Goal: Task Accomplishment & Management: Manage account settings

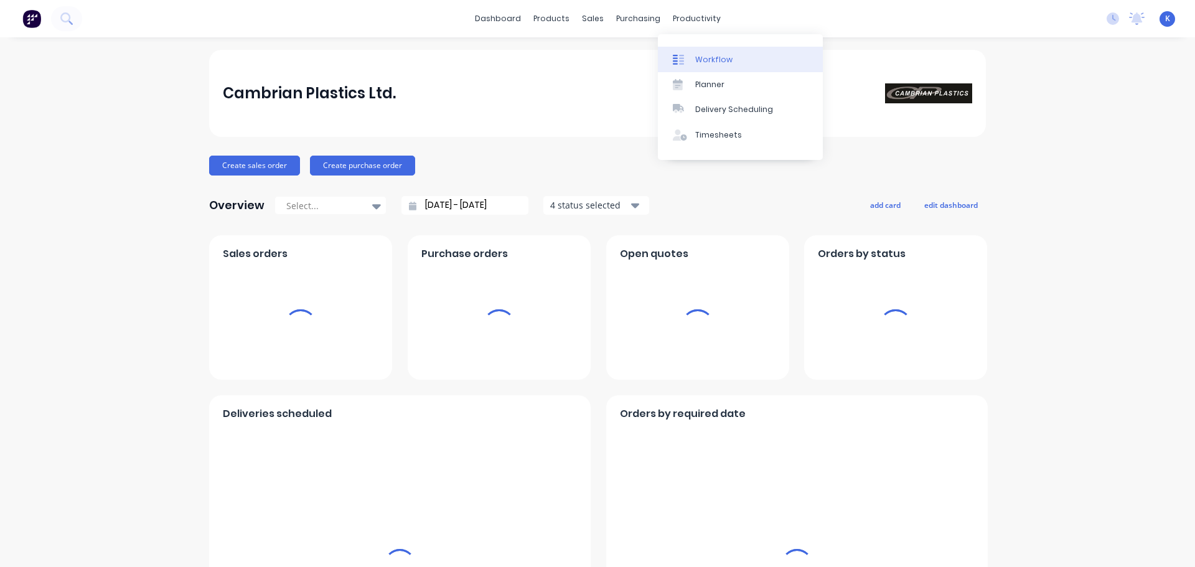
click at [717, 58] on div "Workflow" at bounding box center [713, 59] width 37 height 11
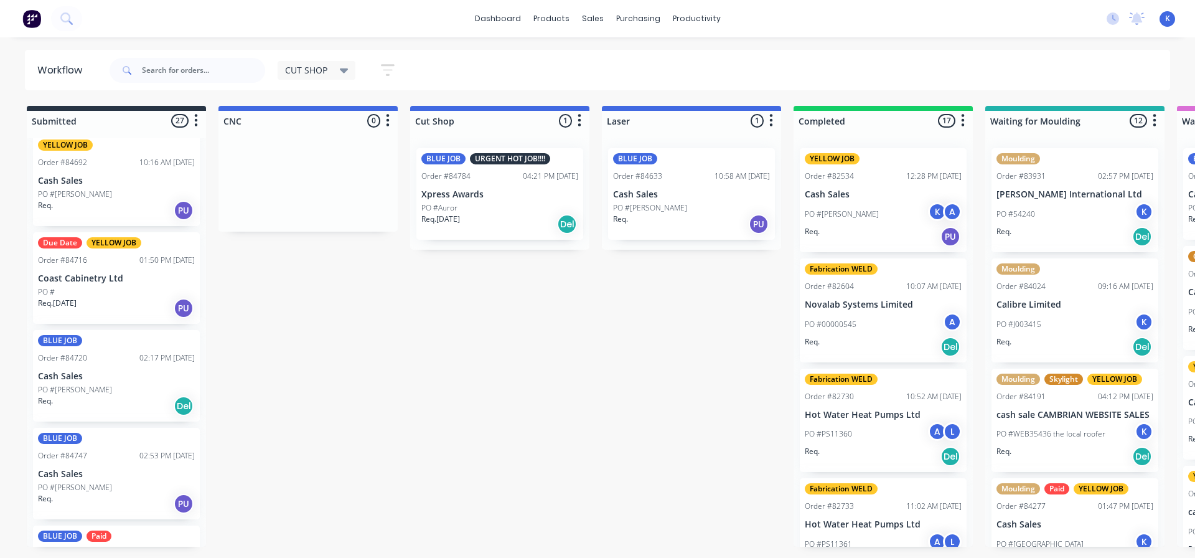
scroll to position [747, 0]
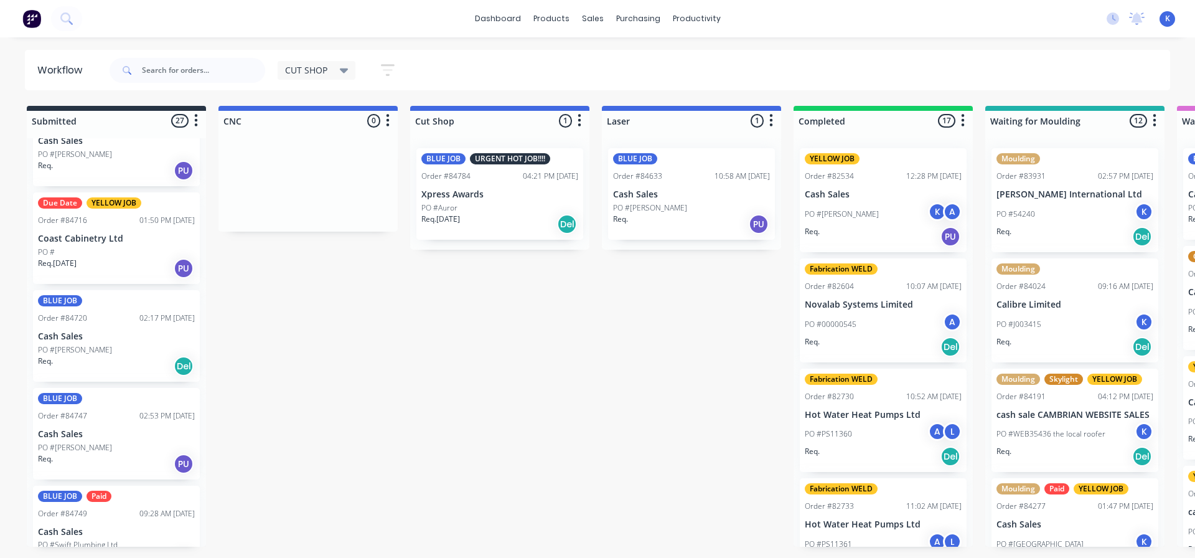
click at [83, 240] on p "Coast Cabinetry Ltd" at bounding box center [116, 238] width 157 height 11
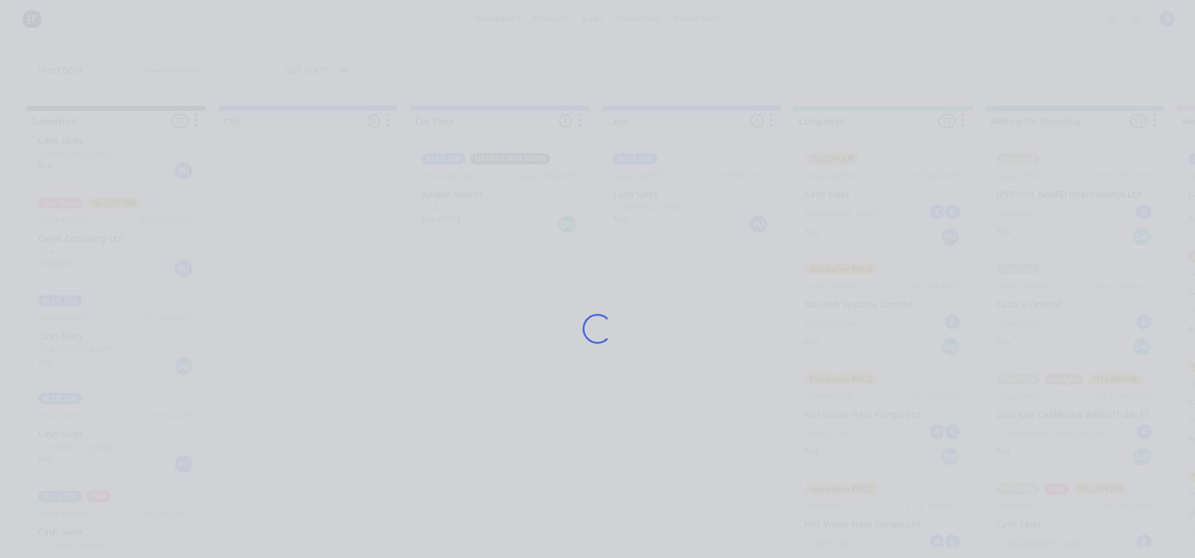
click at [83, 240] on div "Loading..." at bounding box center [597, 279] width 1195 height 558
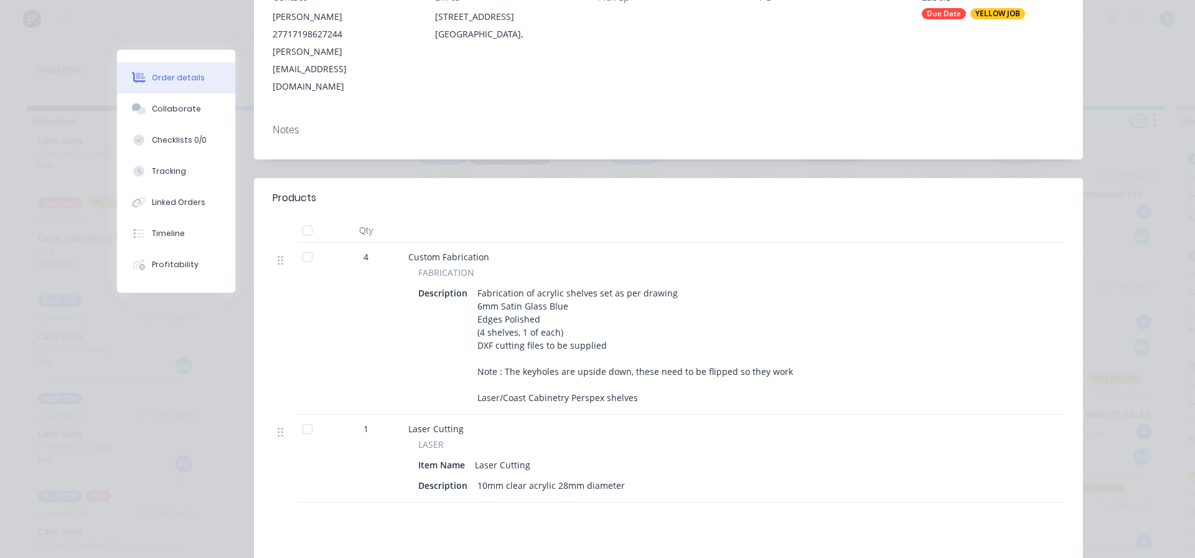
scroll to position [0, 0]
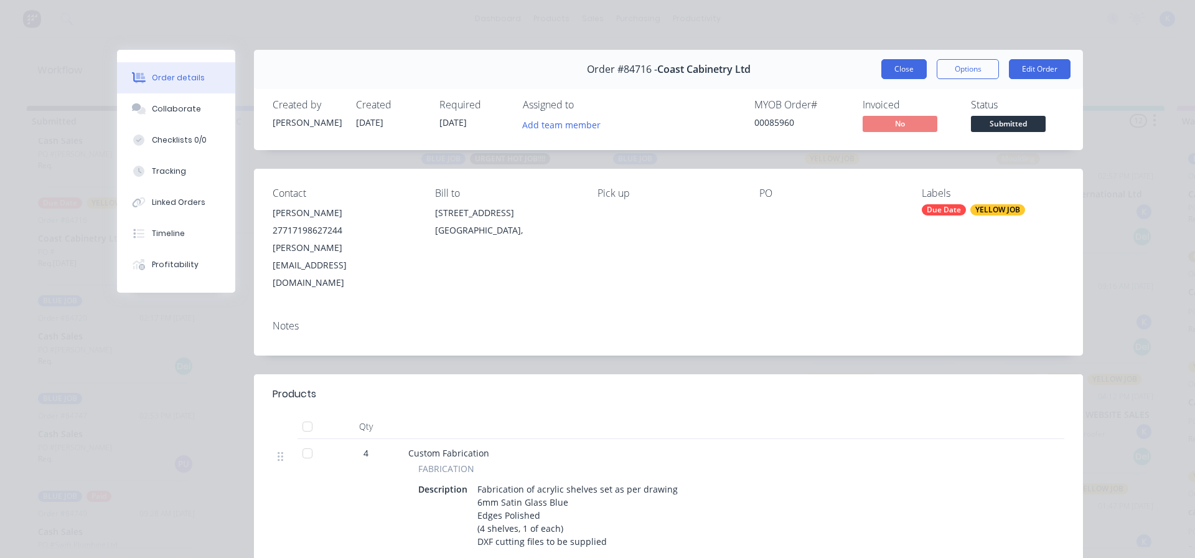
click at [908, 62] on button "Close" at bounding box center [903, 69] width 45 height 20
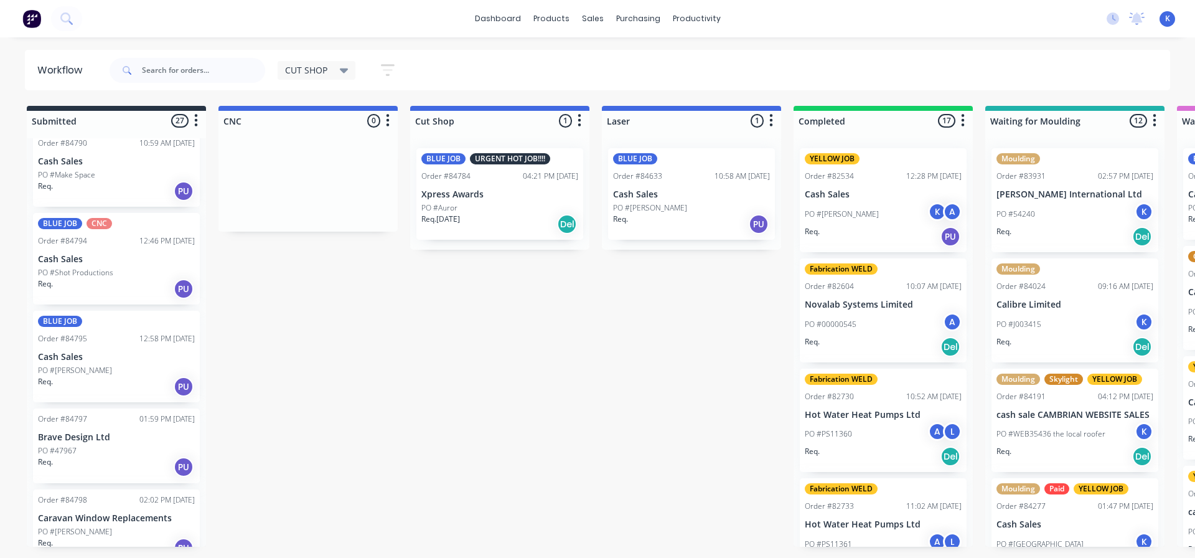
scroll to position [1681, 0]
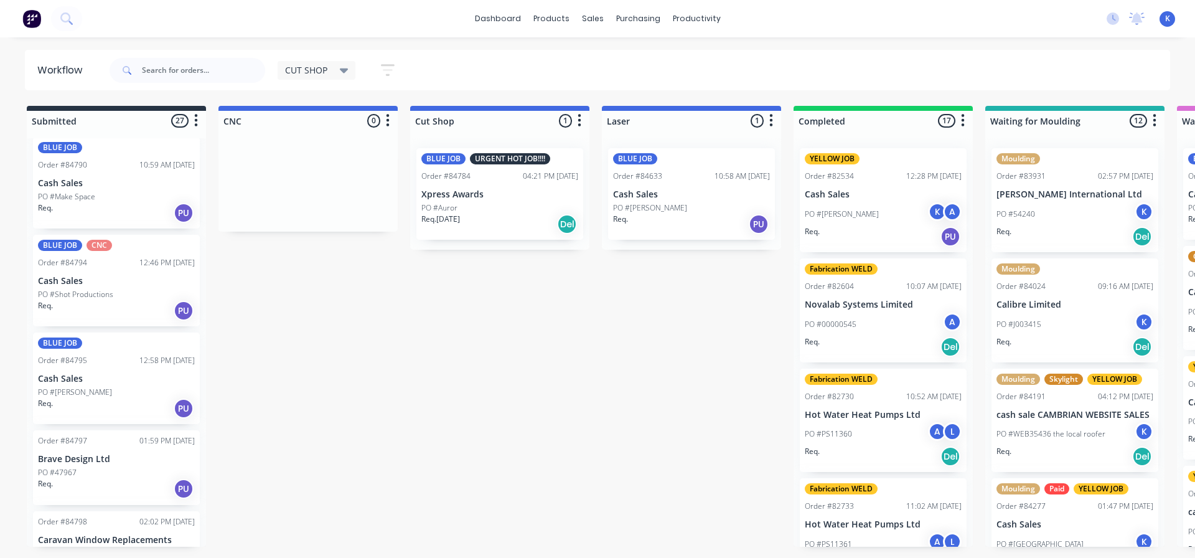
click at [83, 289] on p "PO #Shot Productions" at bounding box center [75, 294] width 75 height 11
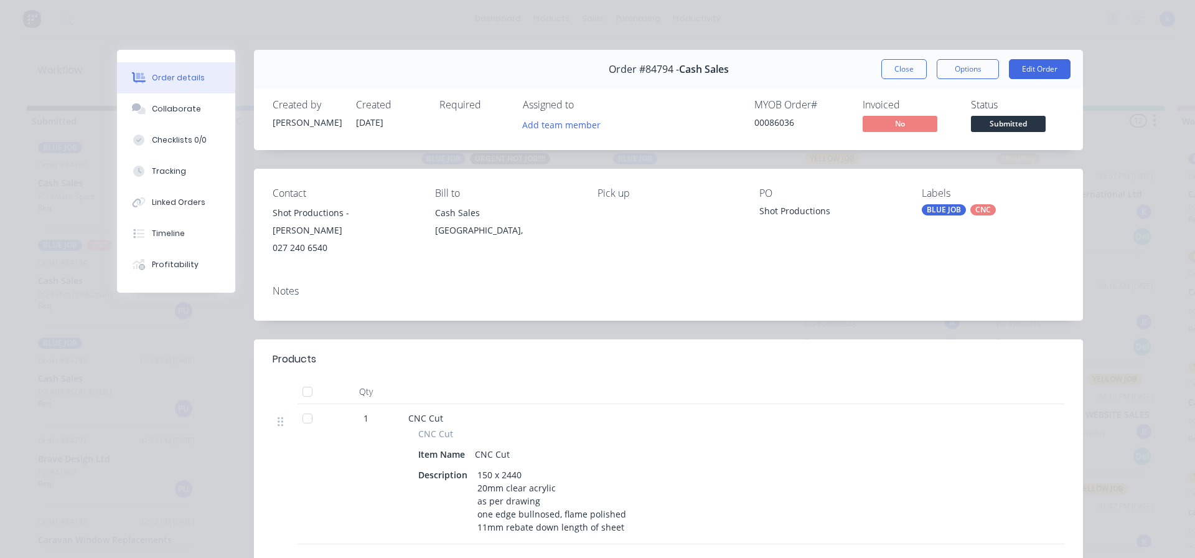
click at [882, 63] on button "Close" at bounding box center [903, 69] width 45 height 20
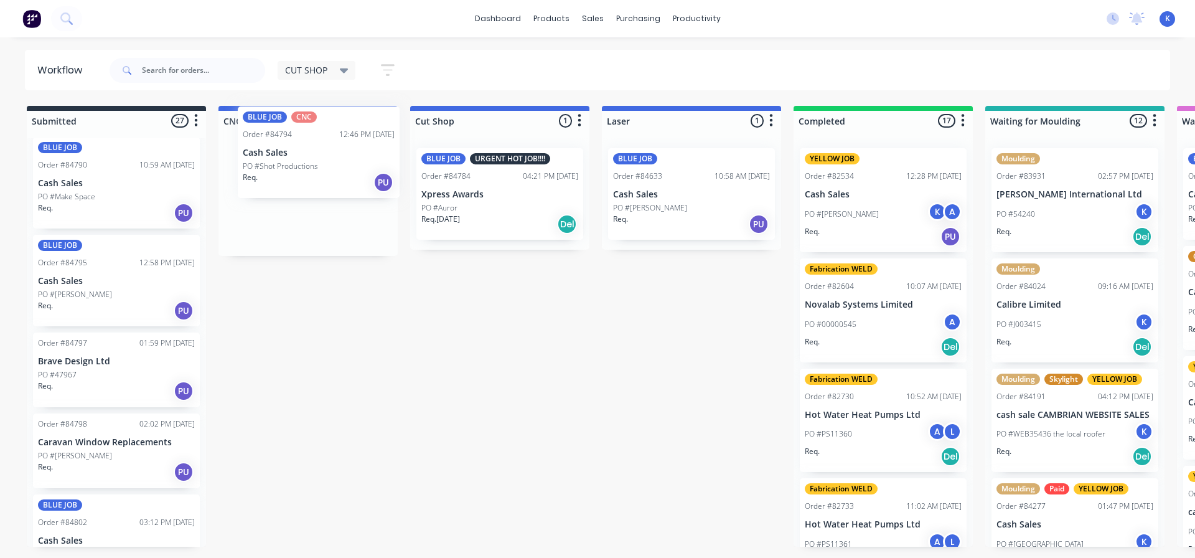
drag, startPoint x: 62, startPoint y: 302, endPoint x: 271, endPoint y: 177, distance: 243.7
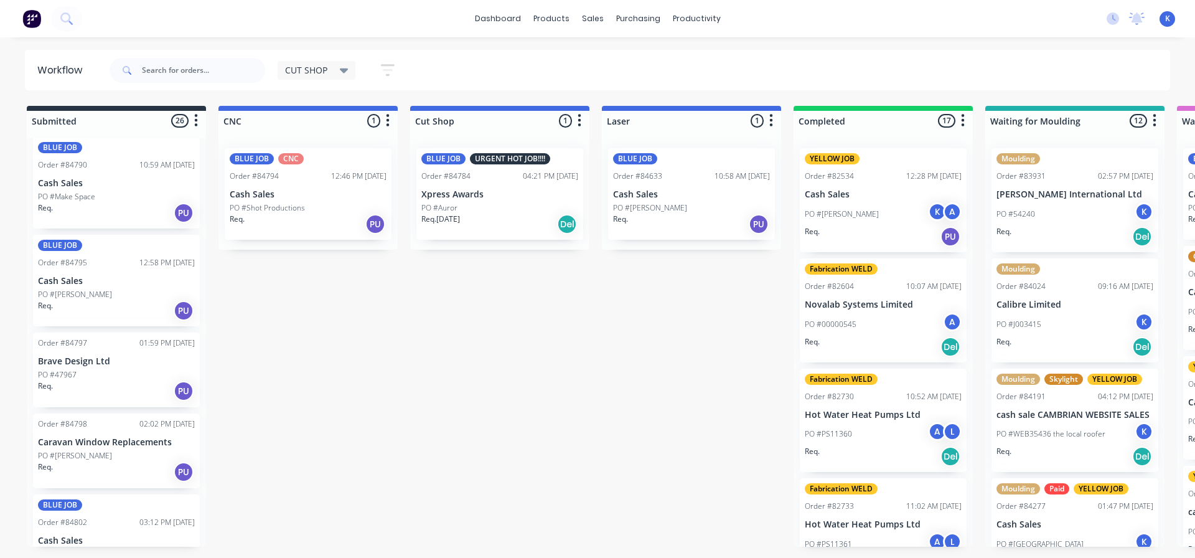
click at [276, 209] on p "PO #Shot Productions" at bounding box center [267, 207] width 75 height 11
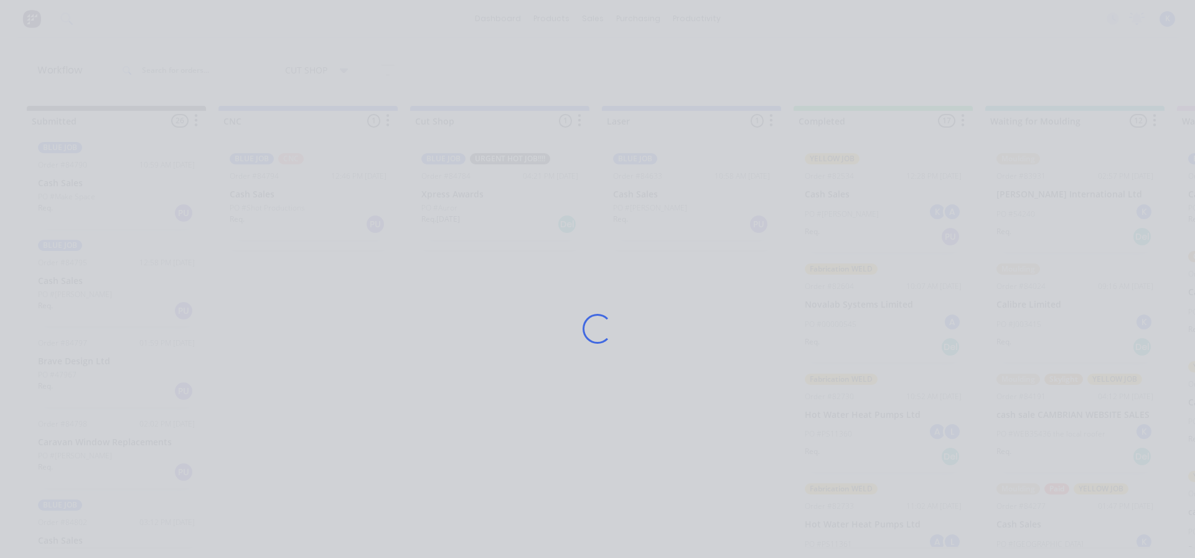
click at [276, 209] on div "Loading..." at bounding box center [598, 329] width 996 height 558
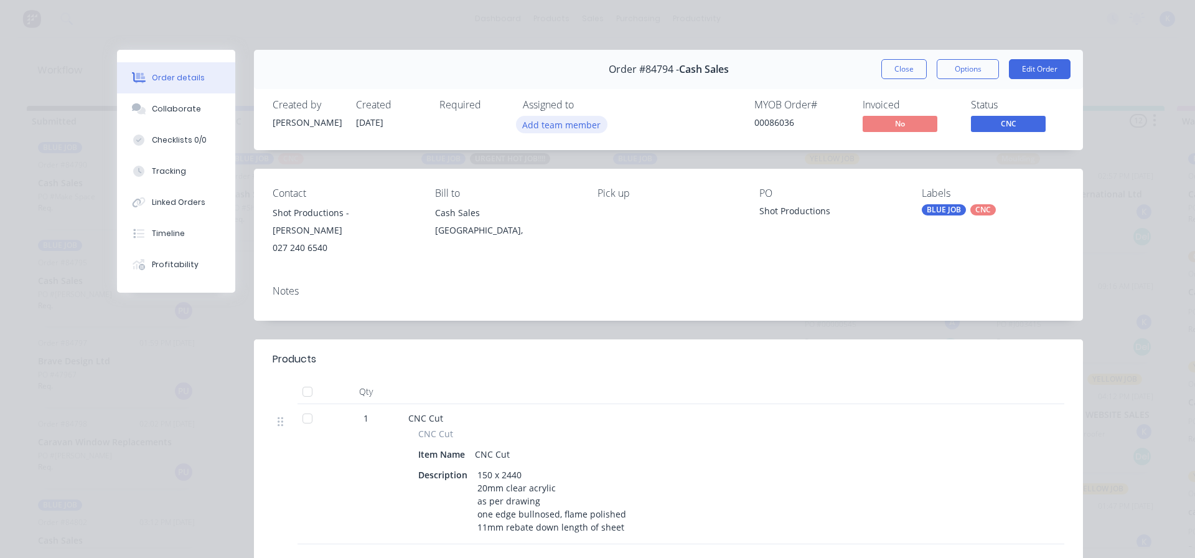
click at [540, 123] on button "Add team member" at bounding box center [562, 124] width 92 height 17
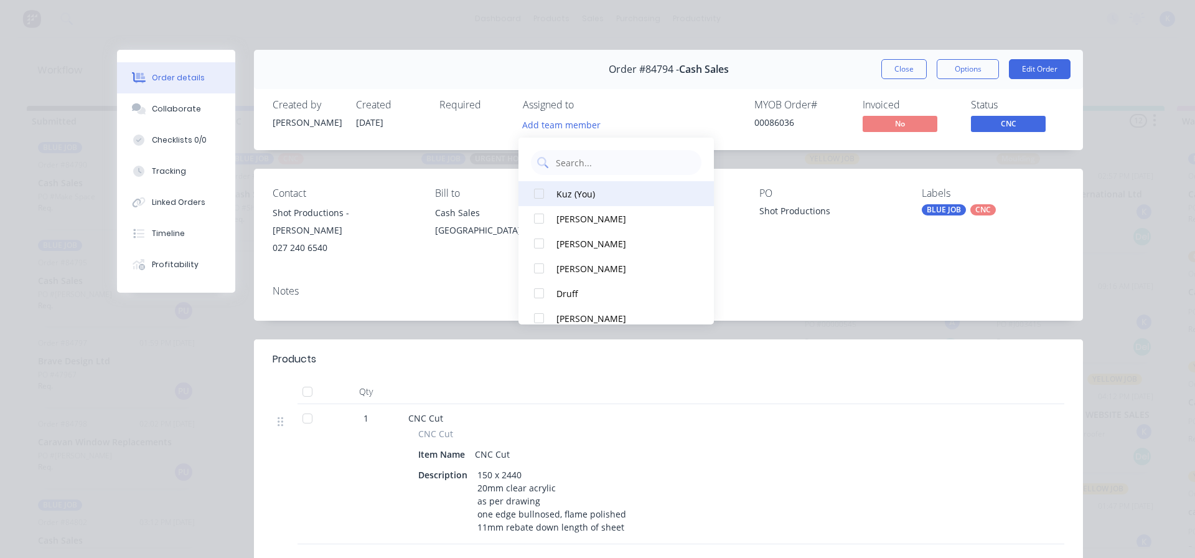
click at [552, 189] on button "Kuz (You)" at bounding box center [616, 193] width 195 height 25
click at [897, 65] on button "Close" at bounding box center [903, 69] width 45 height 20
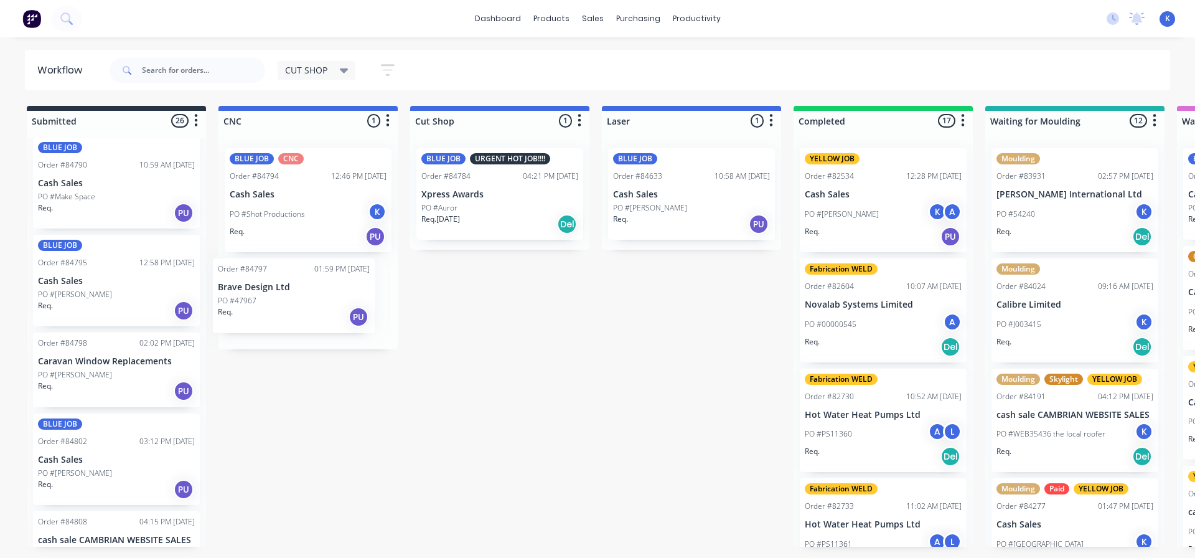
drag, startPoint x: 74, startPoint y: 376, endPoint x: 257, endPoint y: 304, distance: 196.7
click at [67, 378] on p "PO #[PERSON_NAME]" at bounding box center [75, 374] width 74 height 11
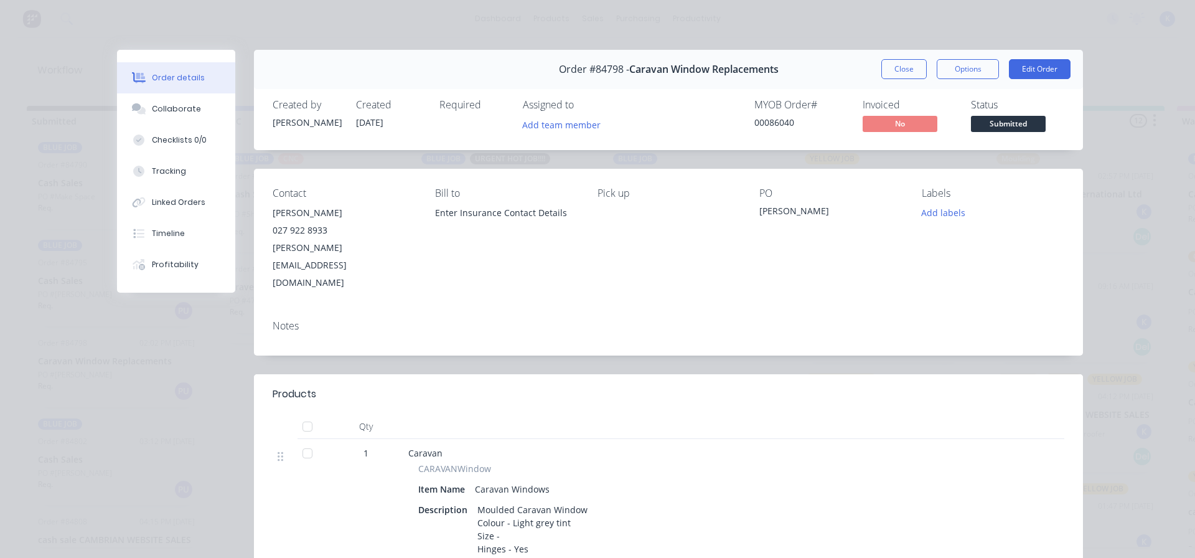
click at [891, 71] on button "Close" at bounding box center [903, 69] width 45 height 20
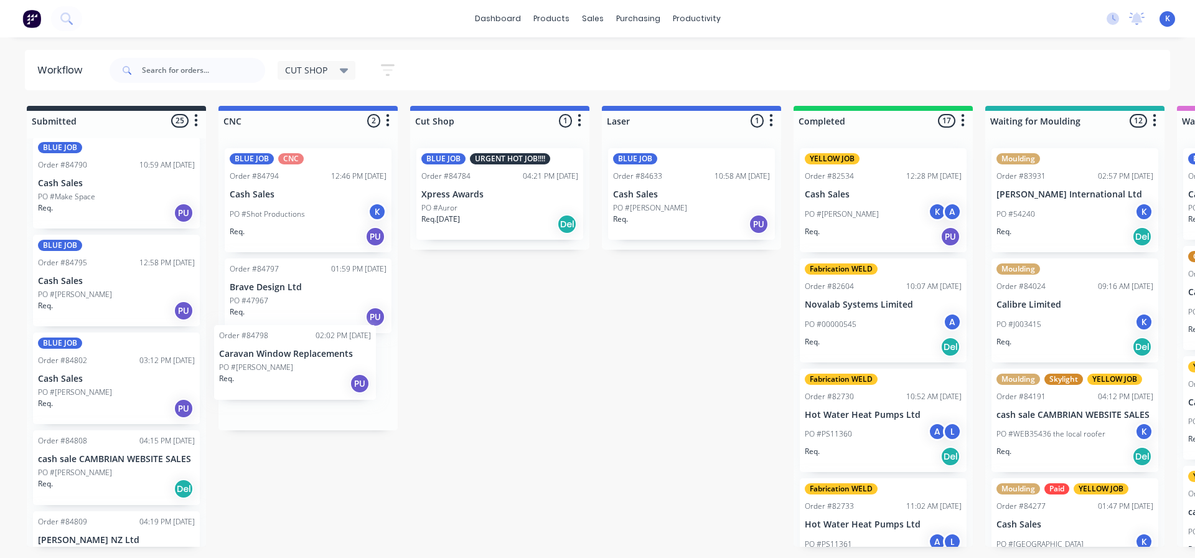
drag, startPoint x: 82, startPoint y: 377, endPoint x: 270, endPoint y: 370, distance: 188.7
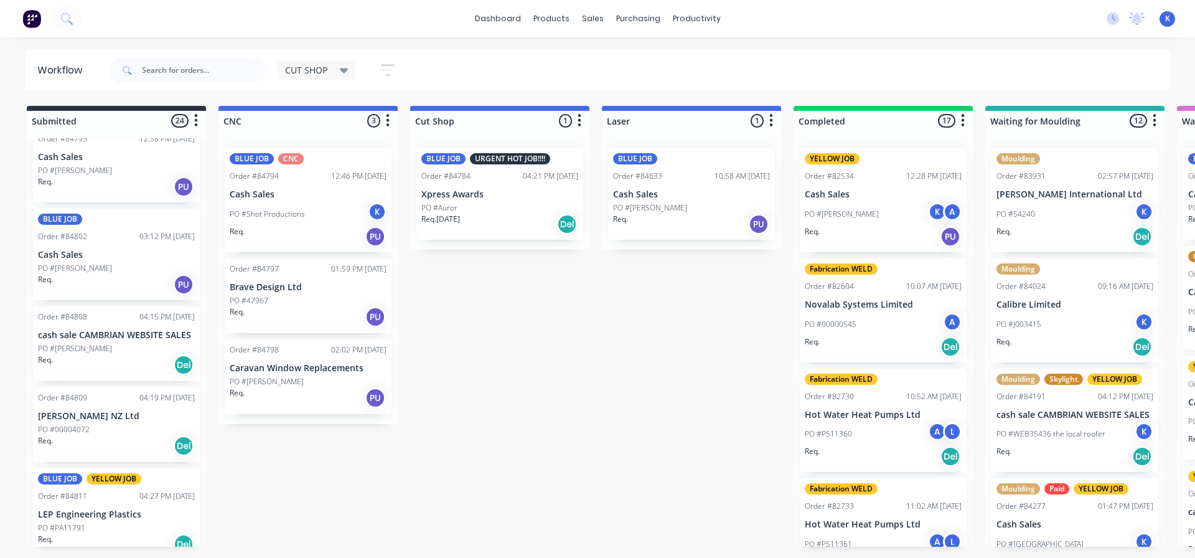
scroll to position [1805, 0]
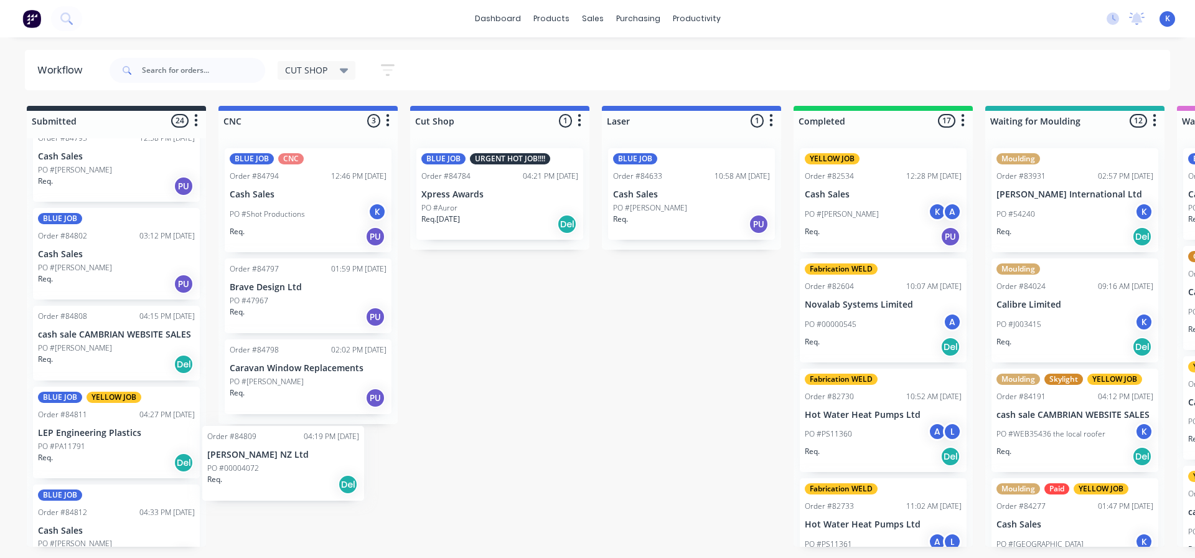
drag, startPoint x: 81, startPoint y: 433, endPoint x: 256, endPoint y: 472, distance: 180.0
click at [72, 450] on p "PO #PA11791" at bounding box center [61, 446] width 47 height 11
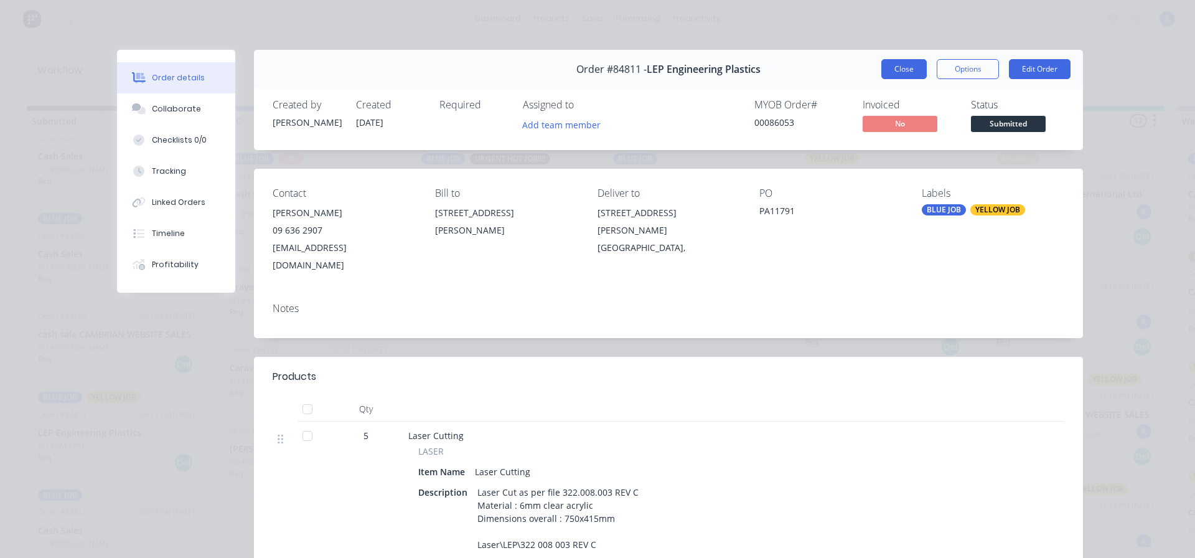
click at [888, 73] on button "Close" at bounding box center [903, 69] width 45 height 20
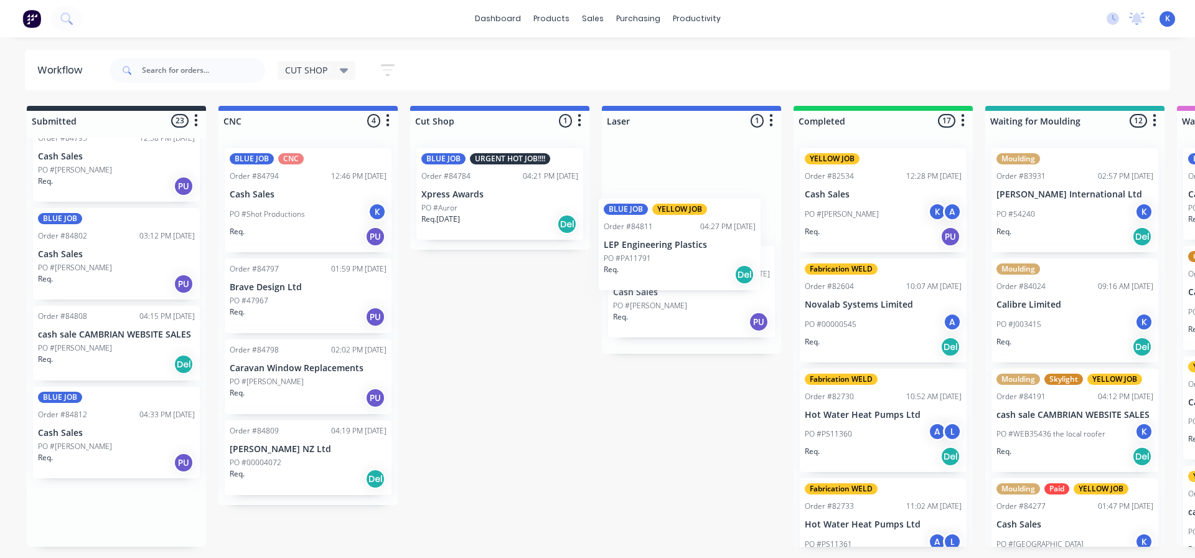
drag, startPoint x: 71, startPoint y: 439, endPoint x: 634, endPoint y: 264, distance: 589.3
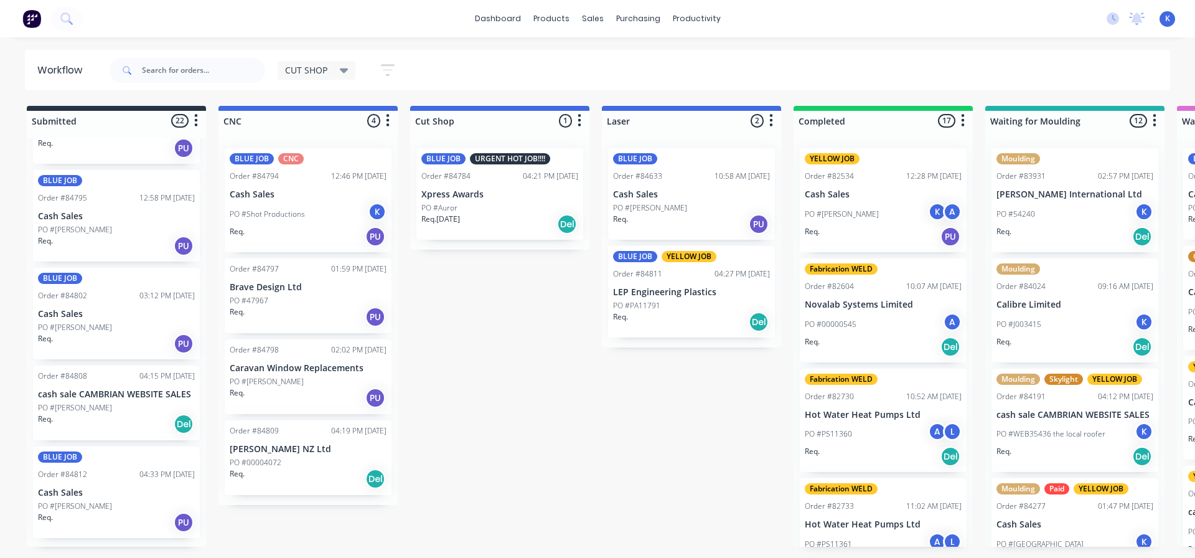
scroll to position [1737, 0]
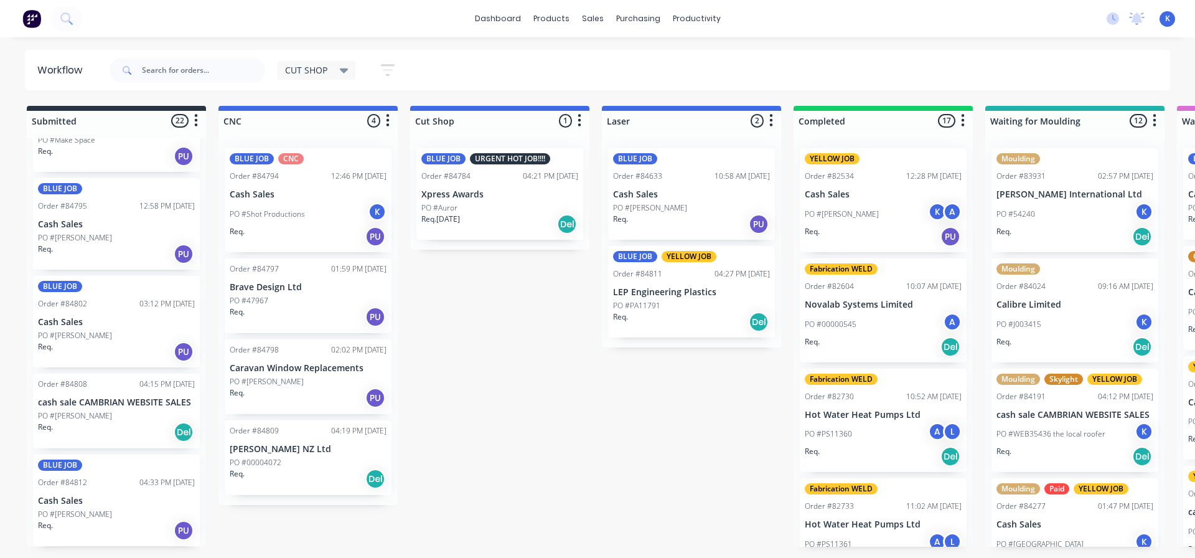
click at [68, 505] on p "Cash Sales" at bounding box center [116, 501] width 157 height 11
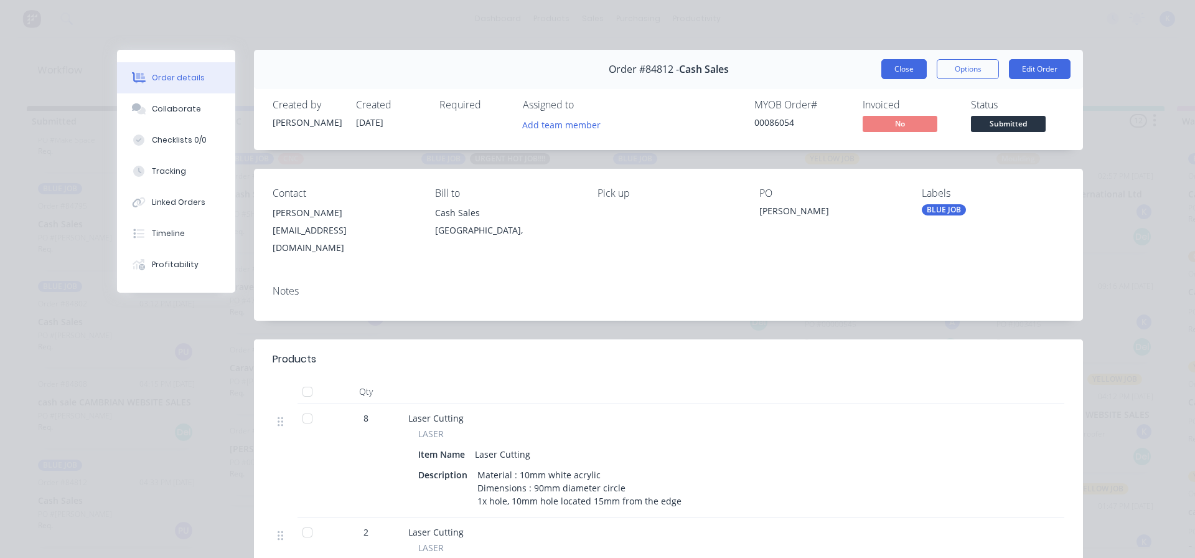
click at [896, 70] on button "Close" at bounding box center [903, 69] width 45 height 20
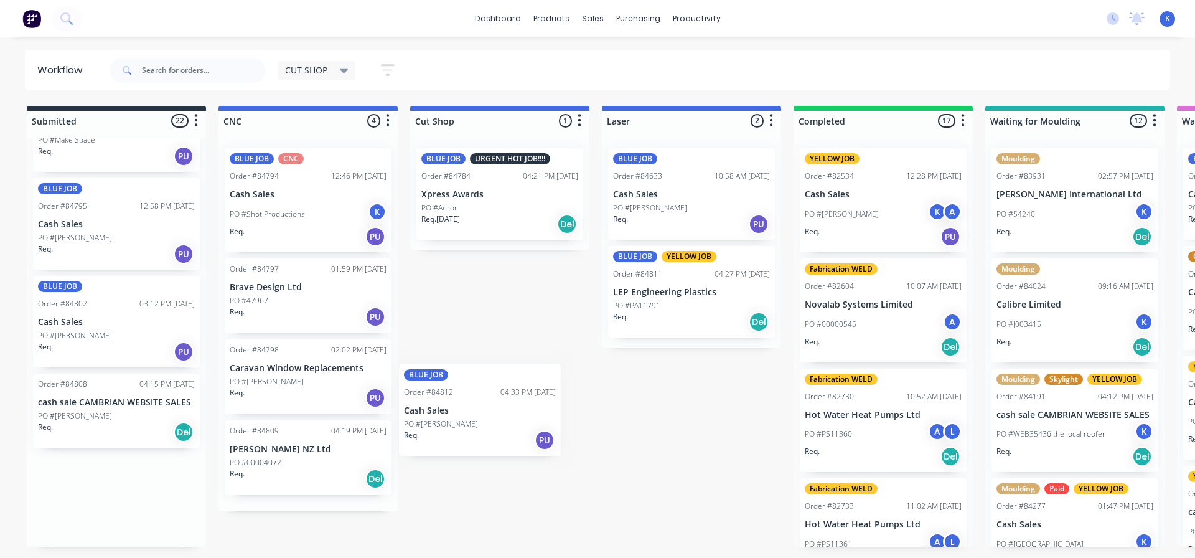
scroll to position [0, 0]
drag, startPoint x: 73, startPoint y: 513, endPoint x: 655, endPoint y: 380, distance: 597.0
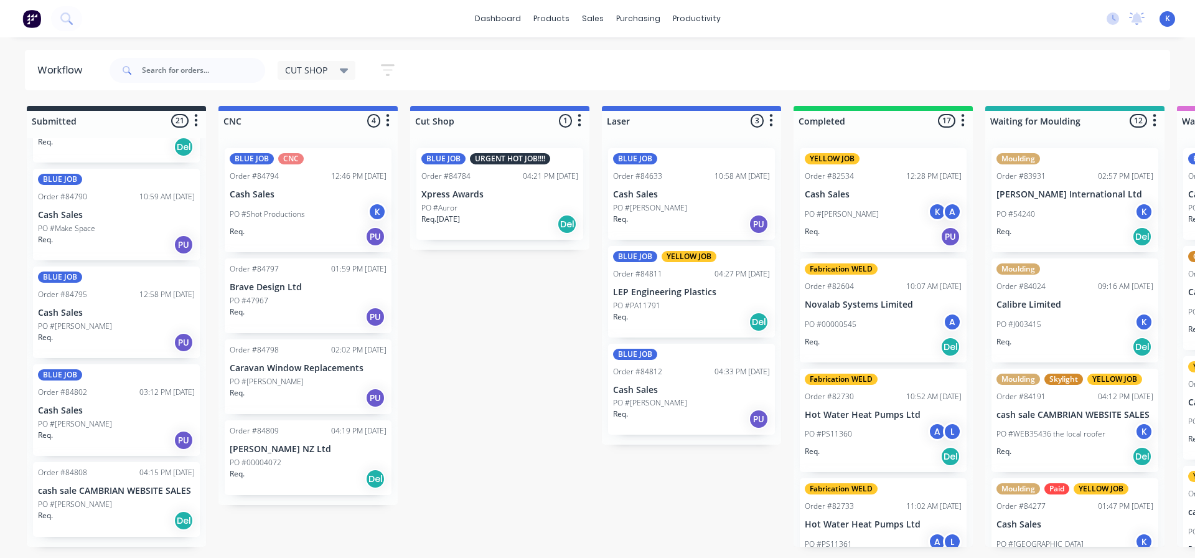
scroll to position [1640, 0]
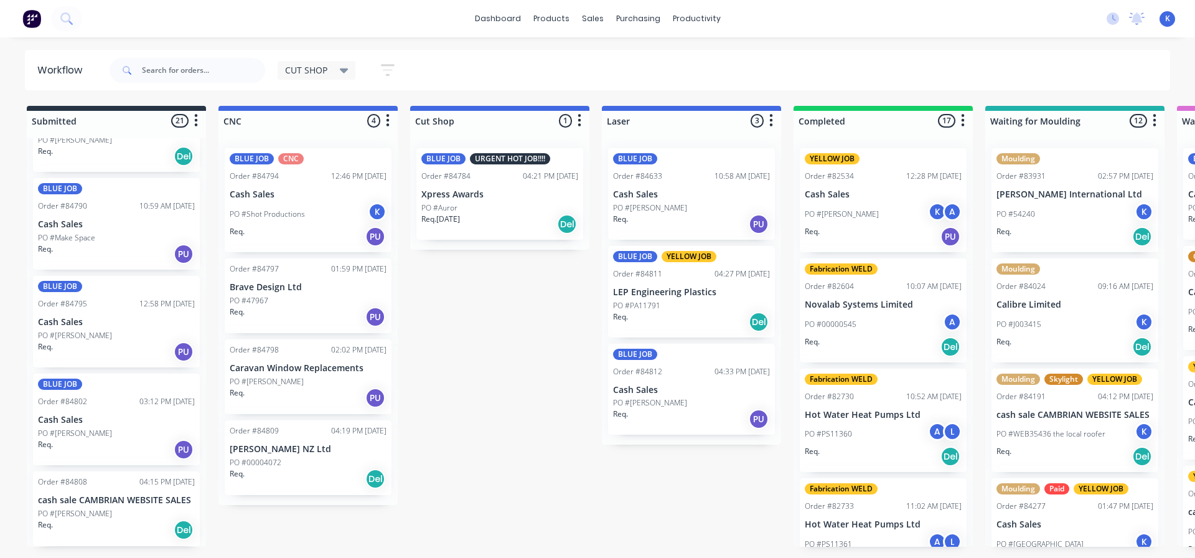
click at [70, 500] on p "cash sale CAMBRIAN WEBSITE SALES" at bounding box center [116, 500] width 157 height 11
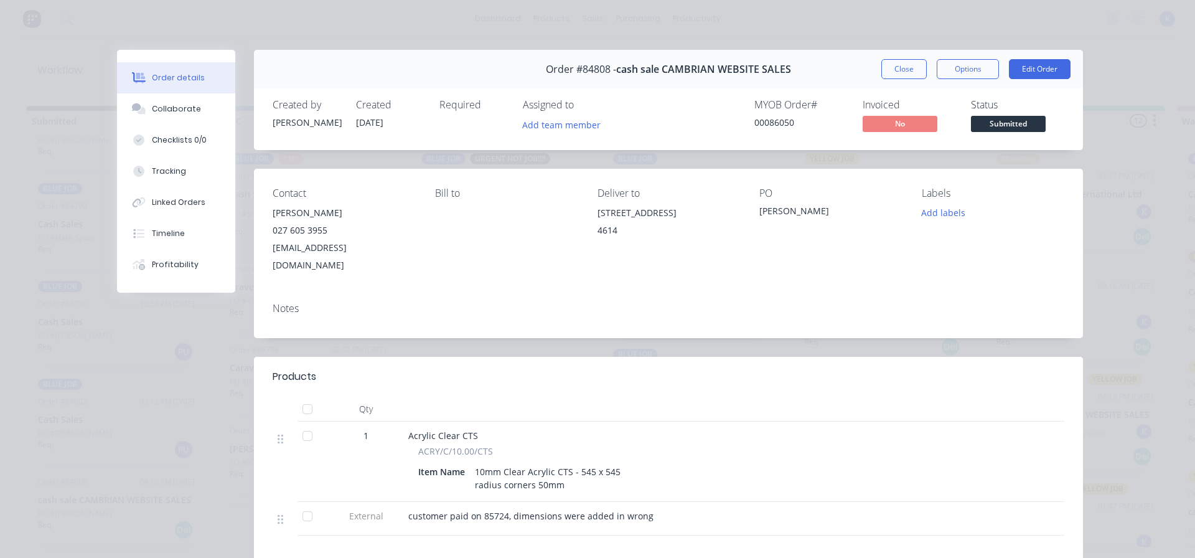
drag, startPoint x: 902, startPoint y: 72, endPoint x: 832, endPoint y: 111, distance: 80.0
click at [901, 72] on button "Close" at bounding box center [903, 69] width 45 height 20
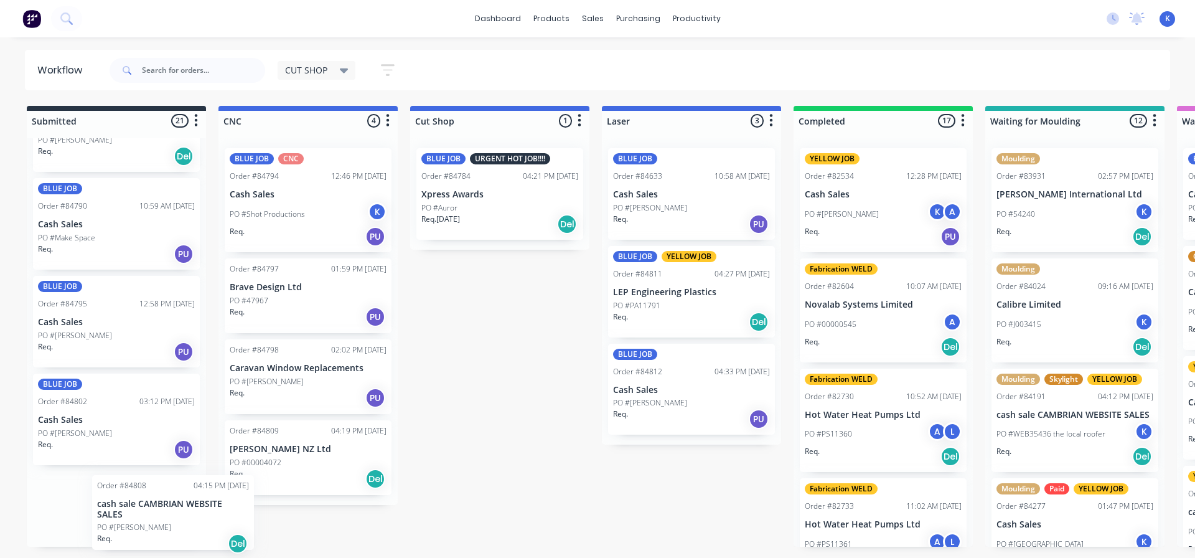
scroll to position [0, 0]
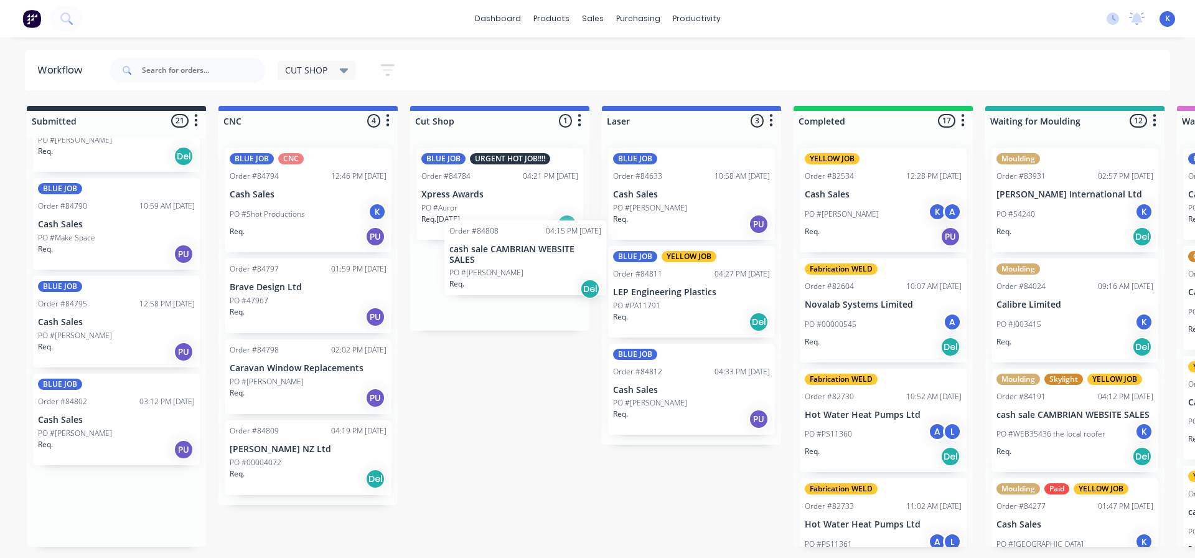
drag, startPoint x: 63, startPoint y: 510, endPoint x: 461, endPoint y: 261, distance: 469.8
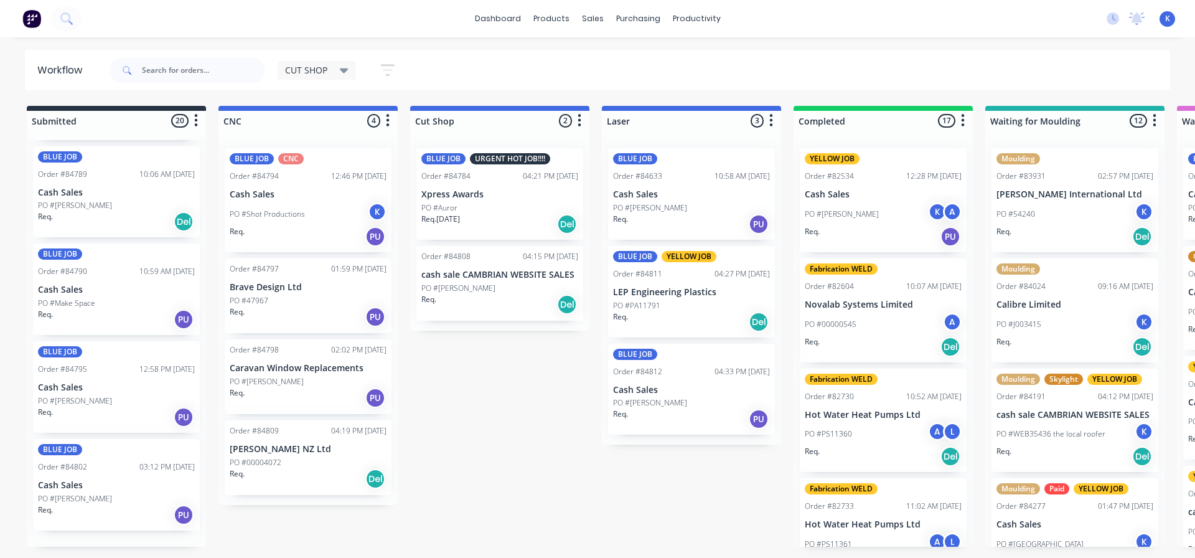
scroll to position [1559, 0]
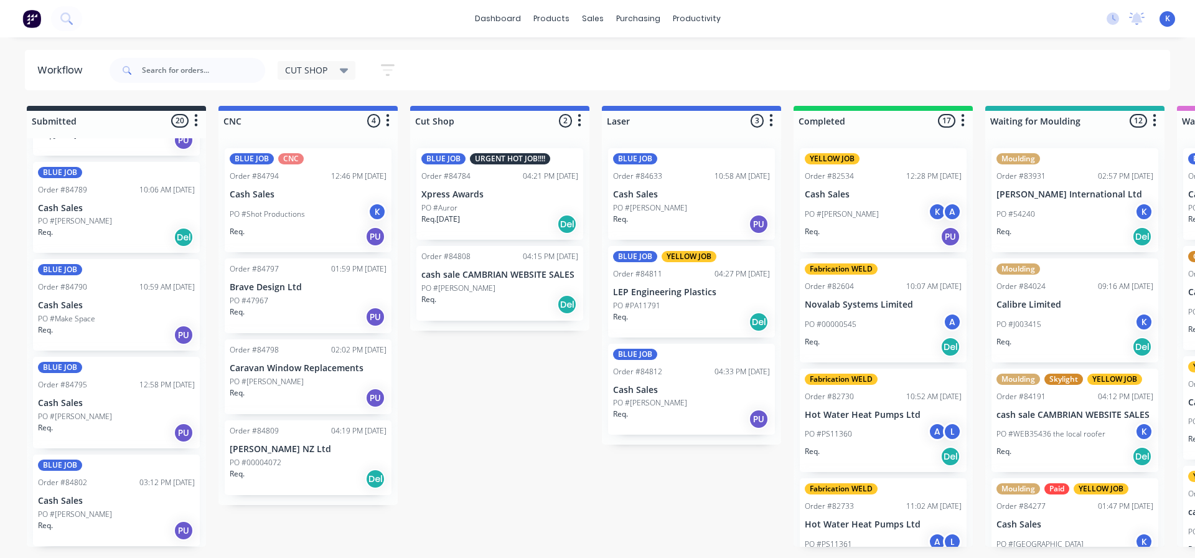
click at [66, 511] on p "PO #[PERSON_NAME]" at bounding box center [75, 514] width 74 height 11
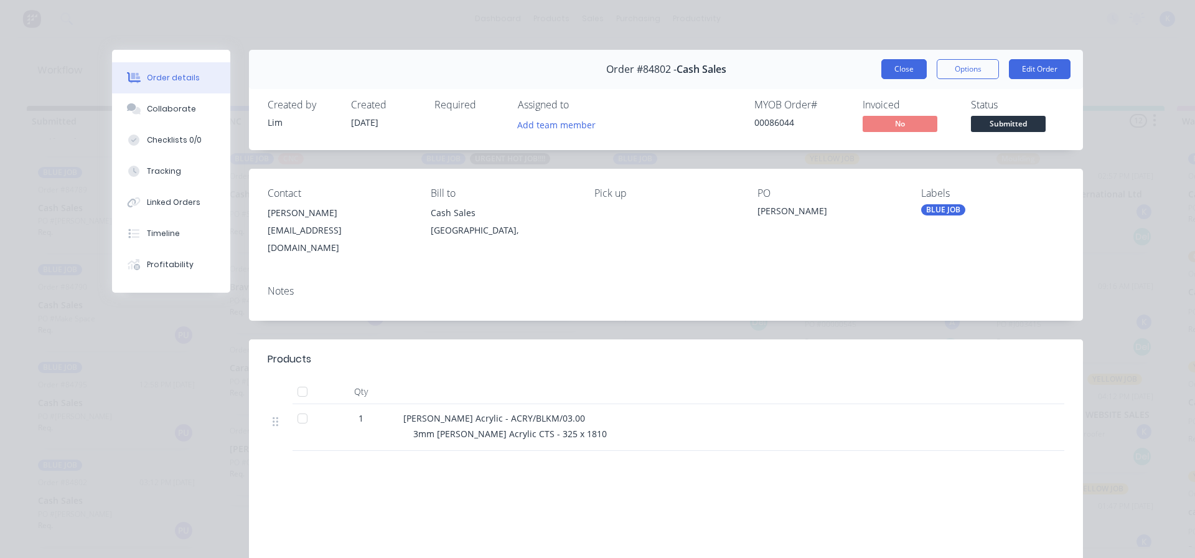
click at [888, 70] on button "Close" at bounding box center [903, 69] width 45 height 20
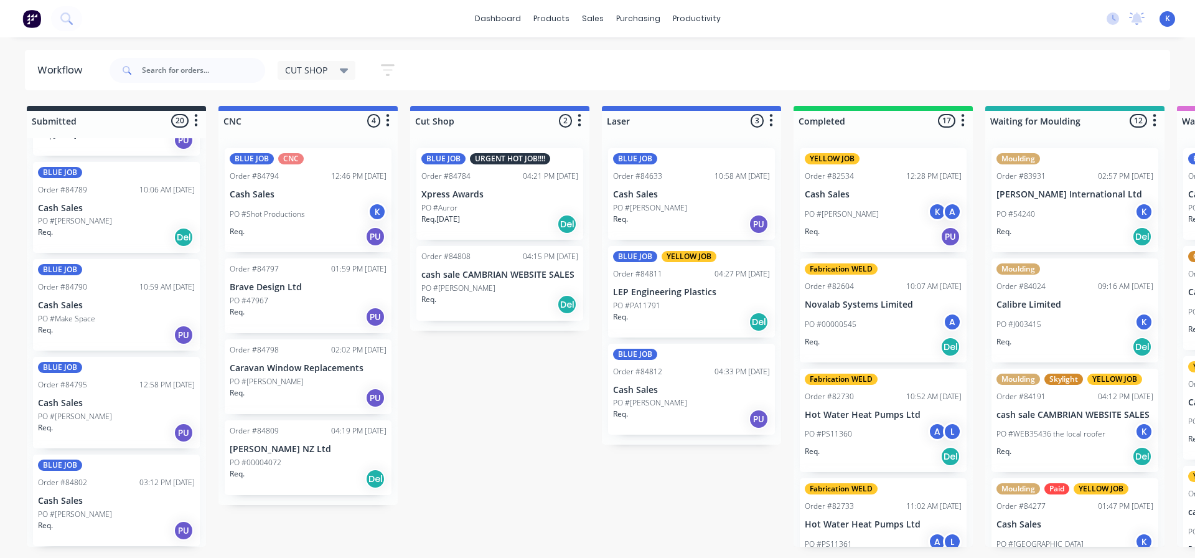
click at [68, 415] on p "PO #[PERSON_NAME]" at bounding box center [75, 416] width 74 height 11
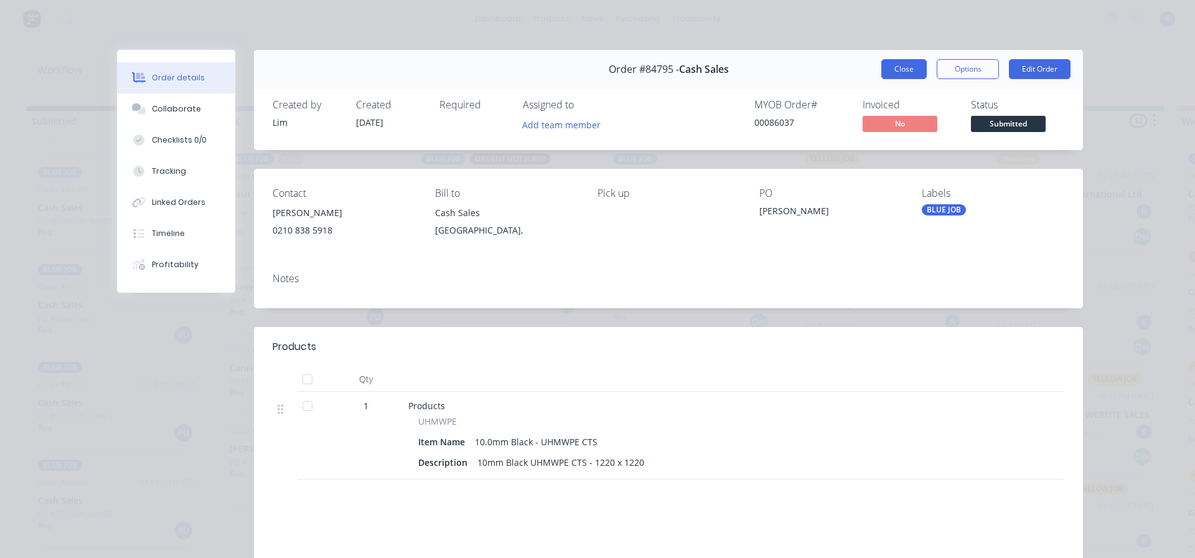
click at [909, 70] on button "Close" at bounding box center [903, 69] width 45 height 20
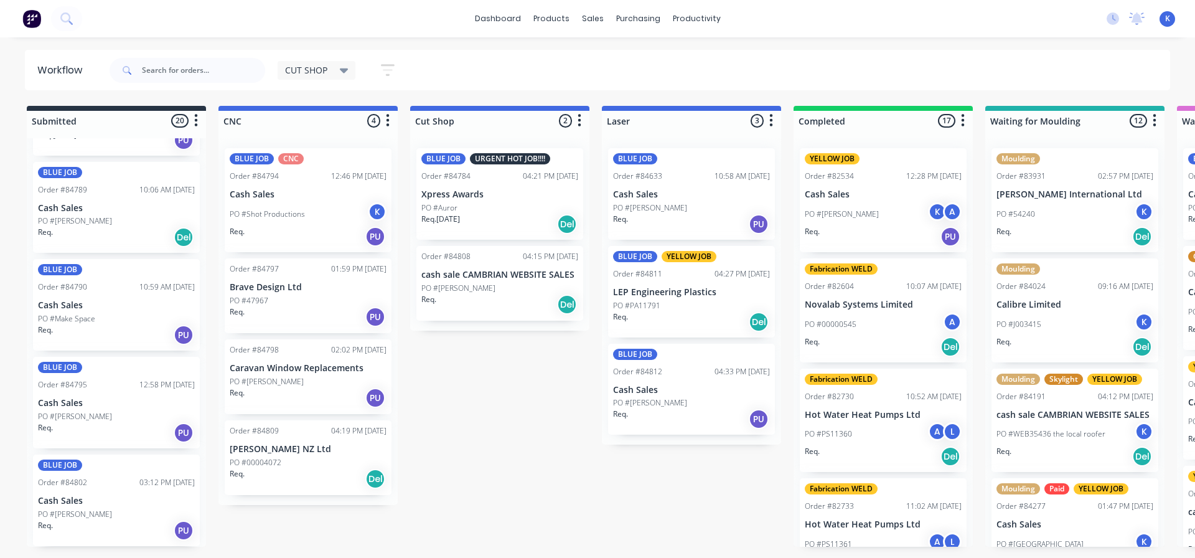
click at [87, 316] on p "PO #Make Space" at bounding box center [66, 318] width 57 height 11
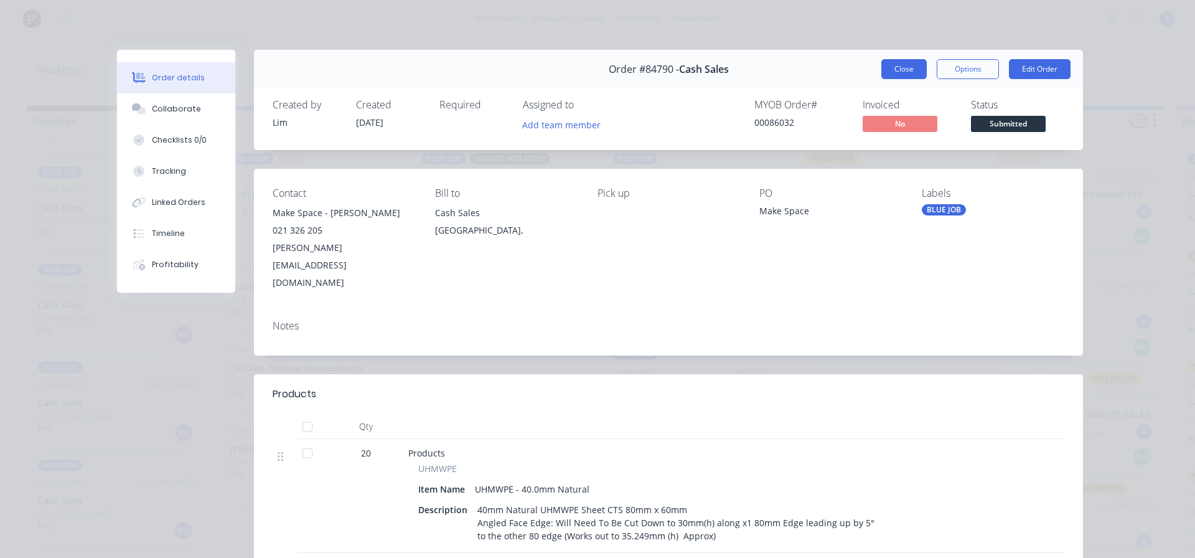
click at [889, 70] on button "Close" at bounding box center [903, 69] width 45 height 20
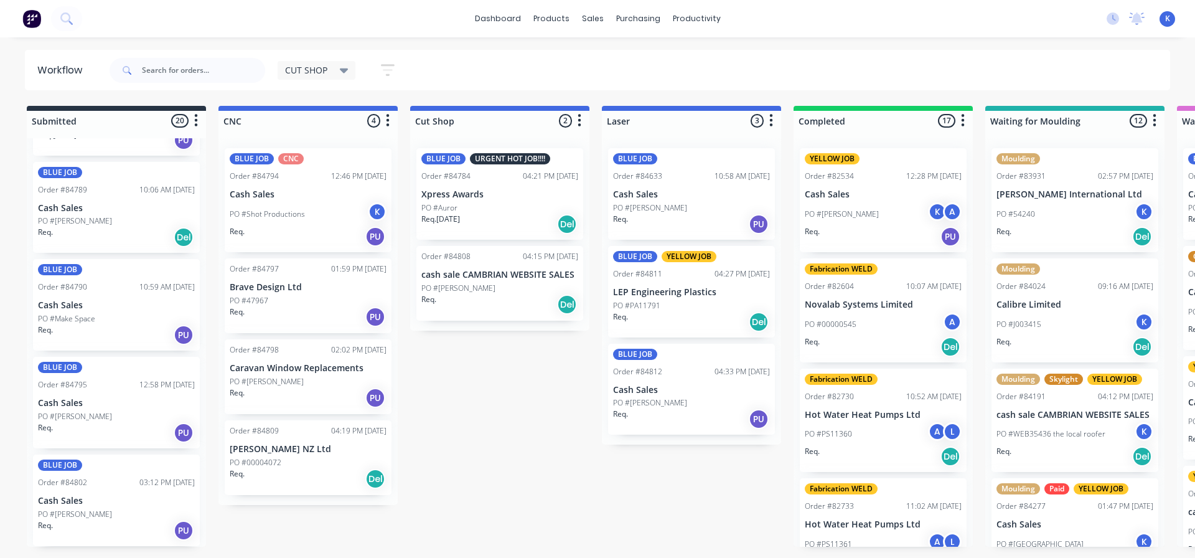
click at [85, 228] on div "Req. Del" at bounding box center [116, 237] width 157 height 21
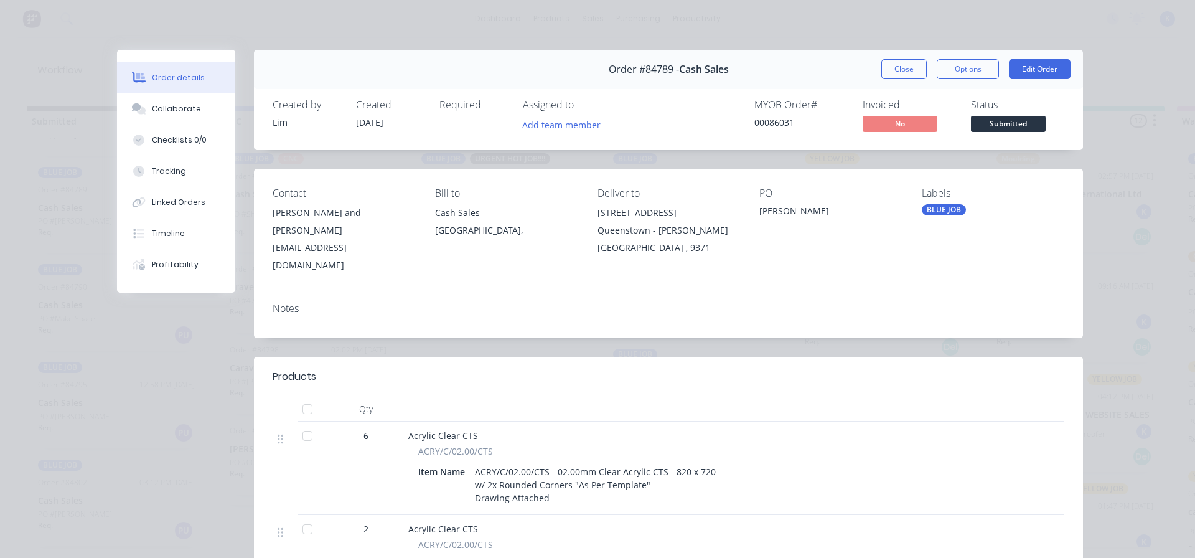
scroll to position [62, 0]
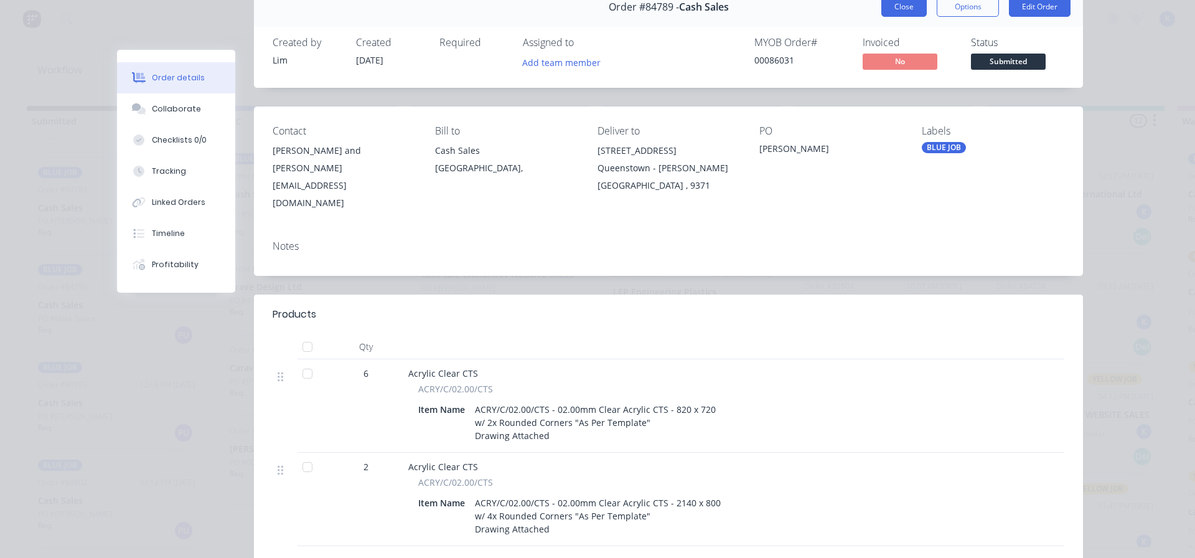
click at [896, 6] on button "Close" at bounding box center [903, 7] width 45 height 20
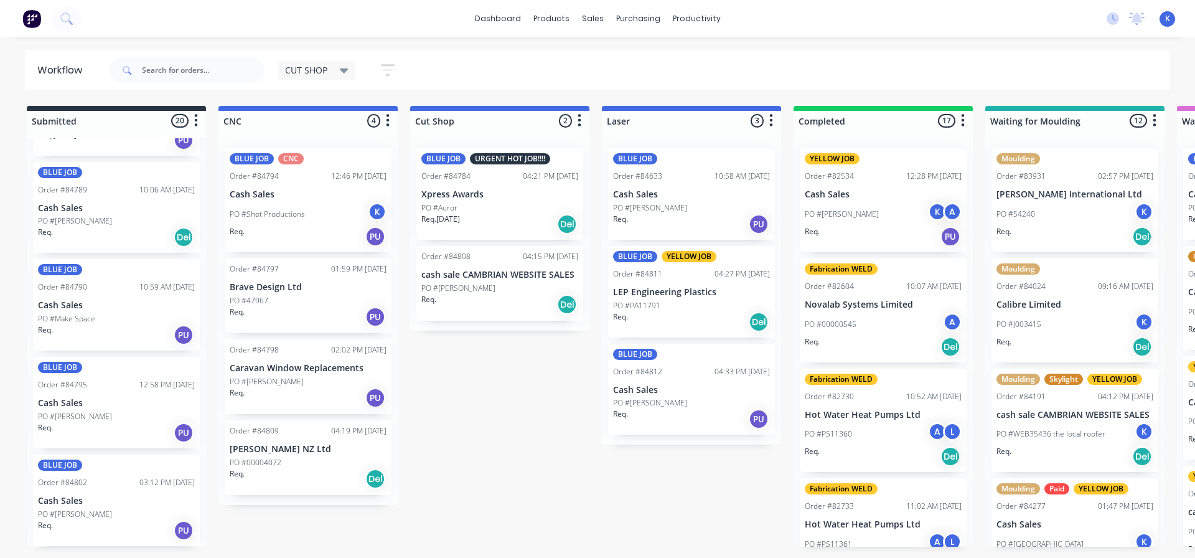
click at [68, 228] on div "Req. Del" at bounding box center [116, 237] width 157 height 21
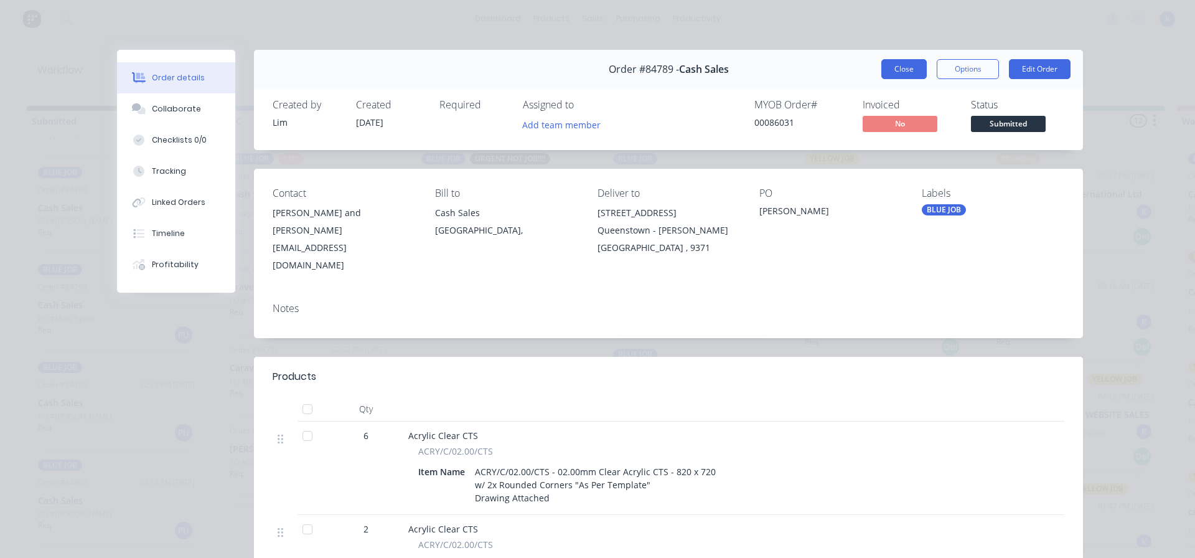
click at [881, 62] on button "Close" at bounding box center [903, 69] width 45 height 20
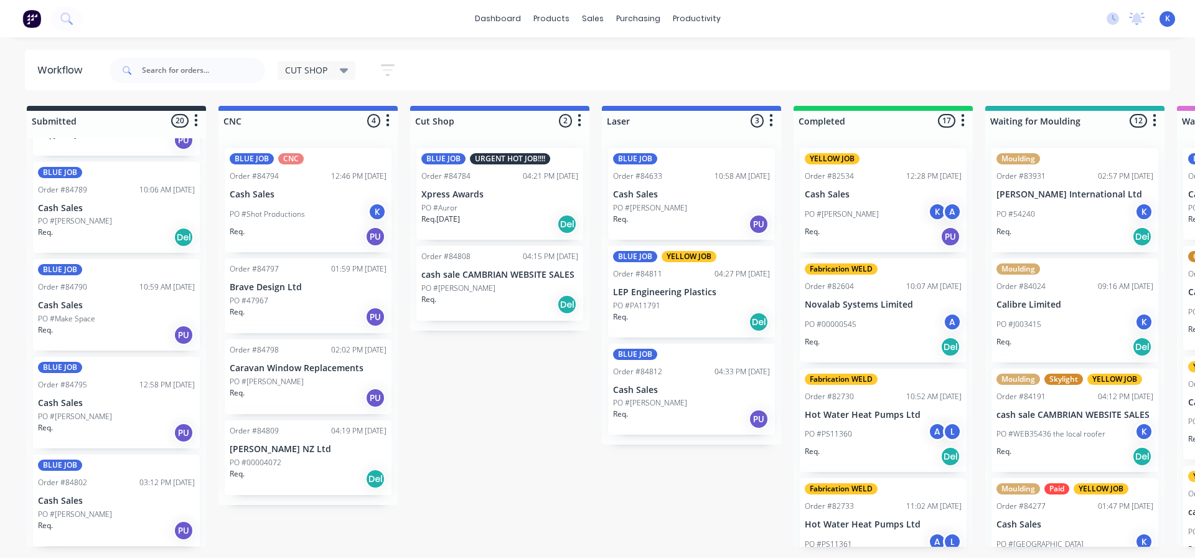
click at [67, 220] on p "PO #[PERSON_NAME]" at bounding box center [75, 220] width 74 height 11
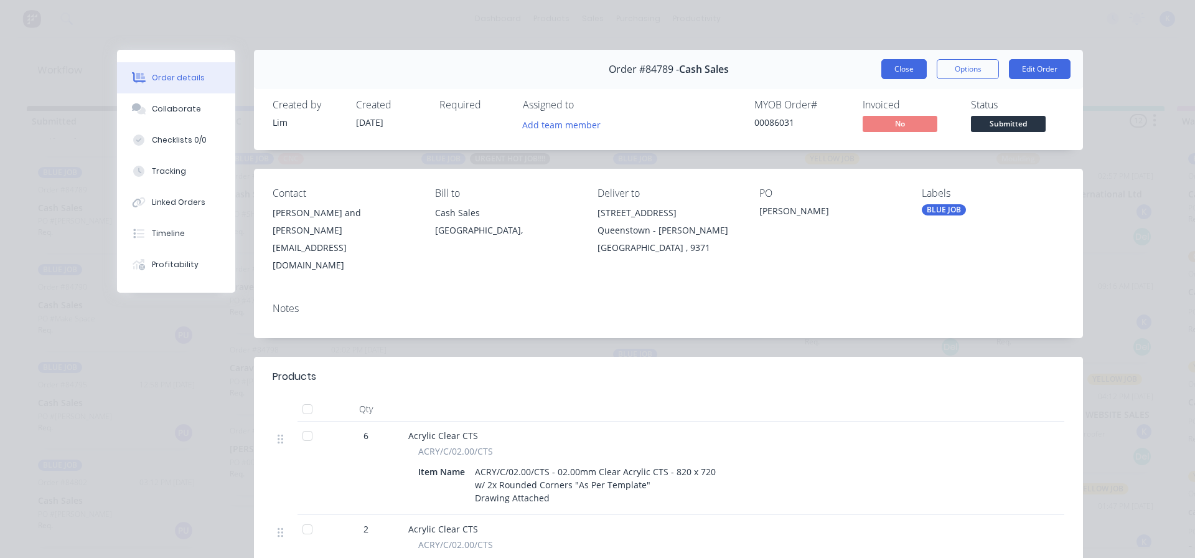
click at [897, 65] on button "Close" at bounding box center [903, 69] width 45 height 20
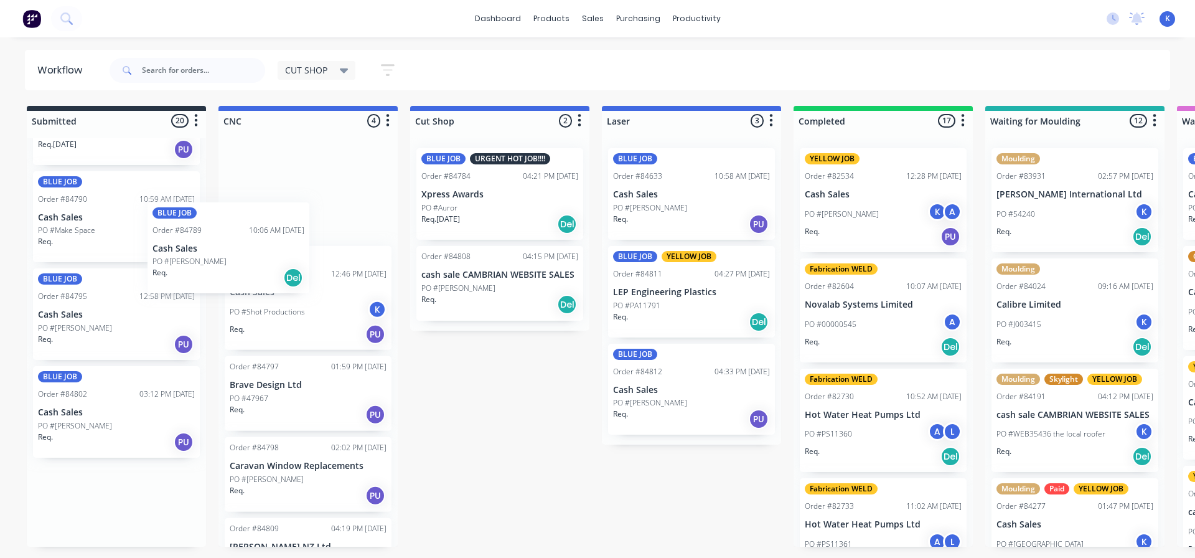
scroll to position [1549, 0]
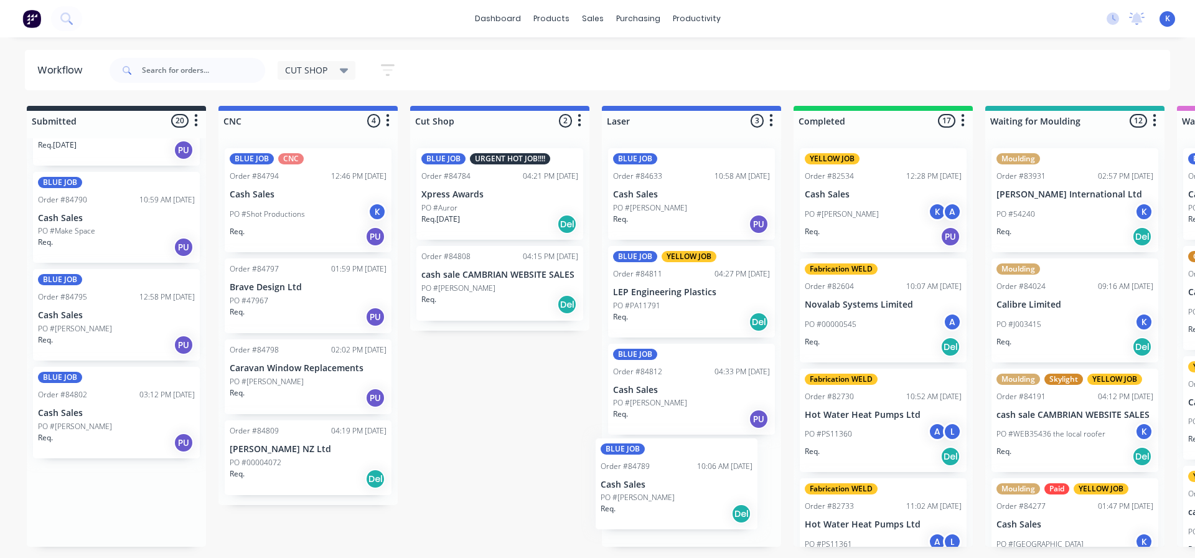
drag, startPoint x: 63, startPoint y: 225, endPoint x: 639, endPoint y: 510, distance: 643.4
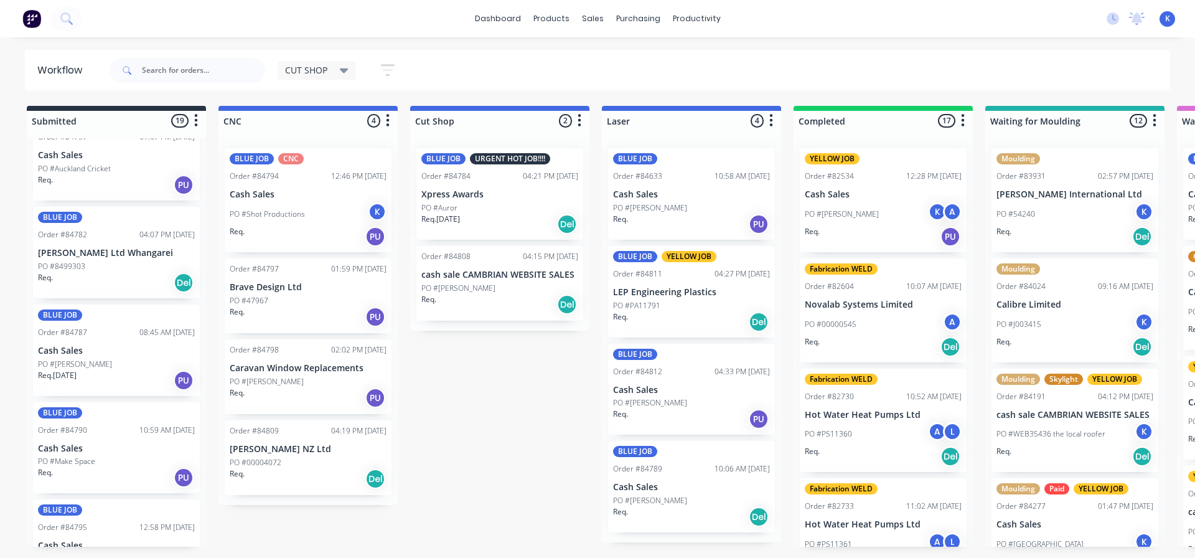
scroll to position [1274, 0]
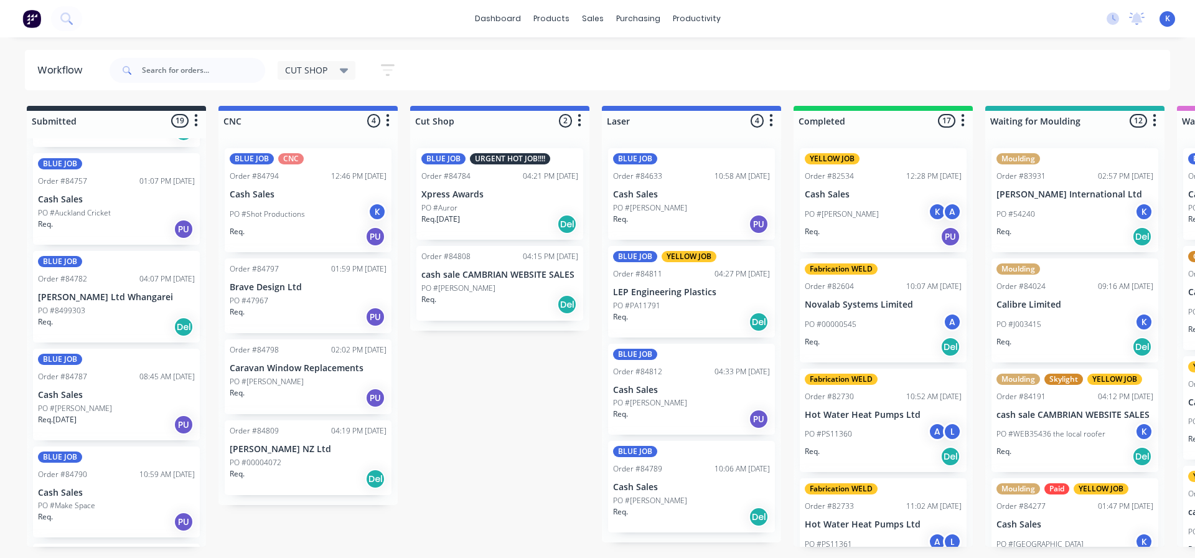
click at [77, 305] on p "PO #8499303" at bounding box center [61, 310] width 47 height 11
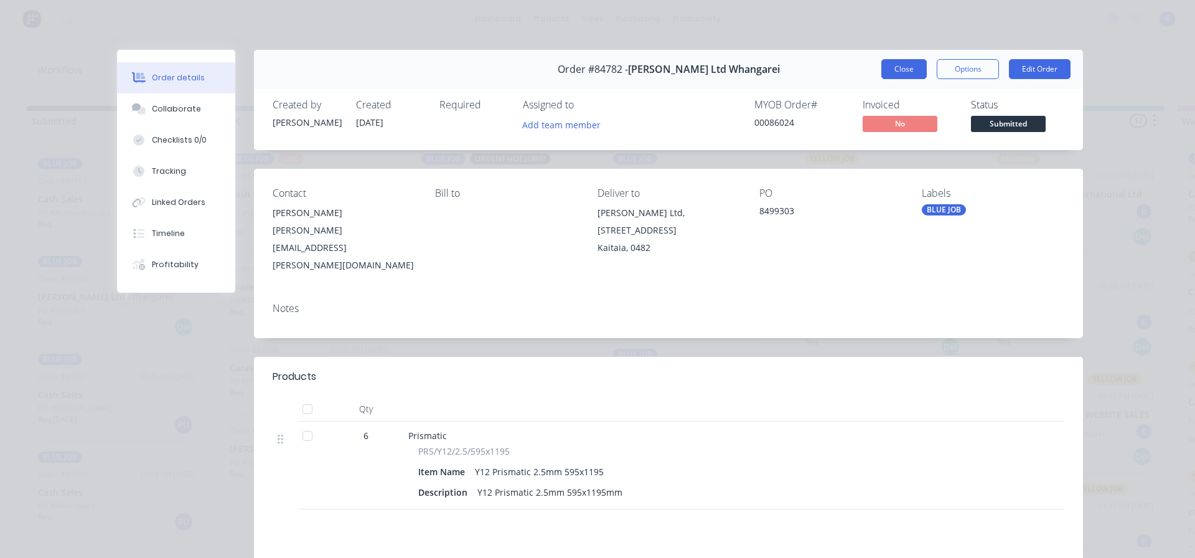
click at [888, 75] on button "Close" at bounding box center [903, 69] width 45 height 20
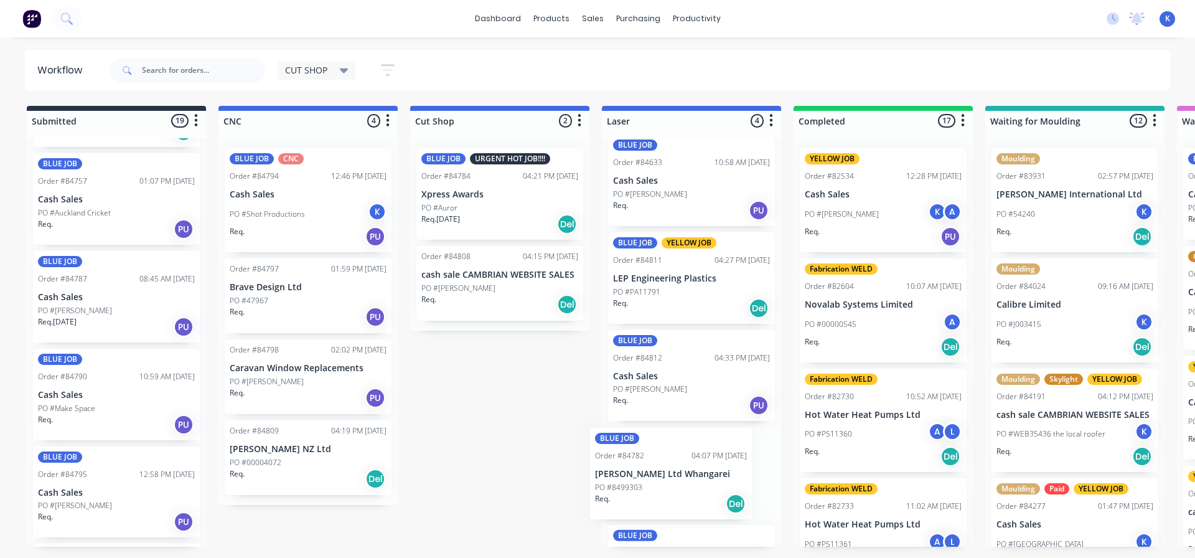
scroll to position [75, 0]
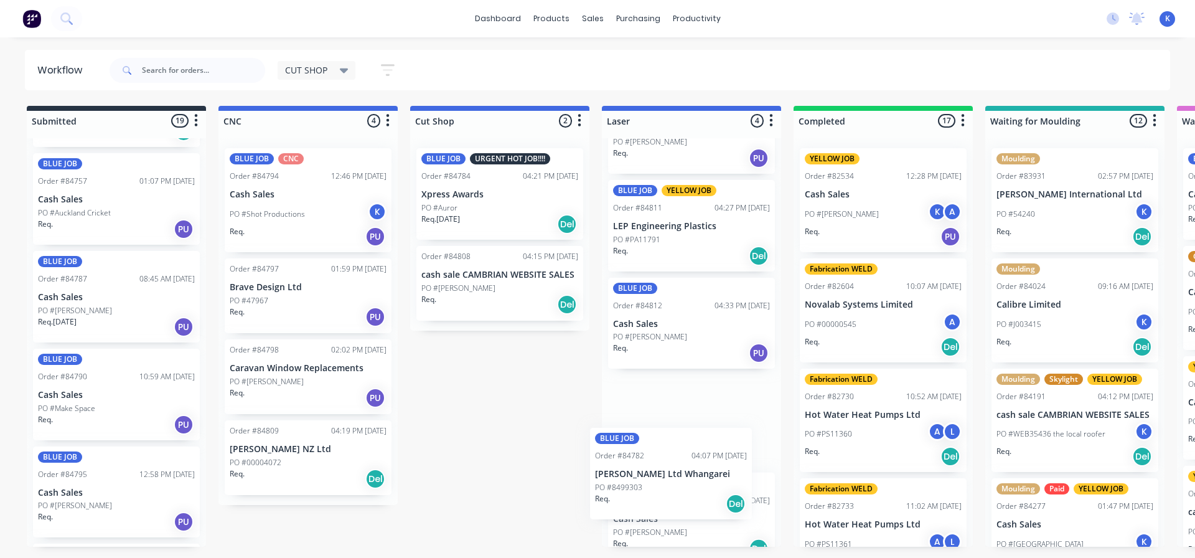
drag, startPoint x: 73, startPoint y: 299, endPoint x: 632, endPoint y: 496, distance: 592.0
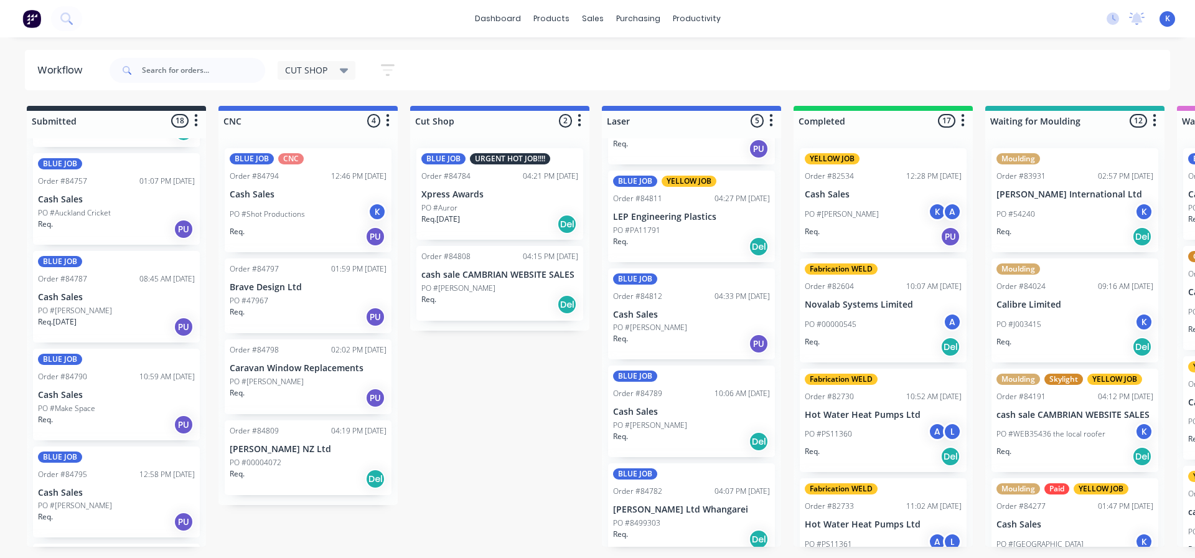
click at [70, 306] on p "PO #[PERSON_NAME]" at bounding box center [75, 310] width 74 height 11
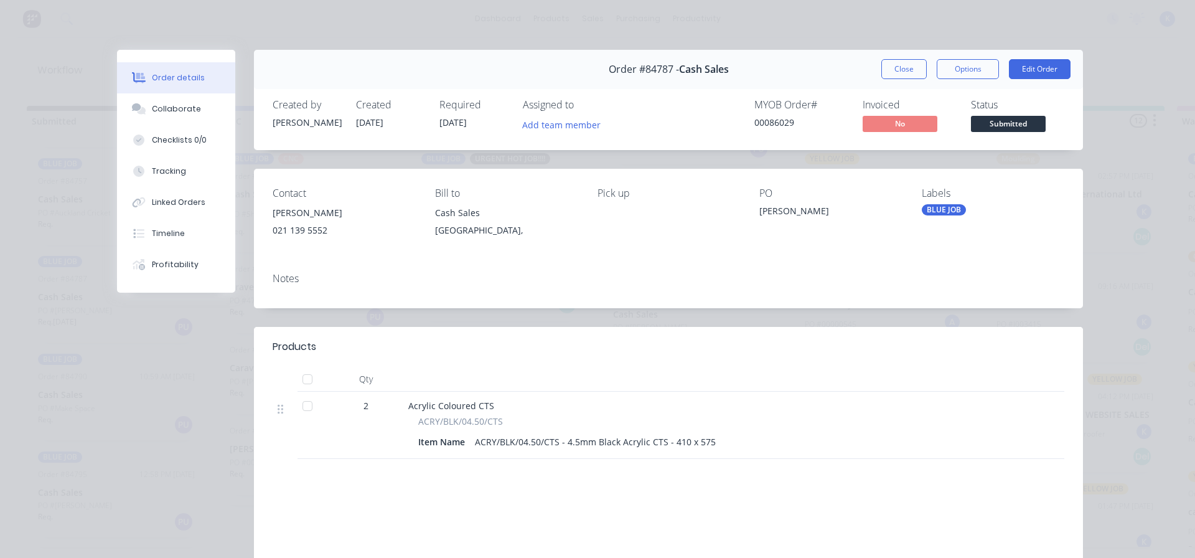
click at [894, 74] on button "Close" at bounding box center [903, 69] width 45 height 20
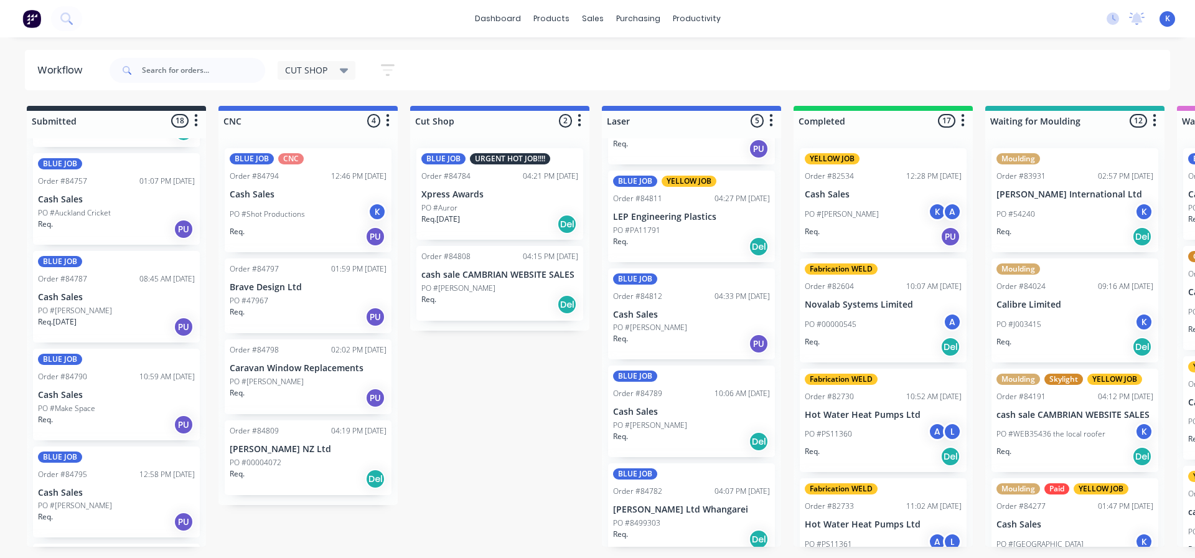
click at [83, 220] on div "Req. PU" at bounding box center [116, 228] width 157 height 21
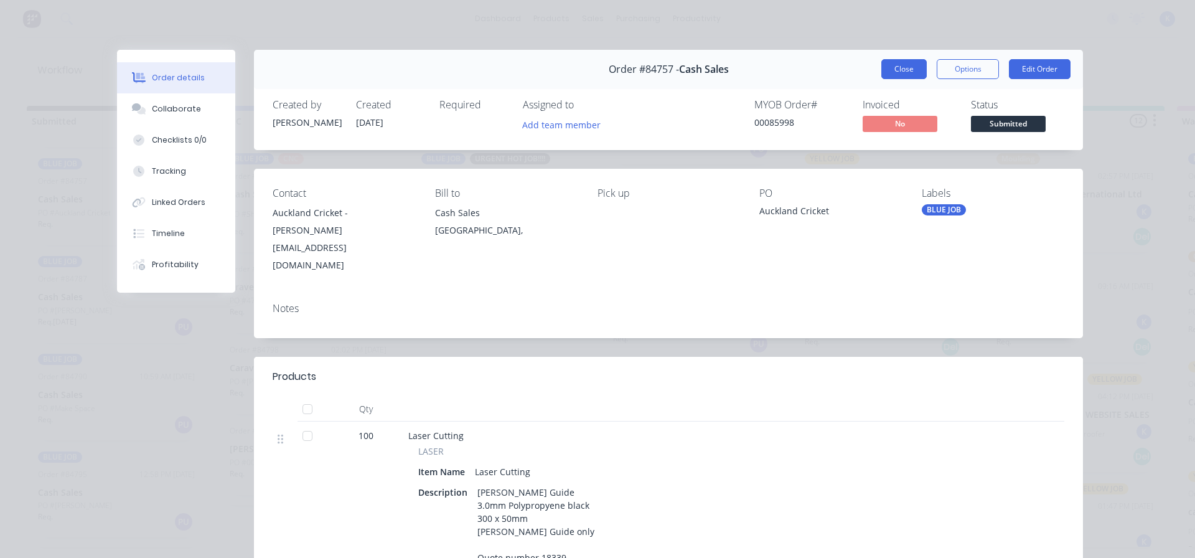
click at [896, 73] on button "Close" at bounding box center [903, 69] width 45 height 20
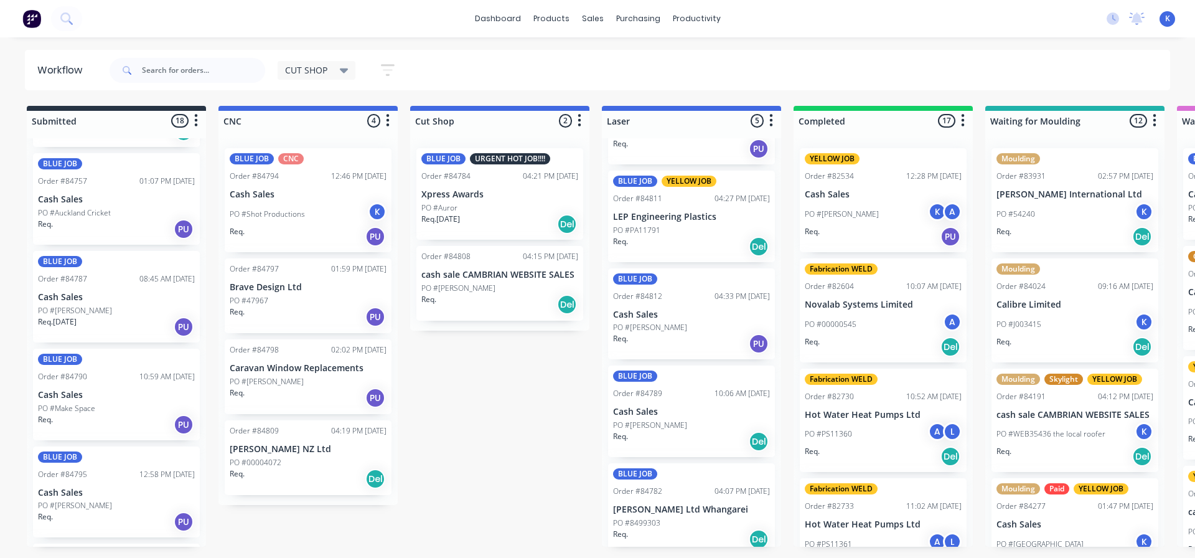
click at [64, 316] on div "BLUE JOB Order #84787 08:45 AM [DATE] Cash Sales PO #[PERSON_NAME]. [DATE] PU" at bounding box center [116, 297] width 167 height 92
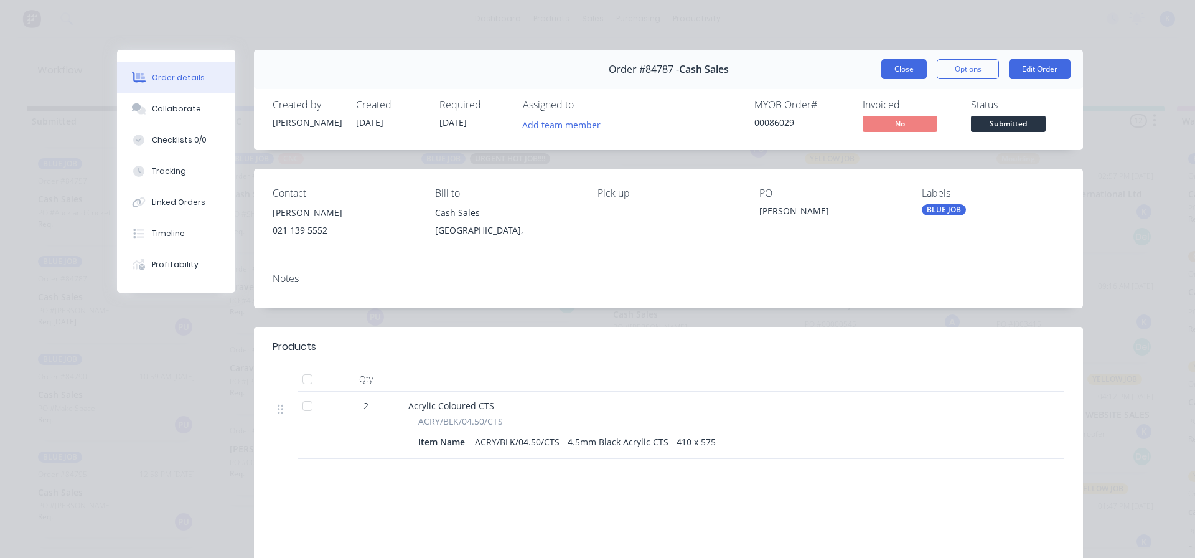
click at [890, 66] on button "Close" at bounding box center [903, 69] width 45 height 20
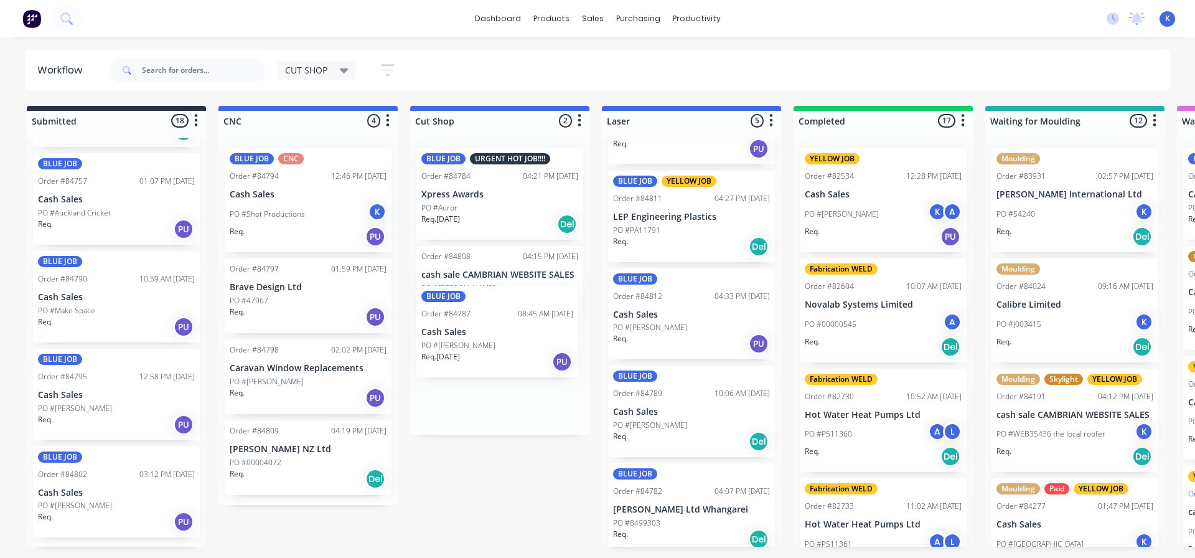
drag, startPoint x: 81, startPoint y: 294, endPoint x: 475, endPoint y: 341, distance: 396.7
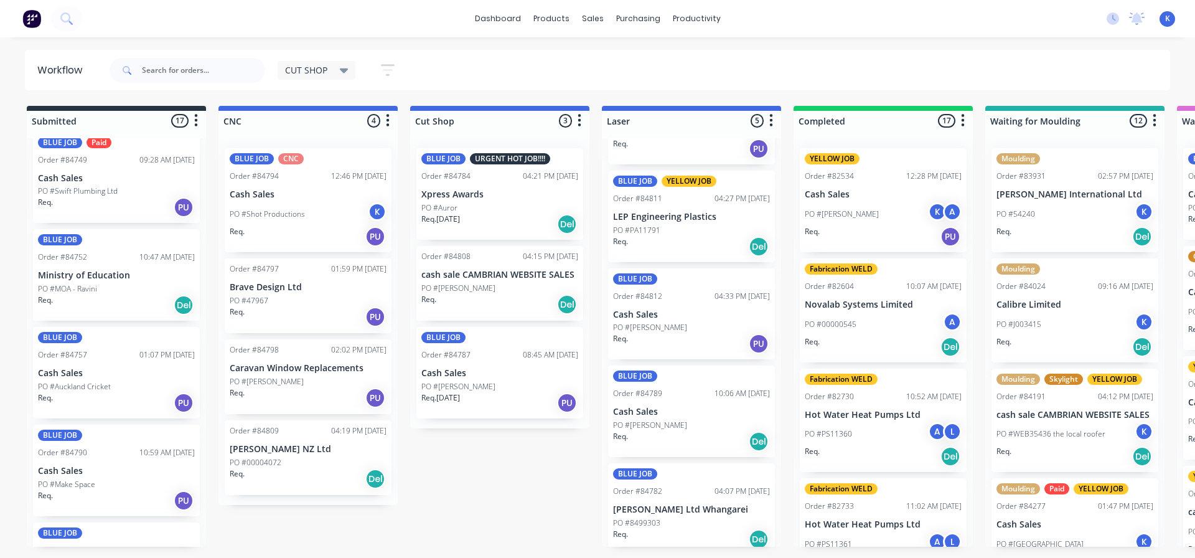
scroll to position [1079, 0]
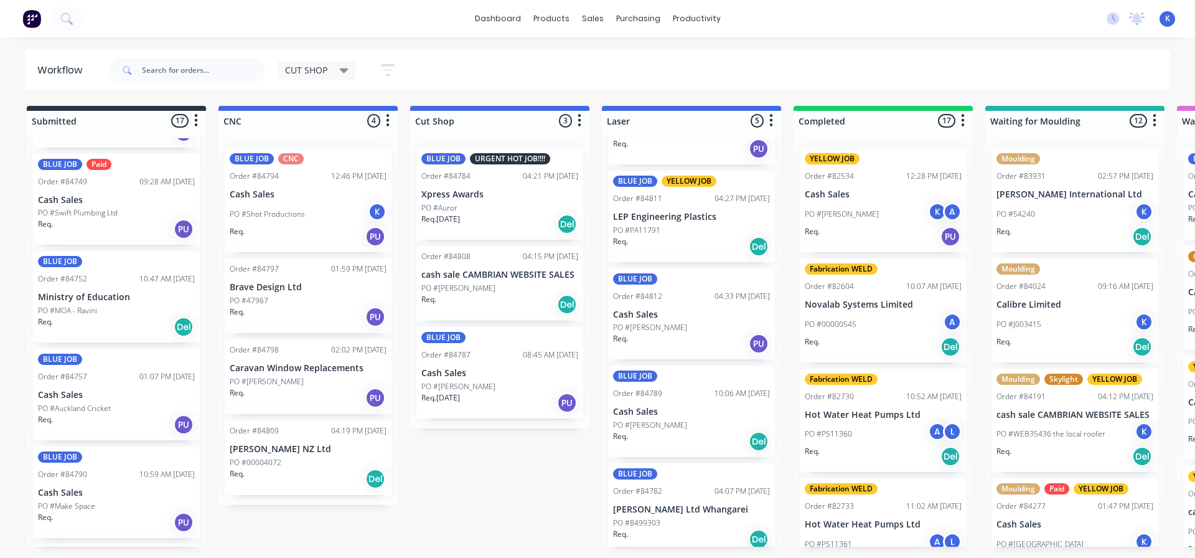
click at [325, 67] on span "CUT SHOP" at bounding box center [306, 69] width 42 height 13
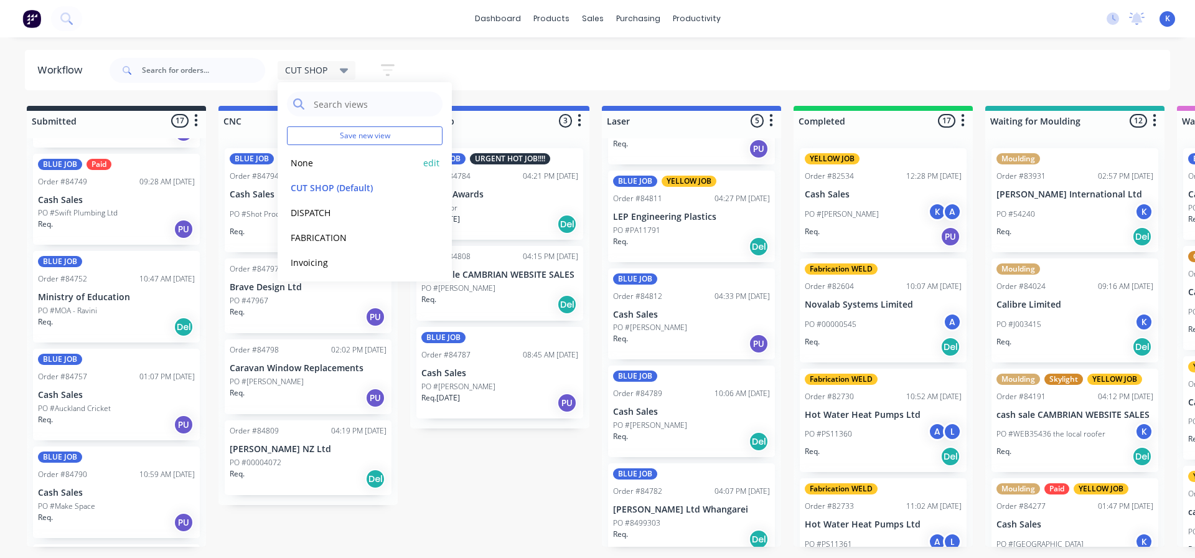
click at [312, 164] on button "None" at bounding box center [353, 163] width 133 height 14
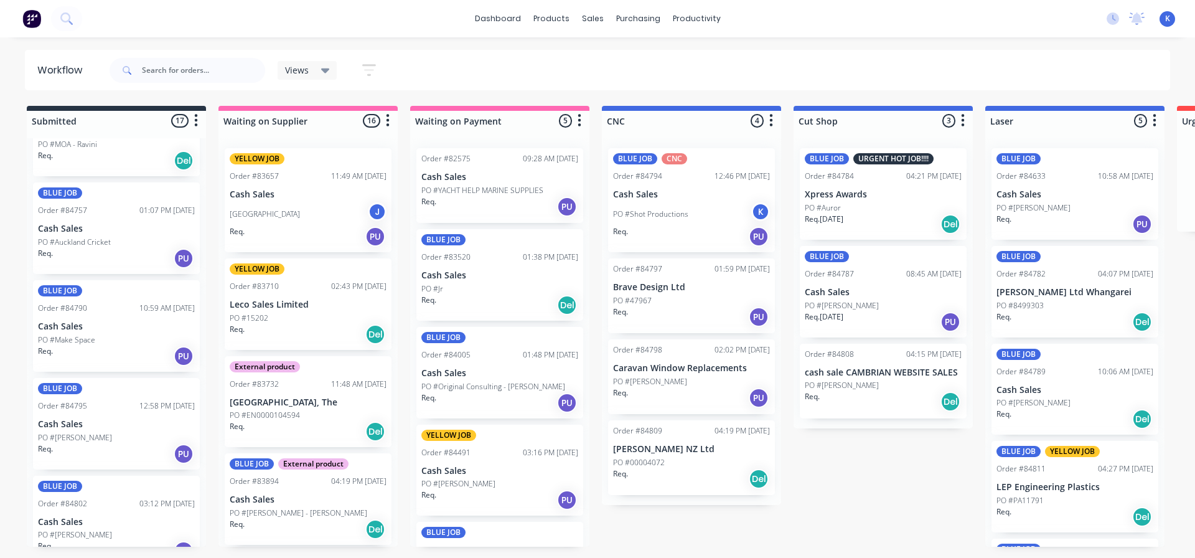
scroll to position [1266, 0]
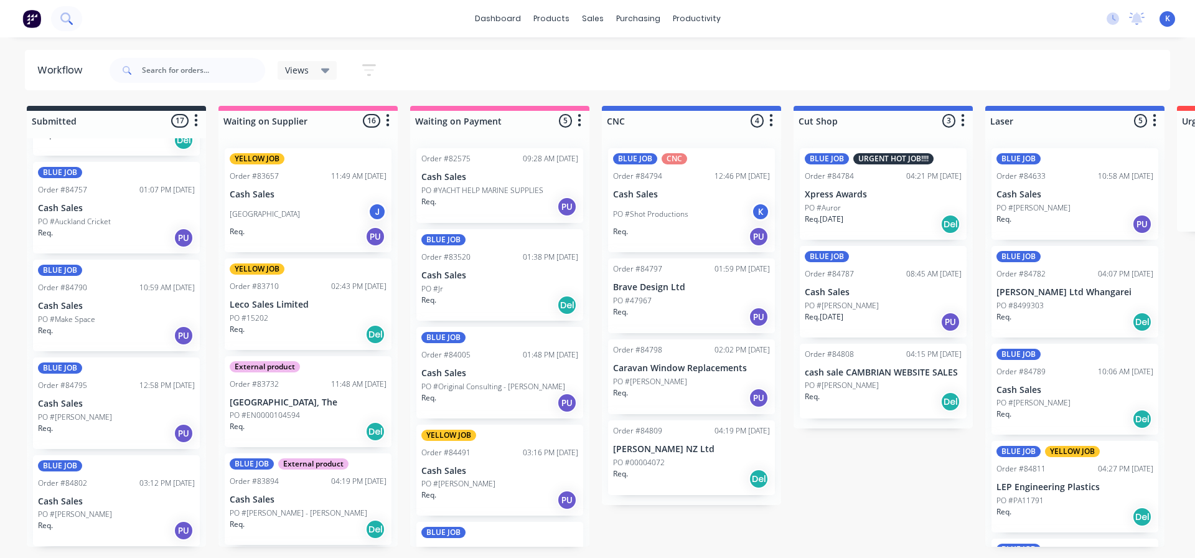
click at [62, 19] on icon at bounding box center [65, 17] width 10 height 10
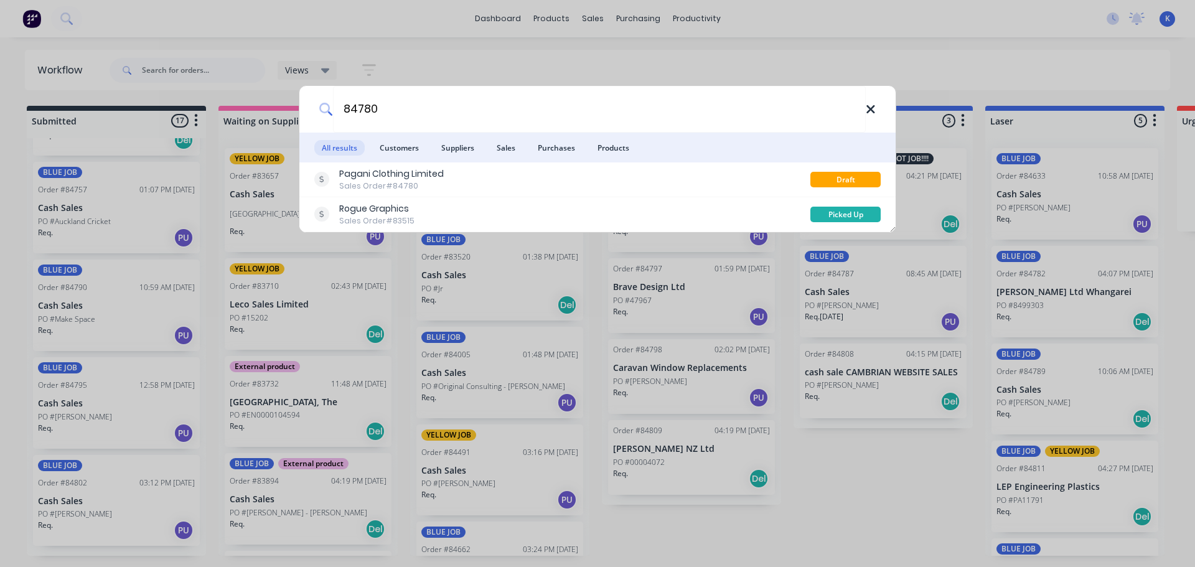
type input "84780"
click at [870, 115] on icon at bounding box center [871, 110] width 10 height 14
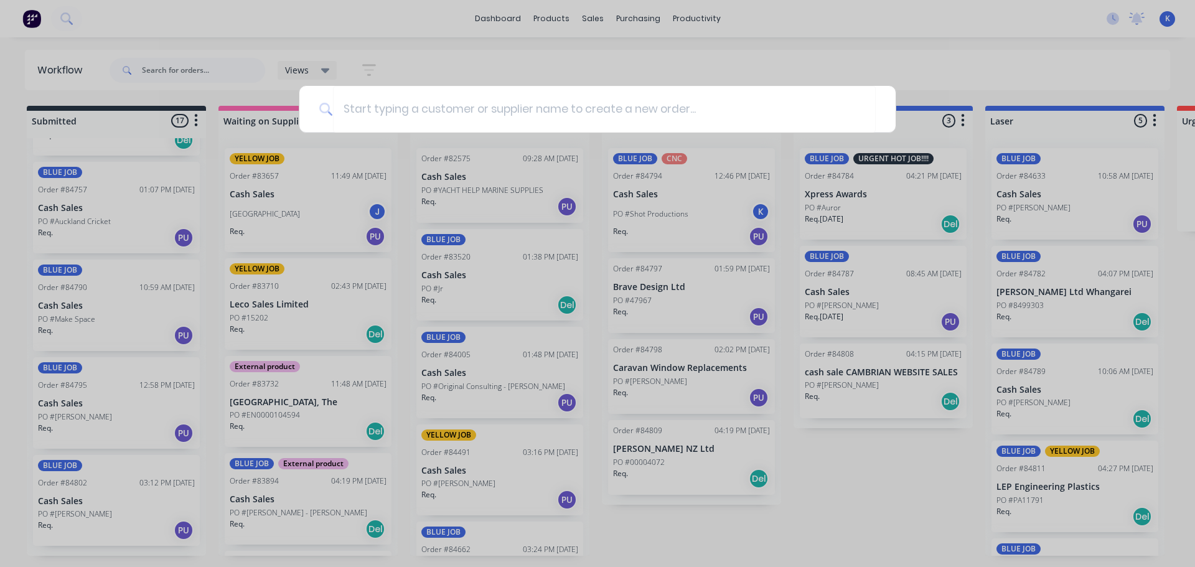
click at [362, 192] on div at bounding box center [597, 283] width 1195 height 567
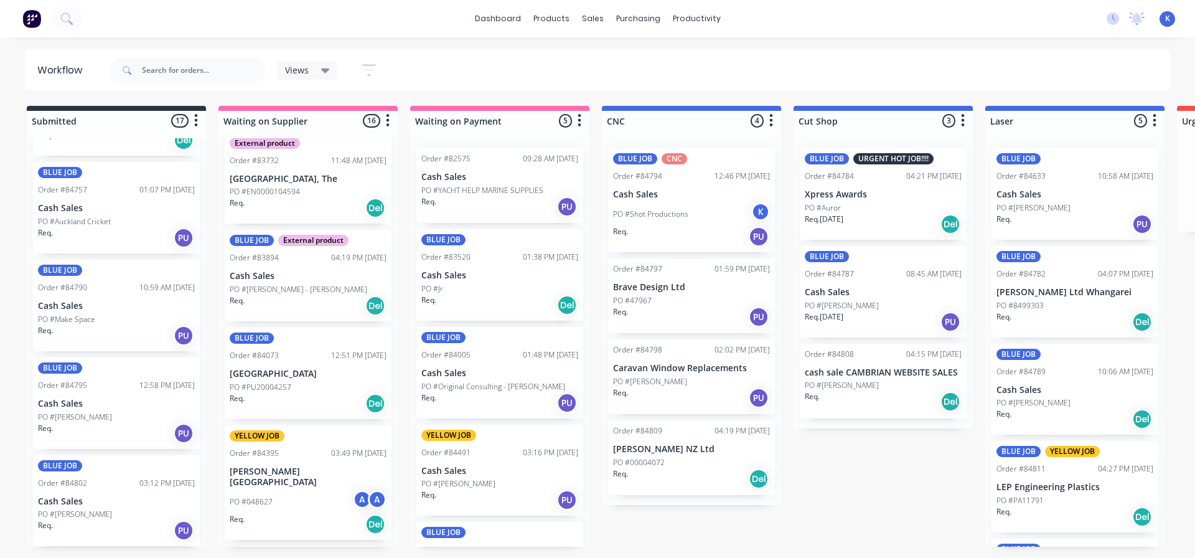
scroll to position [311, 0]
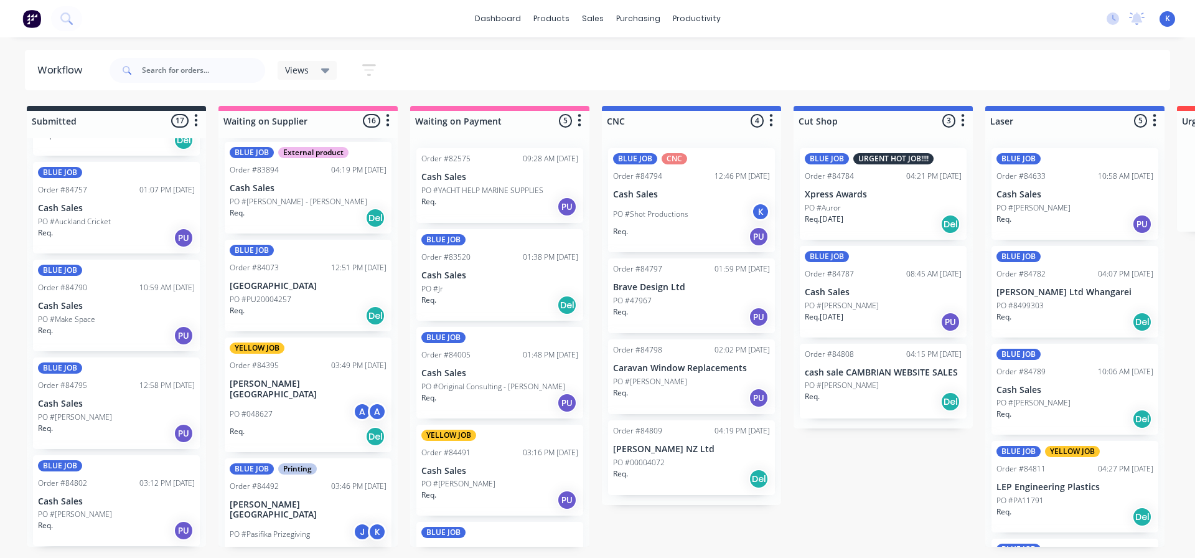
click at [326, 73] on icon at bounding box center [325, 70] width 9 height 14
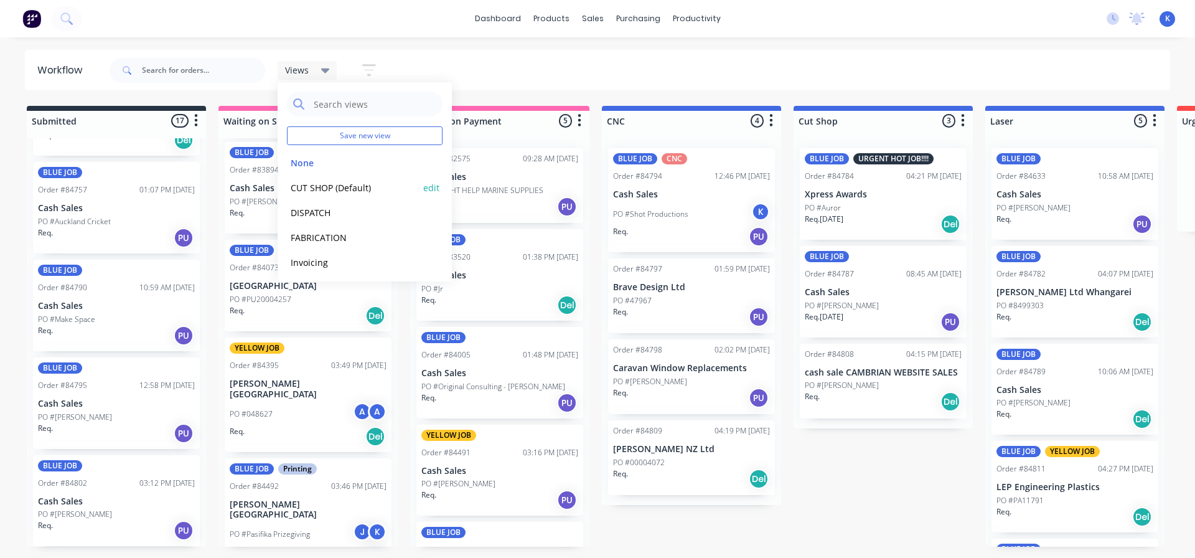
click at [334, 185] on button "CUT SHOP (Default)" at bounding box center [353, 188] width 133 height 14
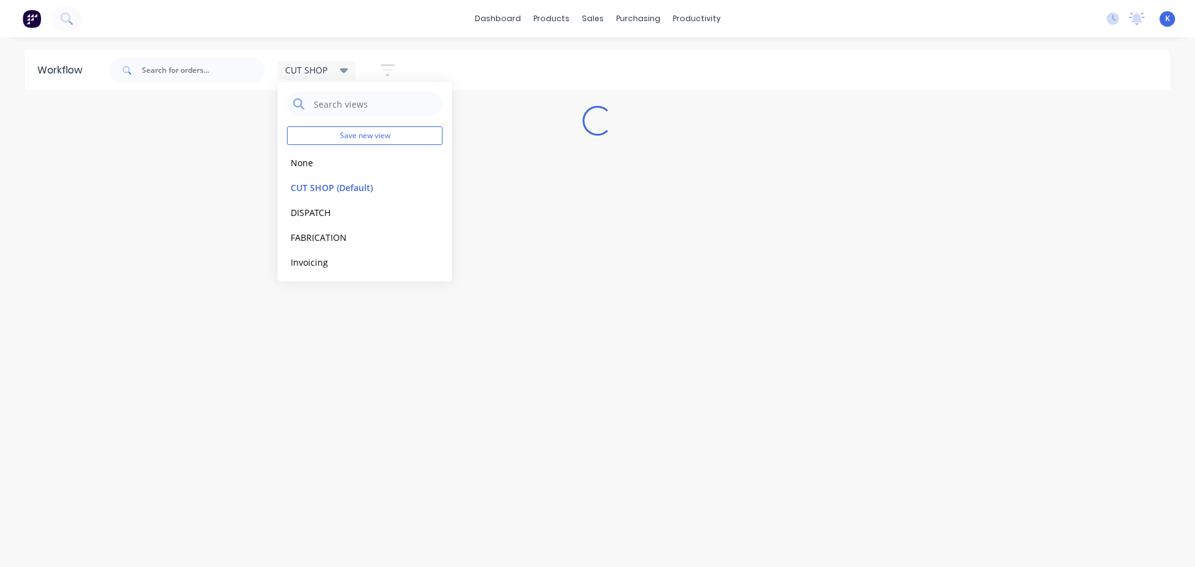
drag, startPoint x: 385, startPoint y: 346, endPoint x: 374, endPoint y: 351, distance: 12.8
click at [382, 348] on div "Workflow CUT SHOP Save new view None edit CUT SHOP (Default) edit DISPATCH edit…" at bounding box center [597, 296] width 1195 height 492
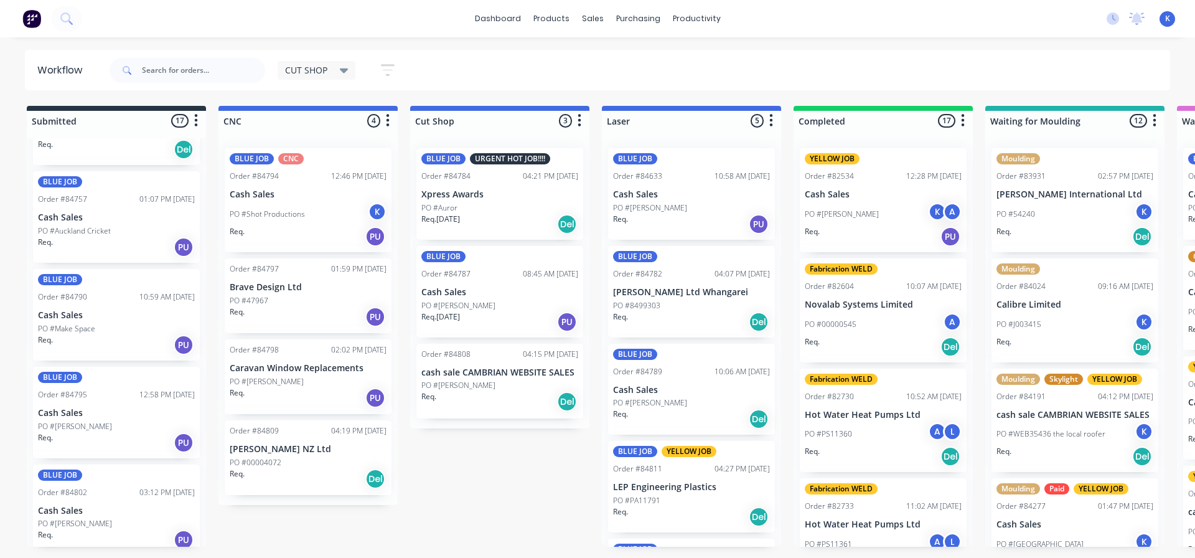
scroll to position [1266, 0]
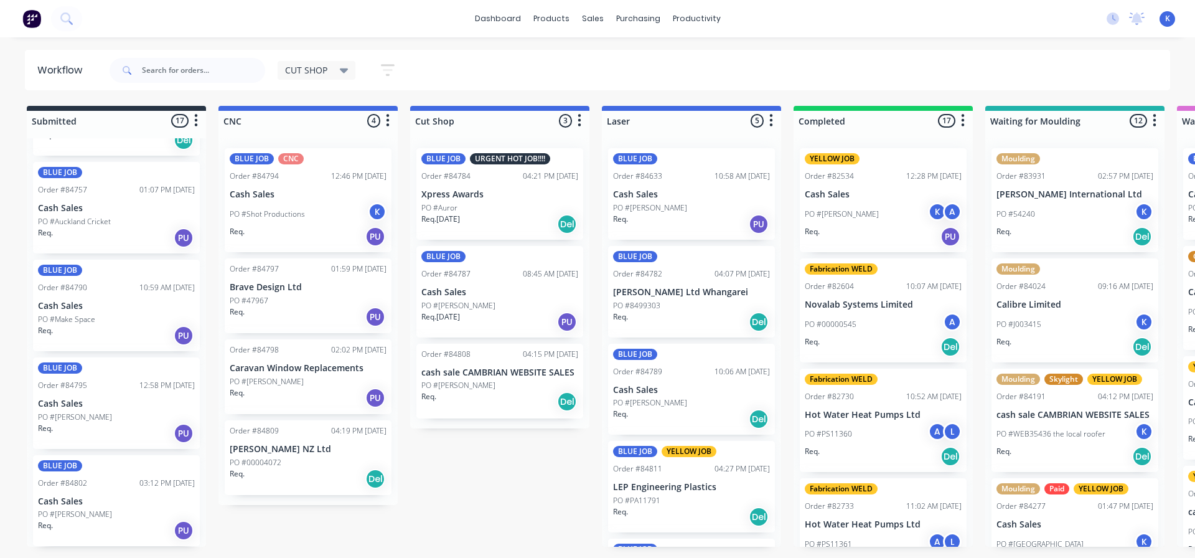
click at [319, 74] on span "CUT SHOP" at bounding box center [306, 69] width 42 height 13
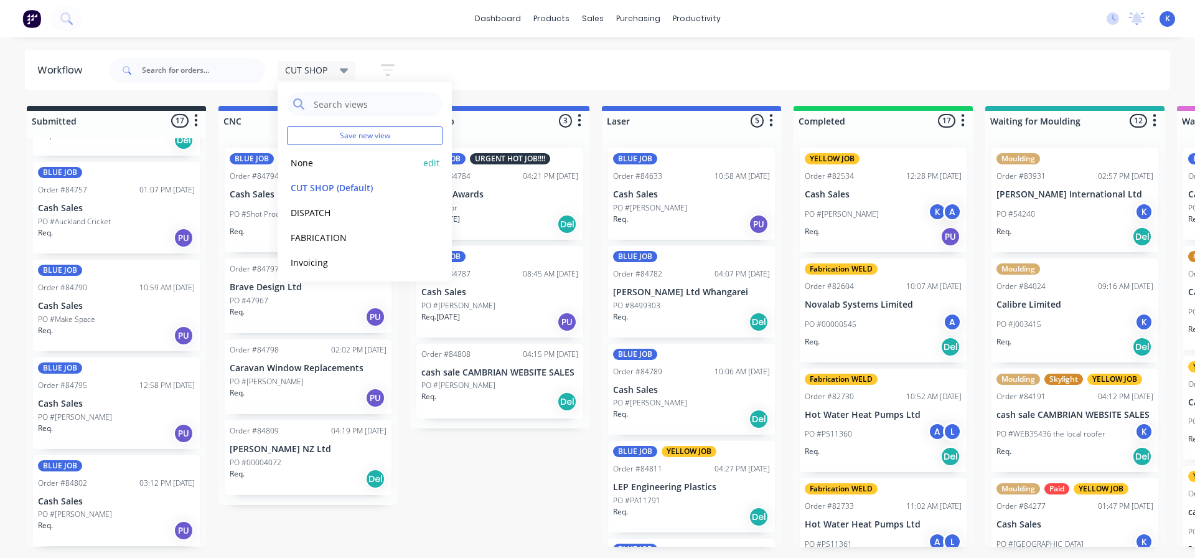
click at [313, 160] on button "None" at bounding box center [353, 163] width 133 height 14
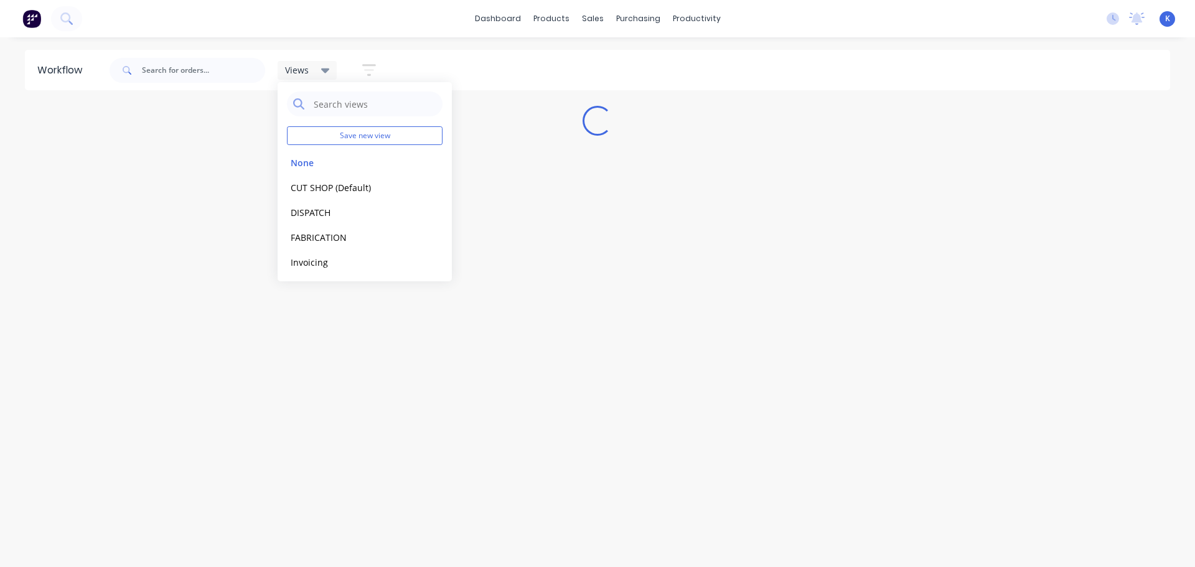
click at [507, 317] on div "Workflow Views Save new view None edit CUT SHOP (Default) edit DISPATCH edit FA…" at bounding box center [597, 296] width 1195 height 492
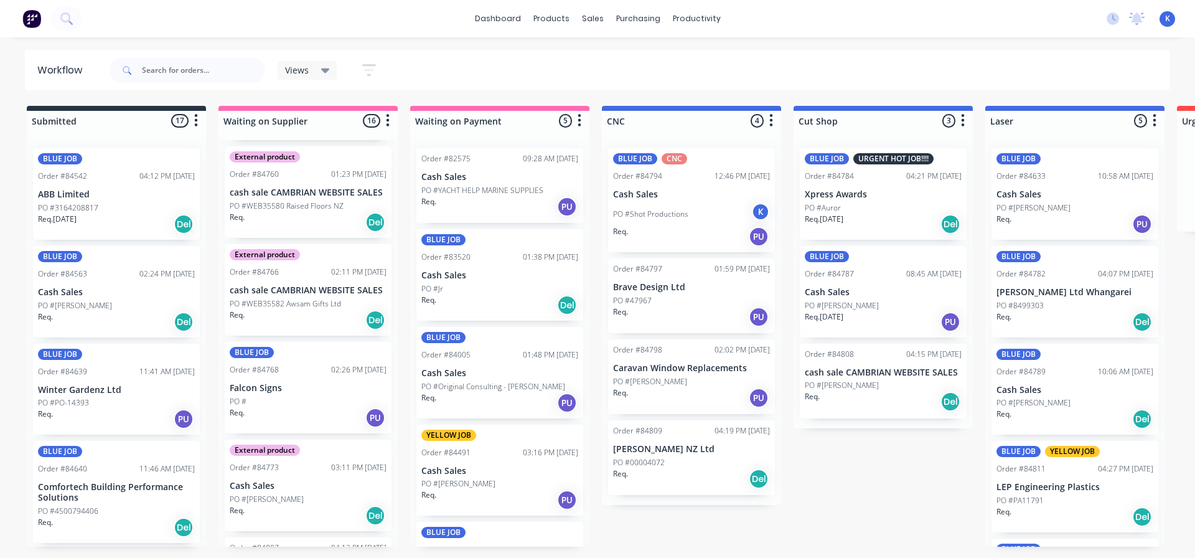
scroll to position [1203, 0]
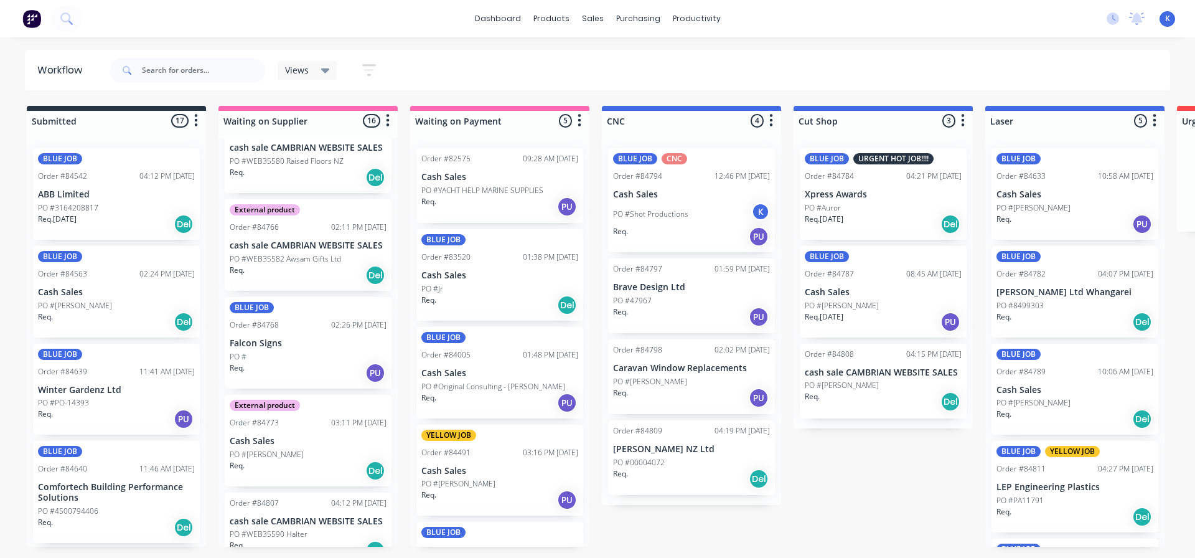
click at [281, 351] on div "PO #" at bounding box center [308, 356] width 157 height 11
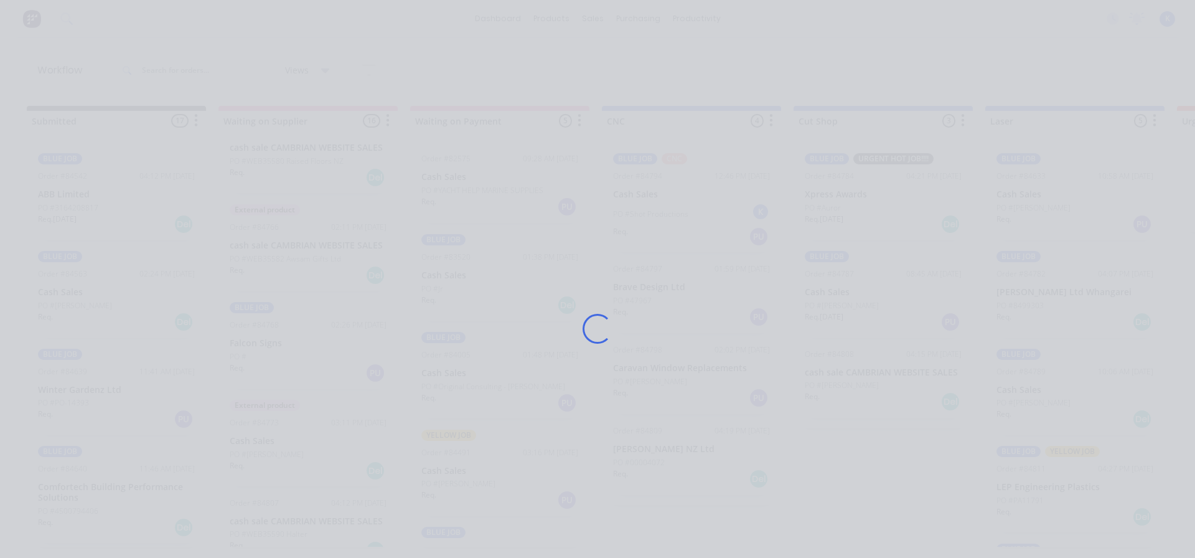
click at [281, 333] on div "Loading..." at bounding box center [598, 329] width 996 height 558
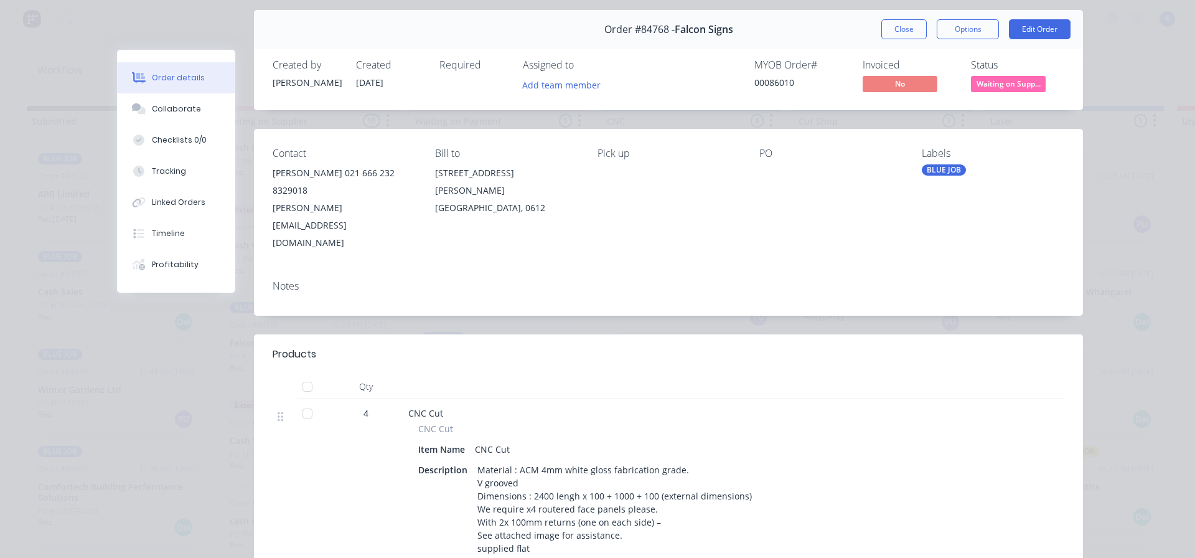
scroll to position [62, 0]
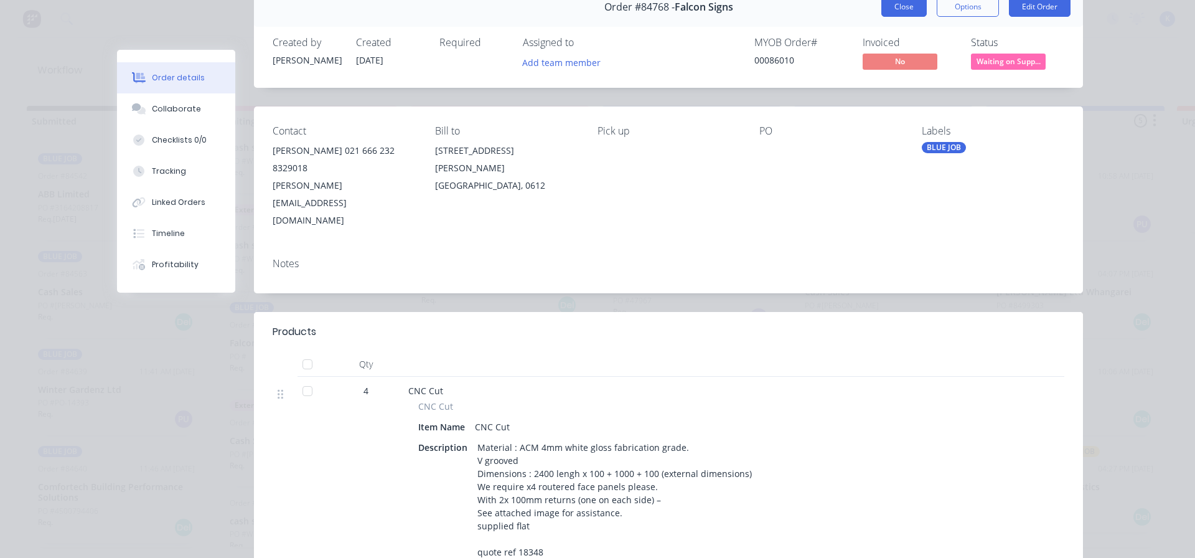
click at [906, 7] on button "Close" at bounding box center [903, 7] width 45 height 20
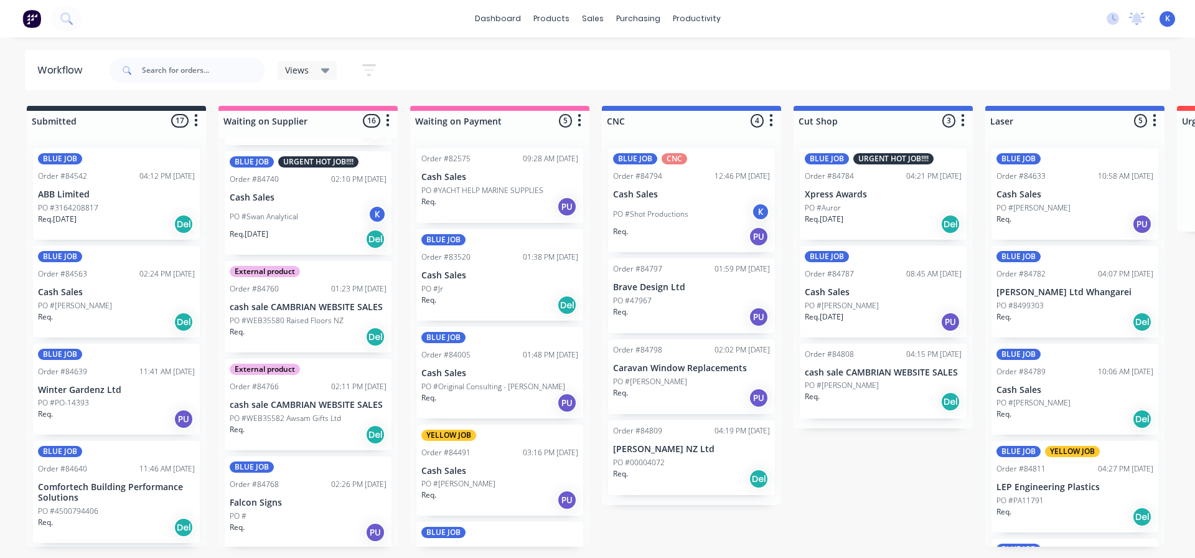
scroll to position [954, 0]
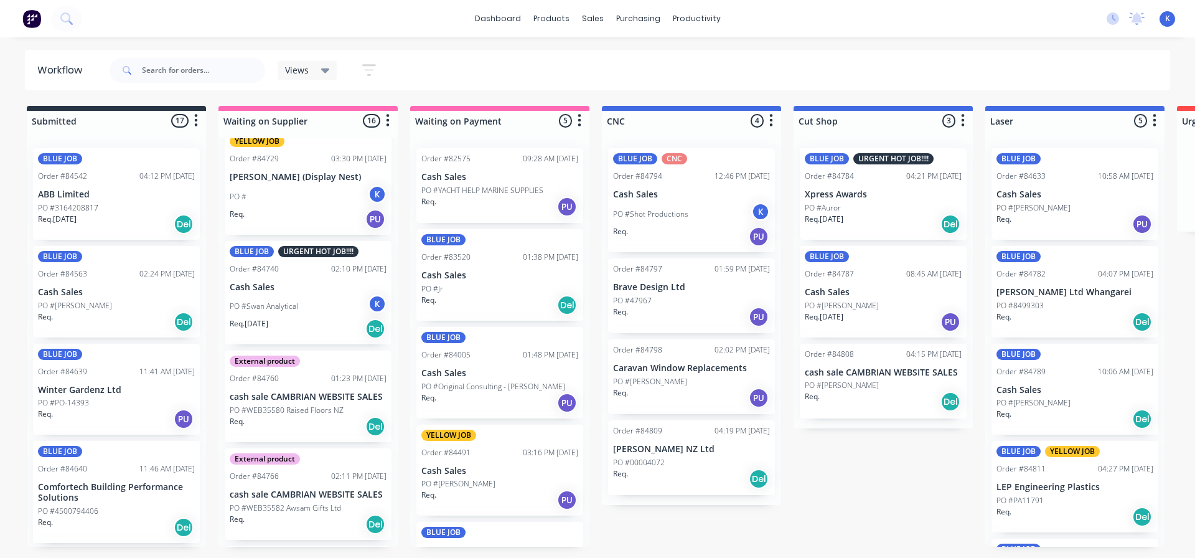
click at [257, 282] on p "Cash Sales" at bounding box center [308, 287] width 157 height 11
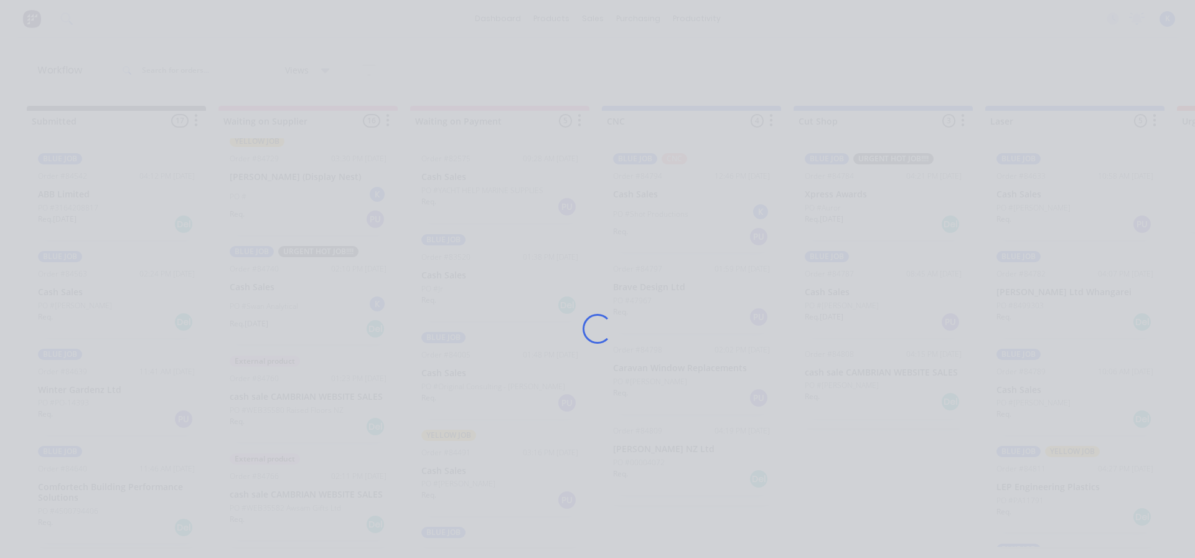
click at [257, 268] on div "Loading..." at bounding box center [598, 329] width 996 height 558
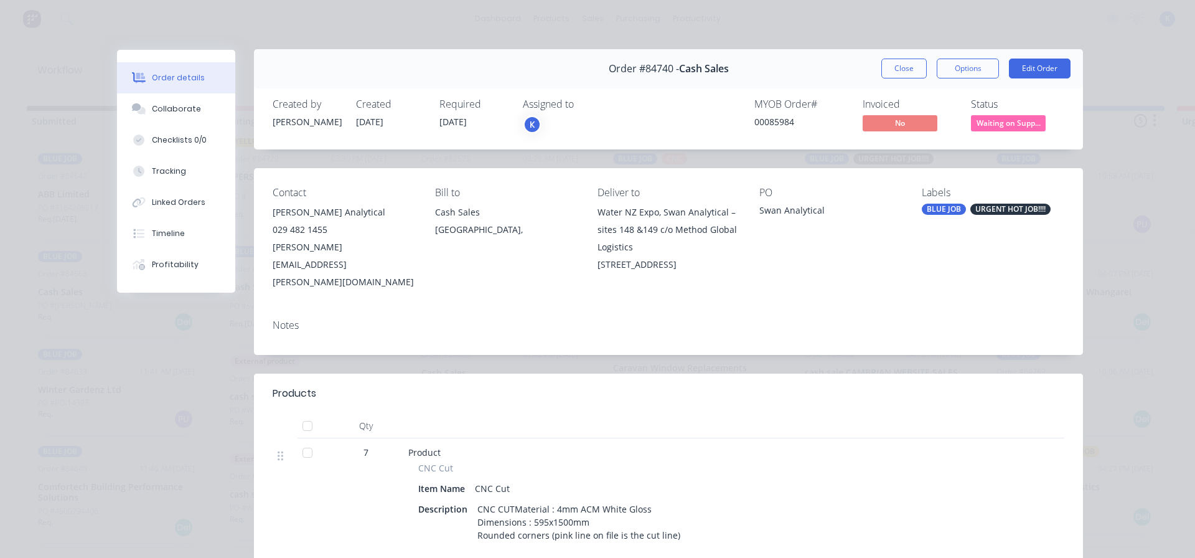
scroll to position [0, 0]
click at [890, 73] on button "Close" at bounding box center [903, 69] width 45 height 20
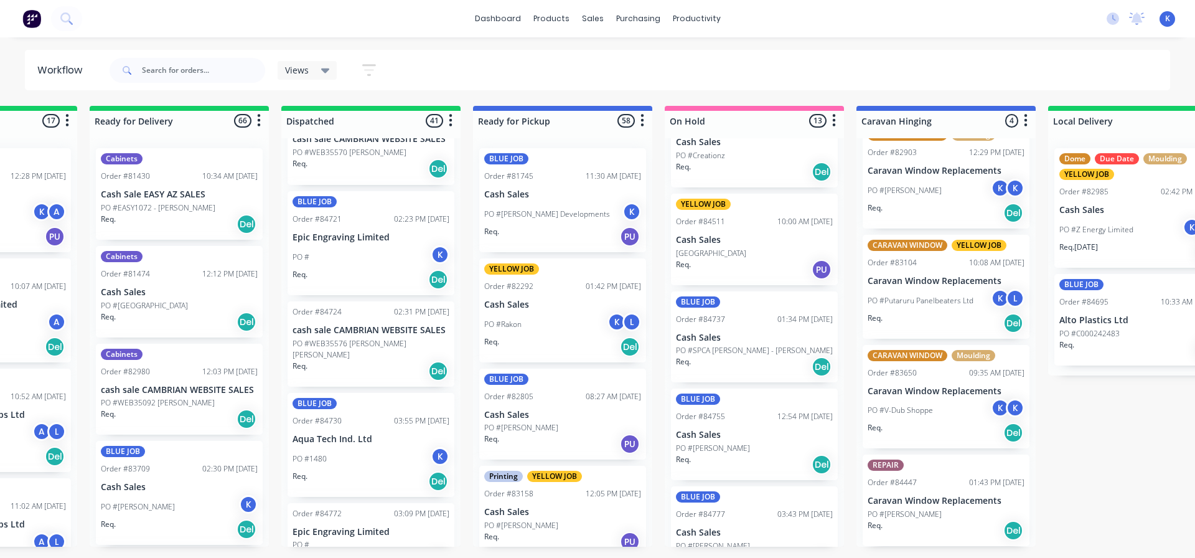
scroll to position [844, 0]
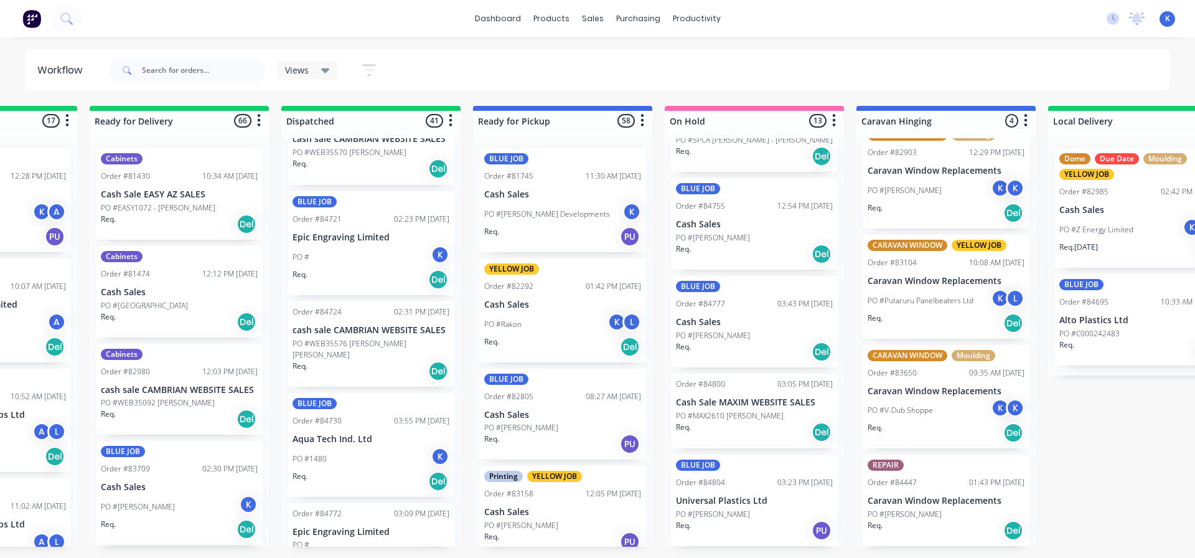
drag, startPoint x: 754, startPoint y: 557, endPoint x: 738, endPoint y: 557, distance: 16.8
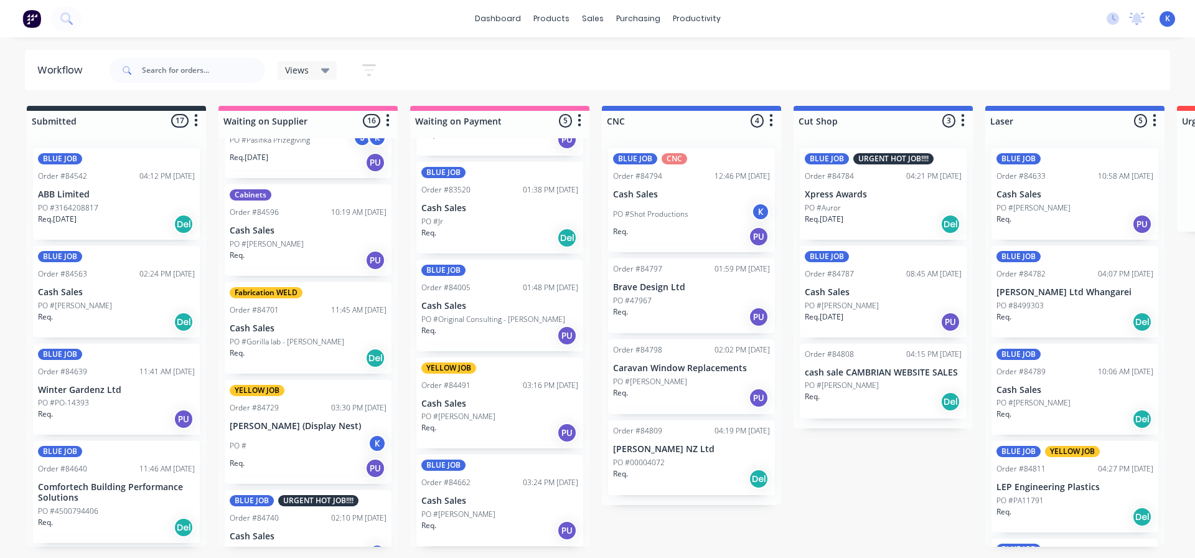
click at [309, 68] on div "Views" at bounding box center [307, 70] width 45 height 11
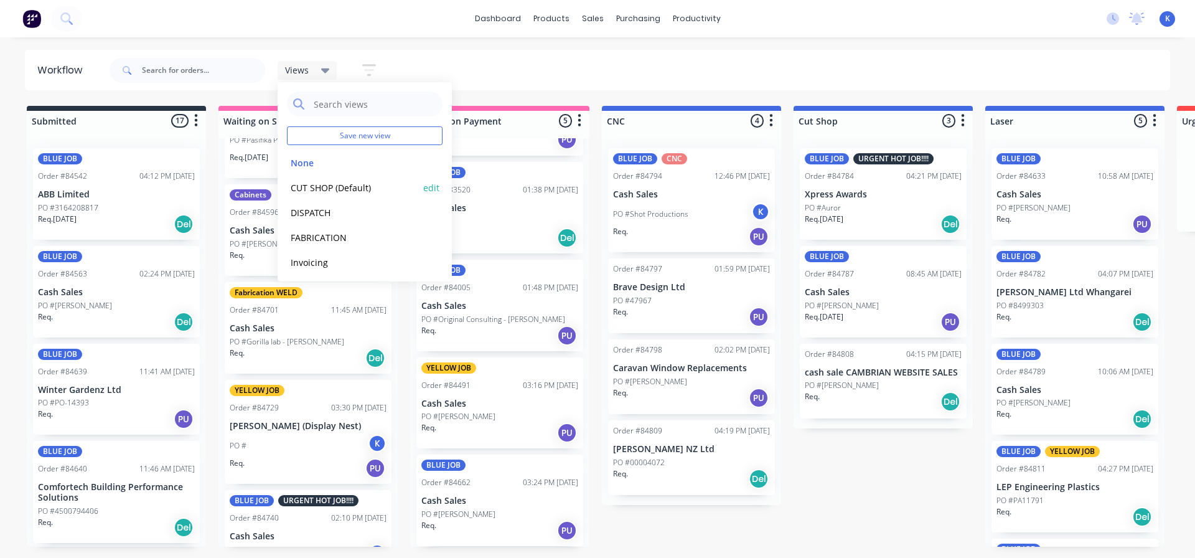
click at [324, 188] on button "CUT SHOP (Default)" at bounding box center [353, 188] width 133 height 14
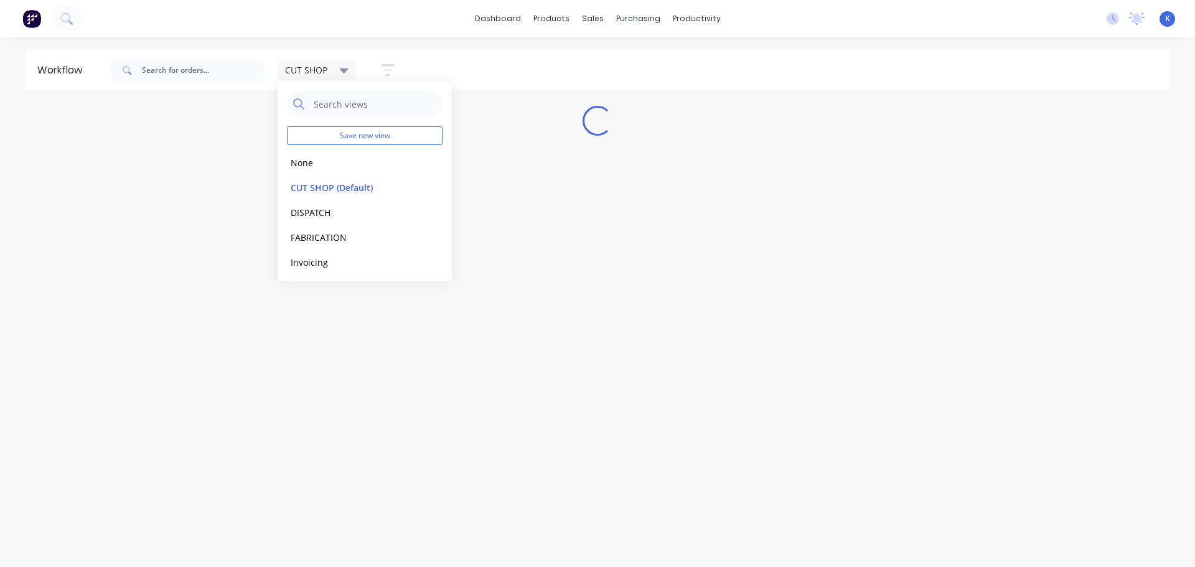
click at [406, 458] on div "Workflow CUT SHOP Save new view None edit CUT SHOP (Default) edit DISPATCH edit…" at bounding box center [597, 296] width 1195 height 492
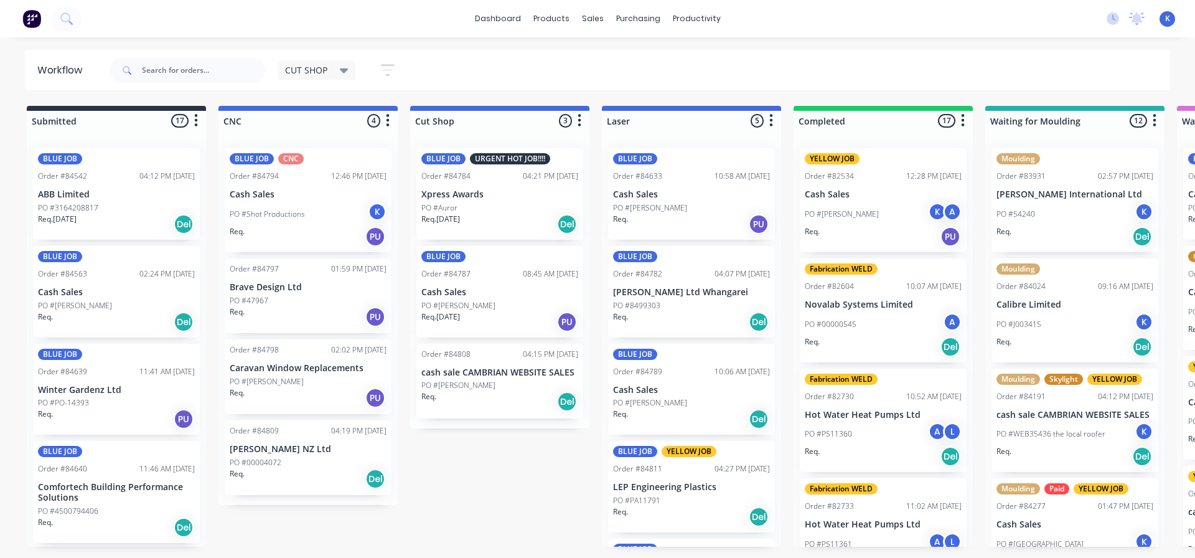
click at [287, 291] on p "Brave Design Ltd" at bounding box center [308, 287] width 157 height 11
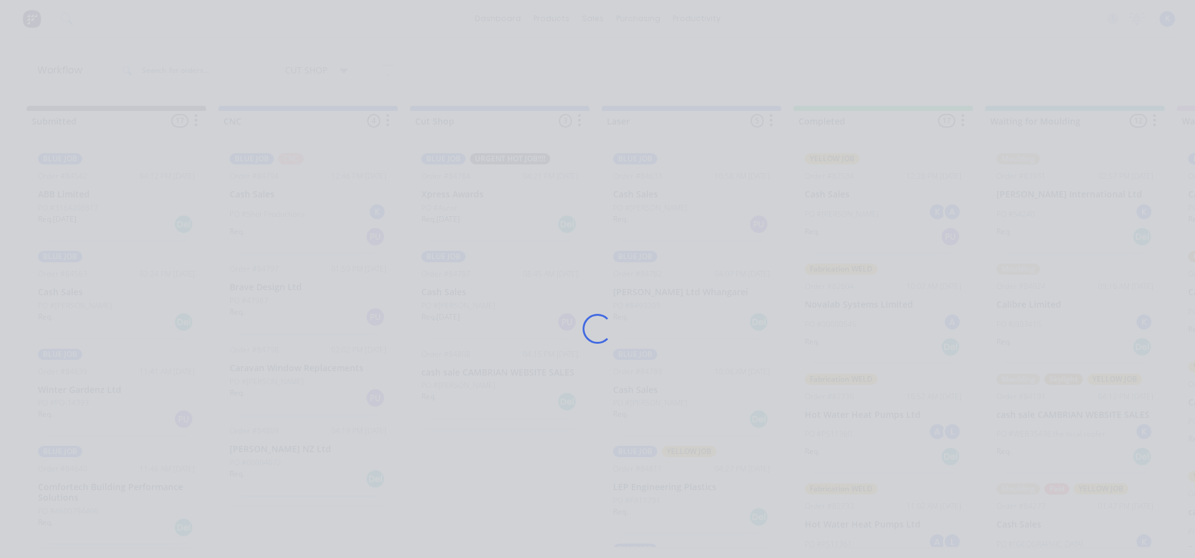
click at [286, 291] on div "Loading..." at bounding box center [598, 329] width 996 height 558
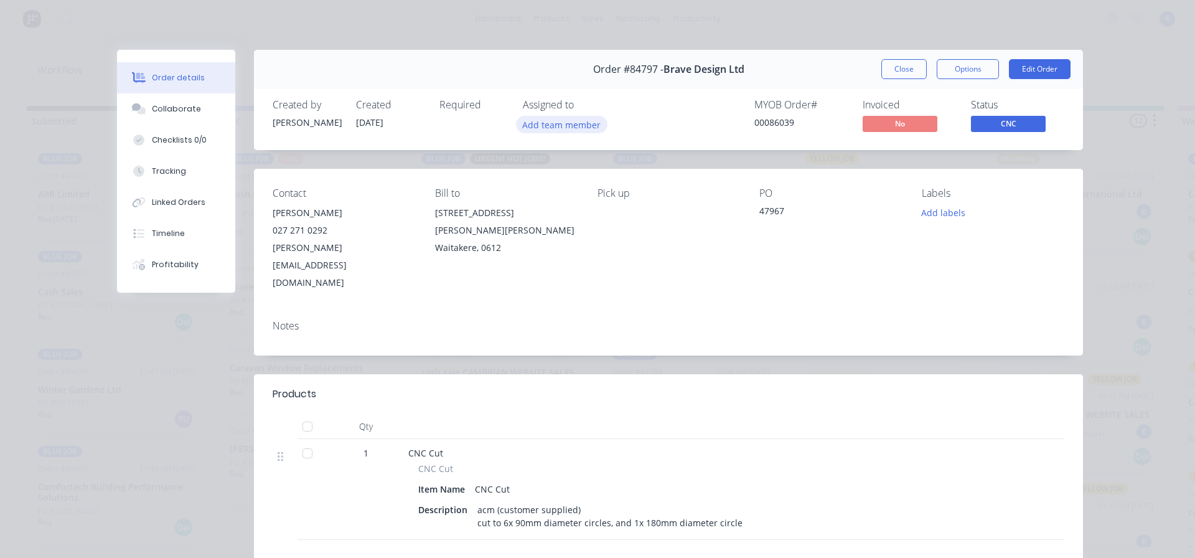
click at [575, 128] on button "Add team member" at bounding box center [562, 124] width 92 height 17
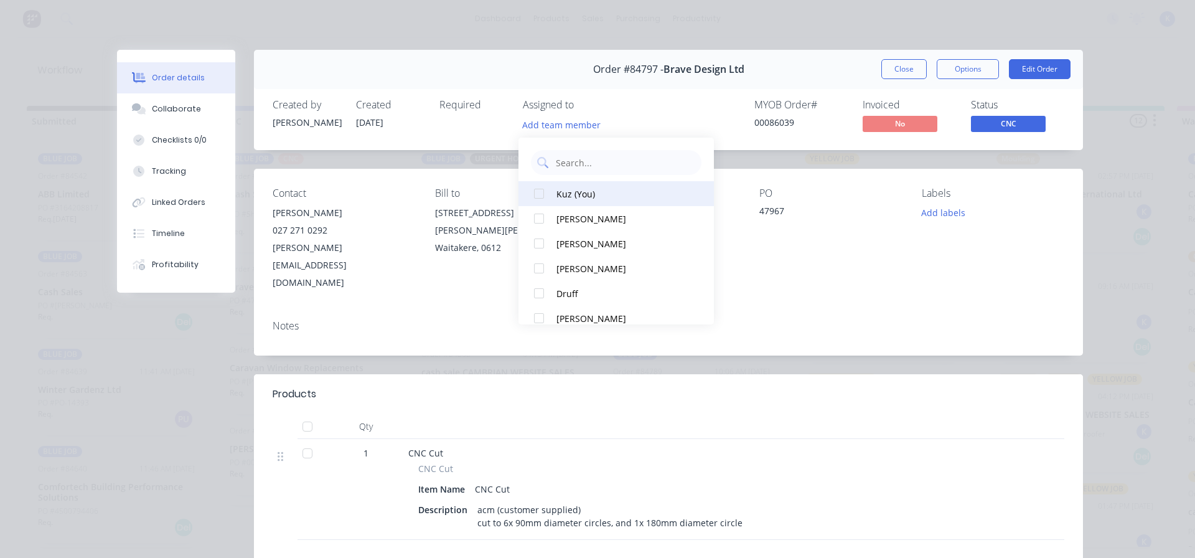
drag, startPoint x: 561, startPoint y: 190, endPoint x: 748, endPoint y: 121, distance: 198.9
click at [561, 189] on div "Kuz (You)" at bounding box center [622, 193] width 131 height 13
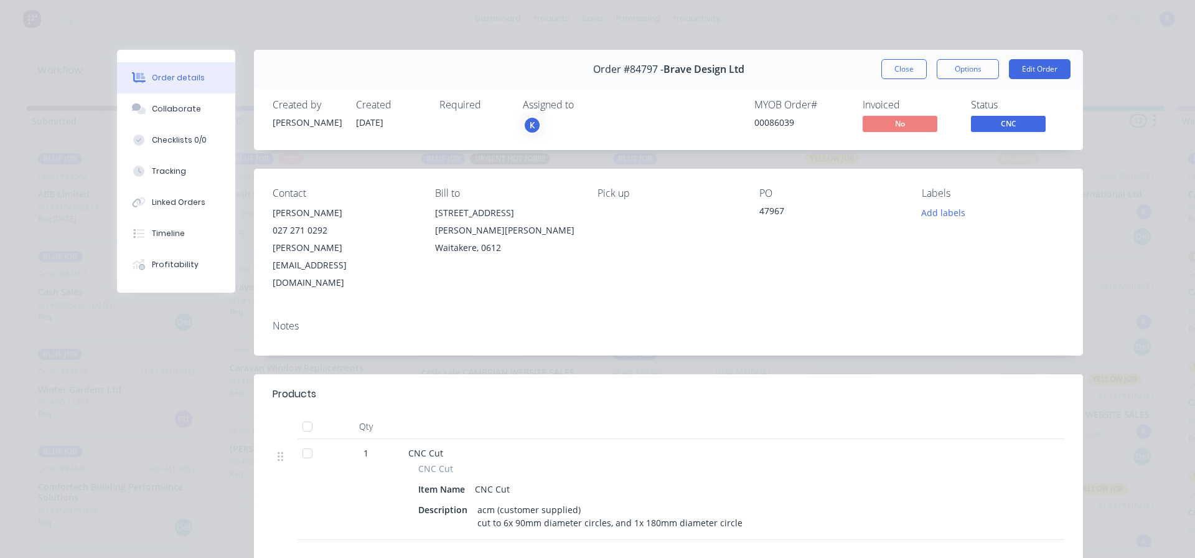
drag, startPoint x: 901, startPoint y: 68, endPoint x: 792, endPoint y: 123, distance: 121.9
click at [898, 68] on button "Close" at bounding box center [903, 69] width 45 height 20
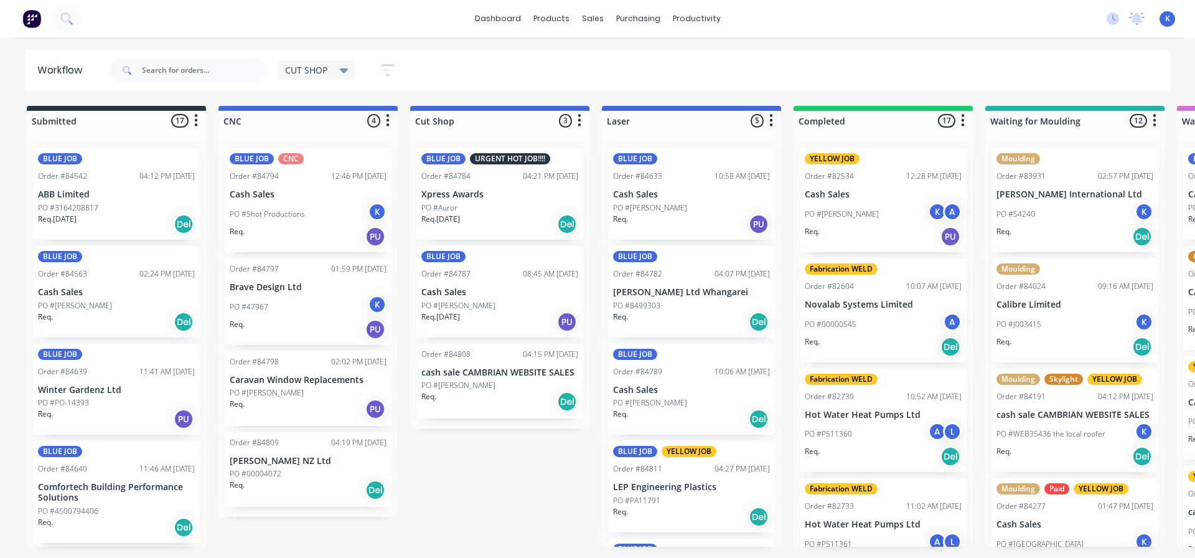
click at [273, 392] on p "PO #[PERSON_NAME]" at bounding box center [267, 392] width 74 height 11
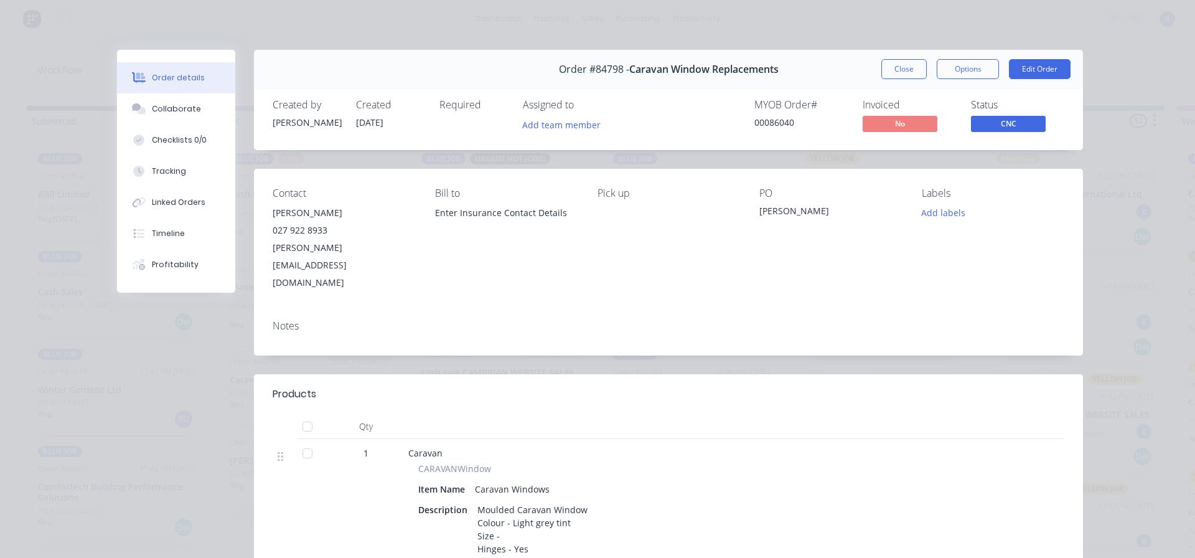
click at [896, 62] on button "Close" at bounding box center [903, 69] width 45 height 20
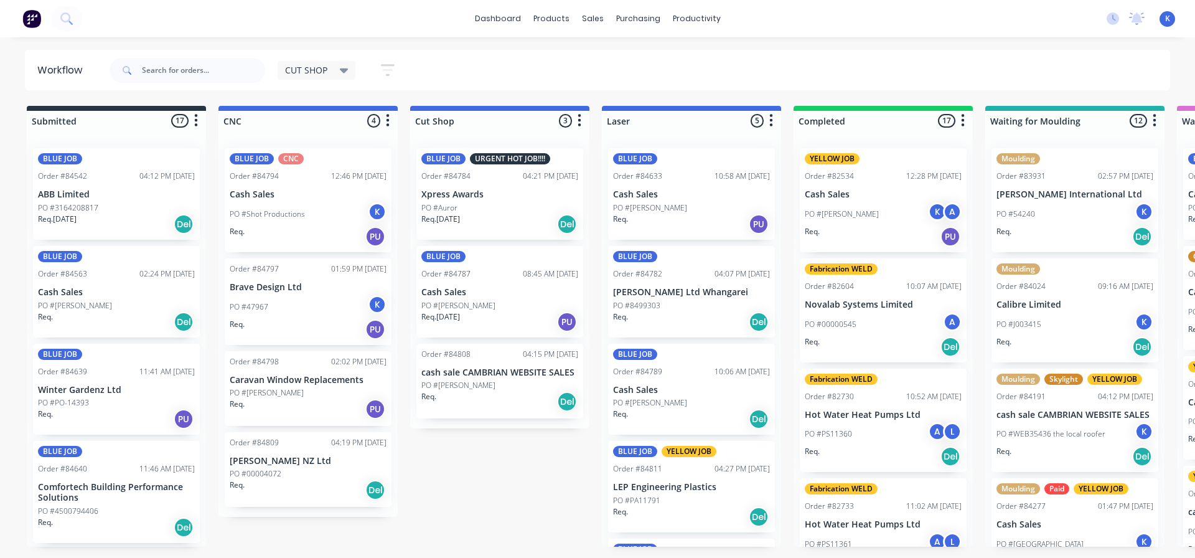
click at [273, 394] on p "PO #[PERSON_NAME]" at bounding box center [267, 392] width 74 height 11
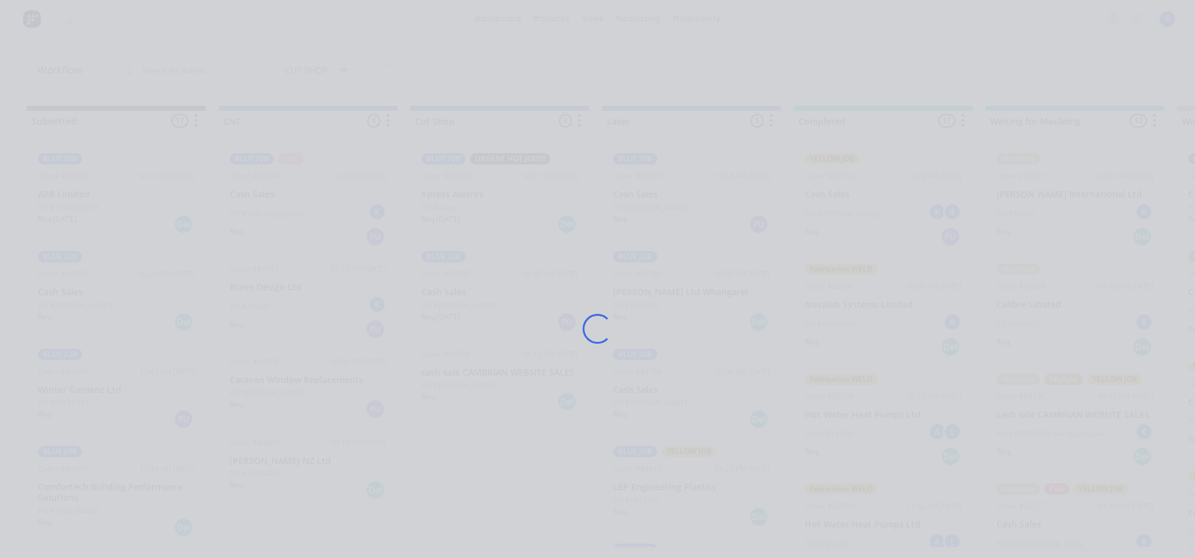
click at [273, 394] on div "Loading..." at bounding box center [598, 329] width 996 height 558
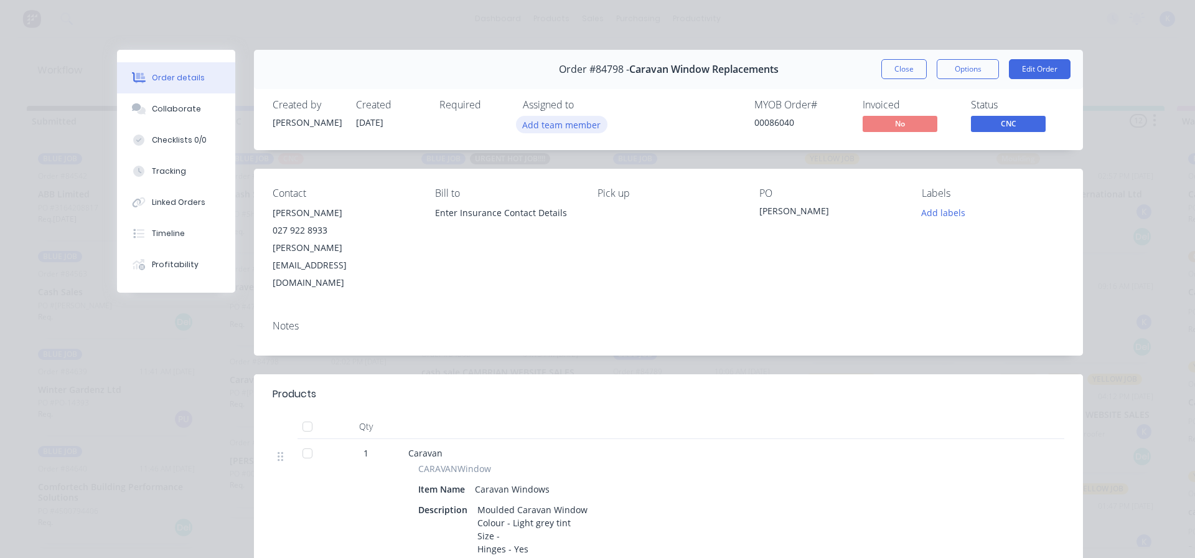
click at [560, 127] on button "Add team member" at bounding box center [562, 124] width 92 height 17
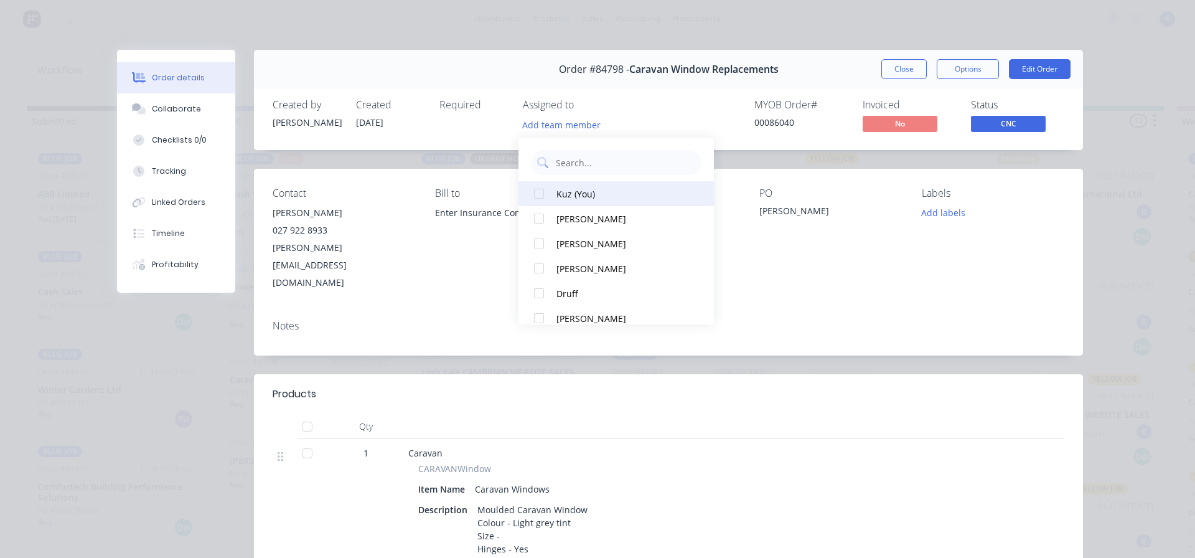
click at [549, 194] on div at bounding box center [539, 193] width 25 height 25
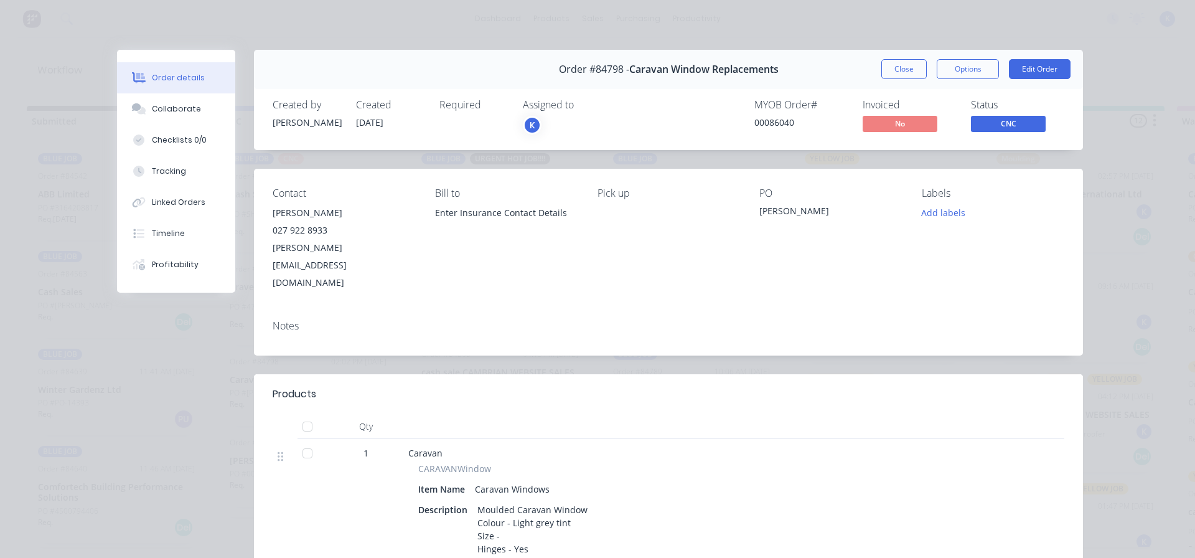
drag, startPoint x: 901, startPoint y: 64, endPoint x: 786, endPoint y: 113, distance: 124.7
click at [900, 64] on button "Close" at bounding box center [903, 69] width 45 height 20
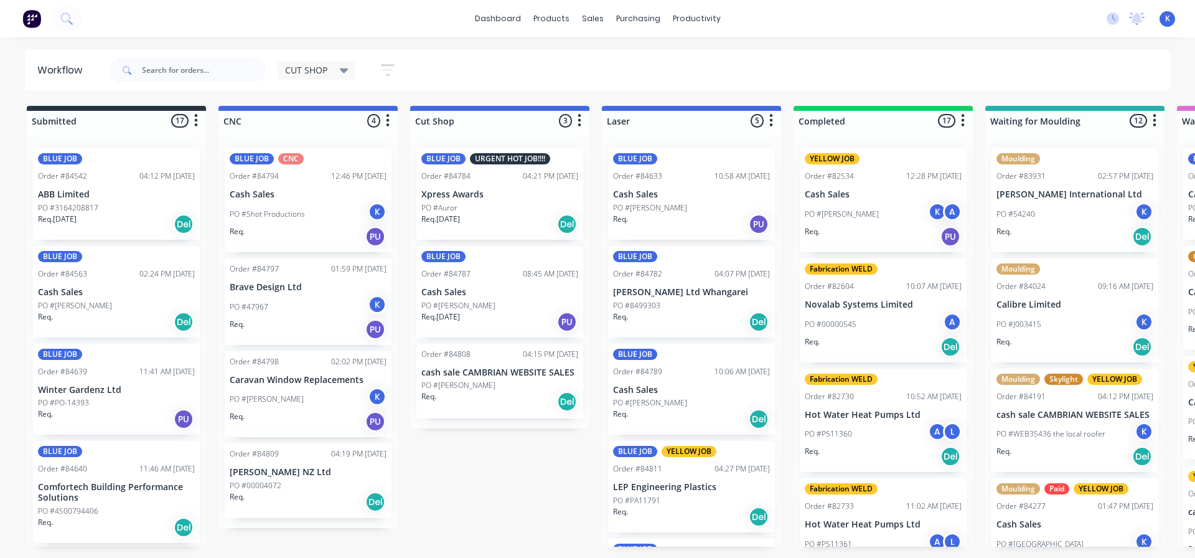
click at [265, 490] on p "PO #00004072" at bounding box center [256, 485] width 52 height 11
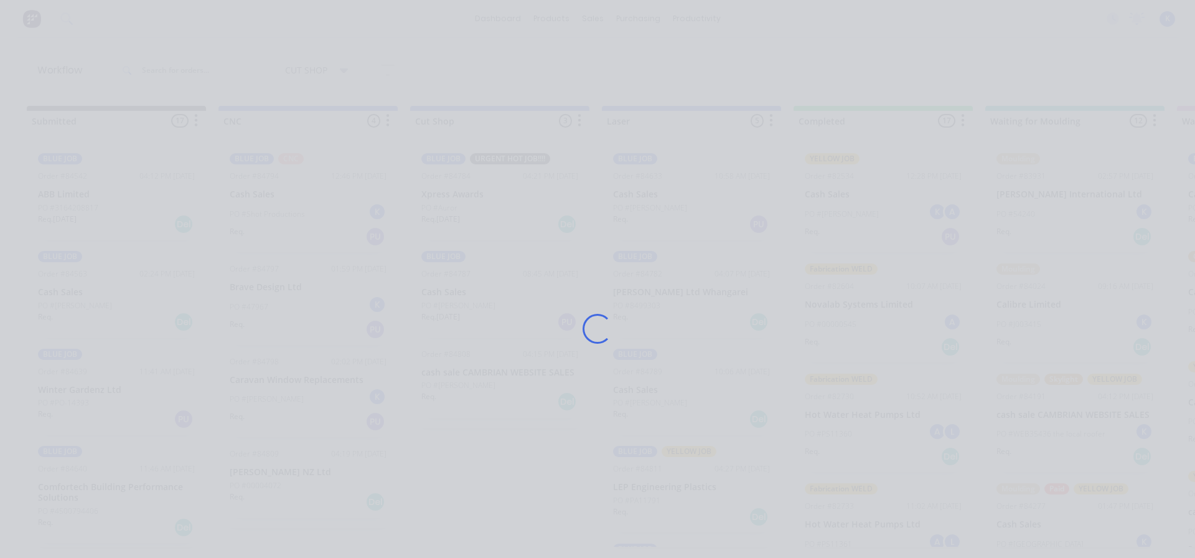
click at [265, 490] on div "Loading..." at bounding box center [598, 329] width 996 height 558
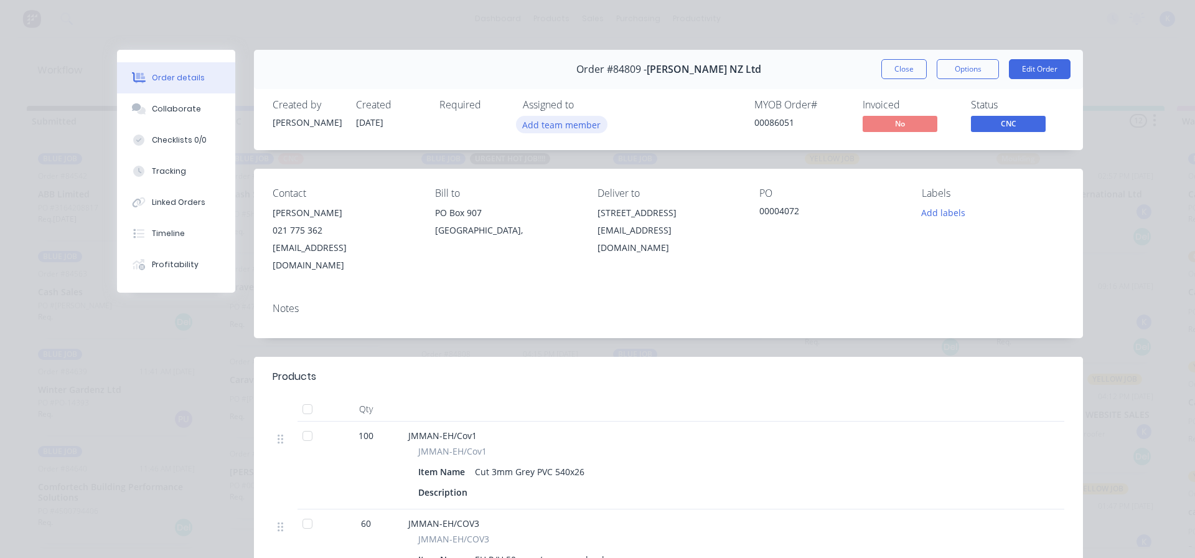
click at [542, 126] on button "Add team member" at bounding box center [562, 124] width 92 height 17
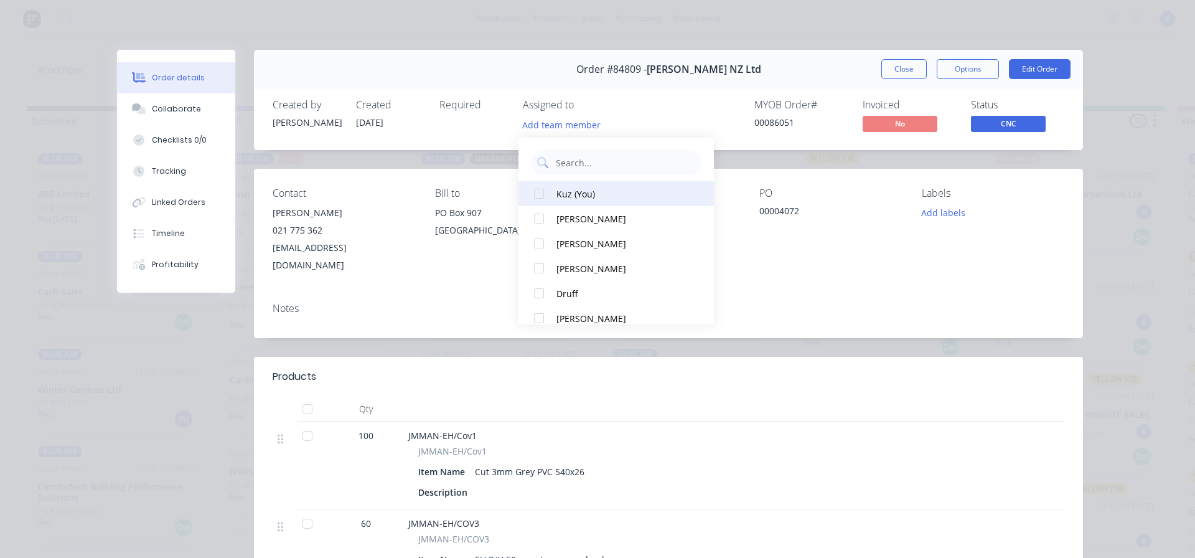
drag, startPoint x: 552, startPoint y: 191, endPoint x: 560, endPoint y: 186, distance: 9.5
click at [555, 189] on button "Kuz (You)" at bounding box center [616, 193] width 195 height 25
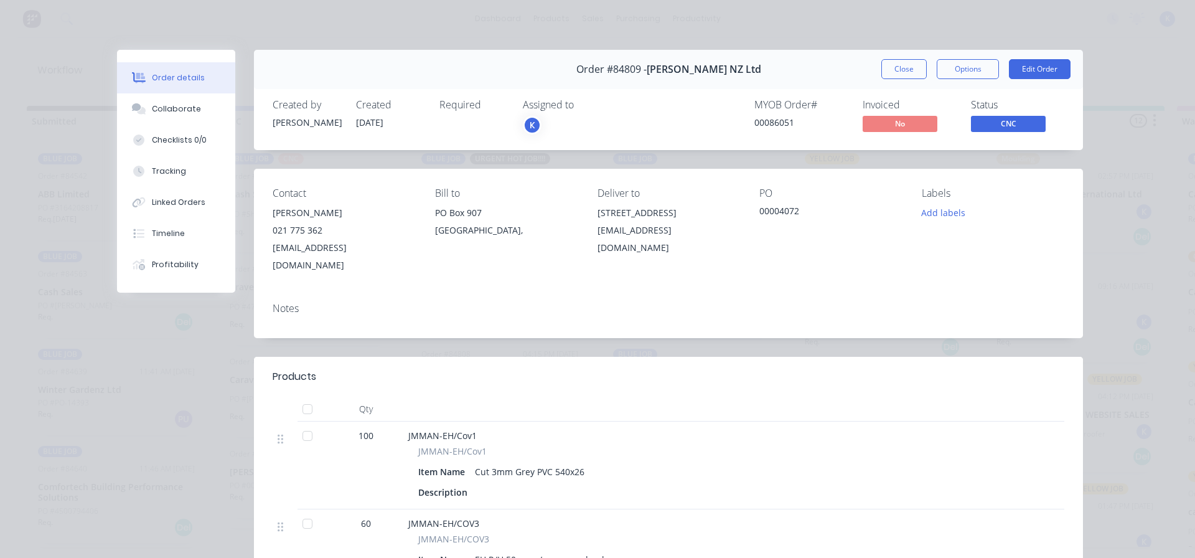
drag, startPoint x: 890, startPoint y: 62, endPoint x: 862, endPoint y: 88, distance: 38.3
click at [889, 62] on button "Close" at bounding box center [903, 69] width 45 height 20
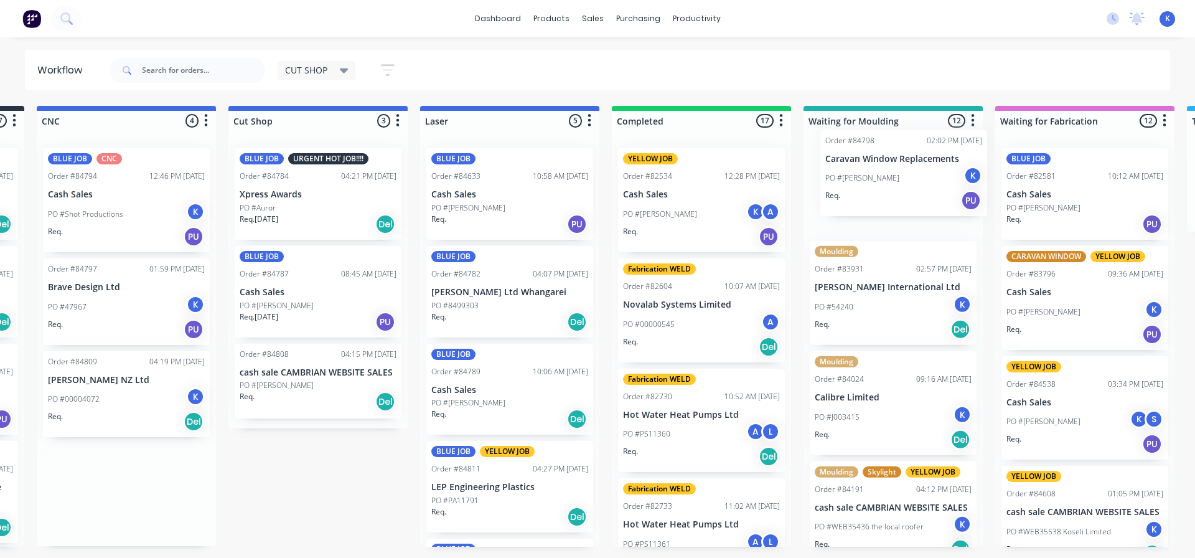
drag, startPoint x: 268, startPoint y: 398, endPoint x: 868, endPoint y: 179, distance: 638.0
